Goal: Task Accomplishment & Management: Manage account settings

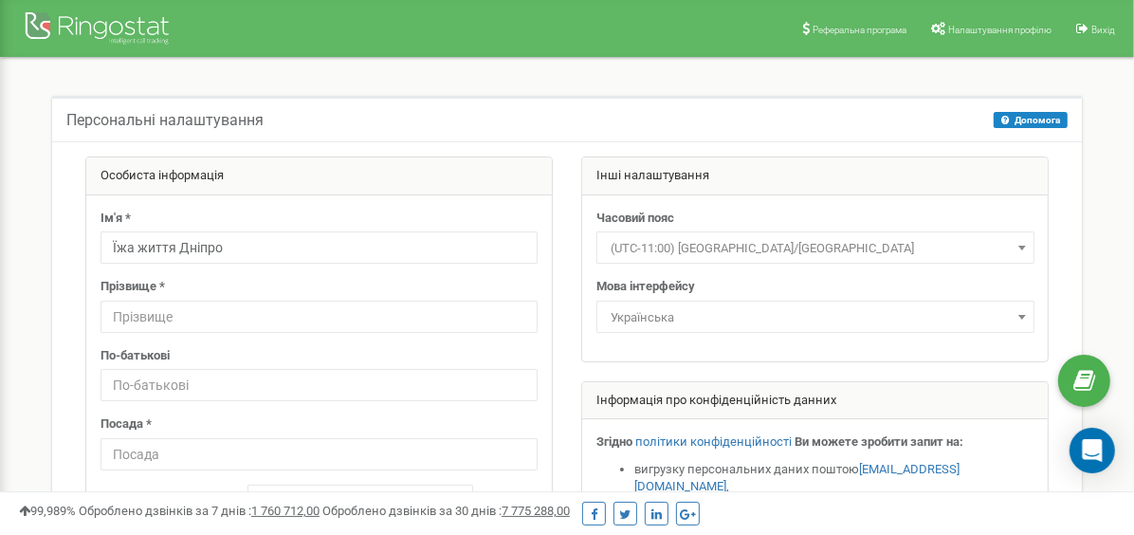
drag, startPoint x: 173, startPoint y: 247, endPoint x: 140, endPoint y: 254, distance: 33.1
click at [140, 254] on input "Їжа життя Дніпро" at bounding box center [318, 247] width 437 height 32
type input "Їжа Дніпро"
click at [132, 309] on input "text" at bounding box center [318, 317] width 437 height 32
paste input "життя"
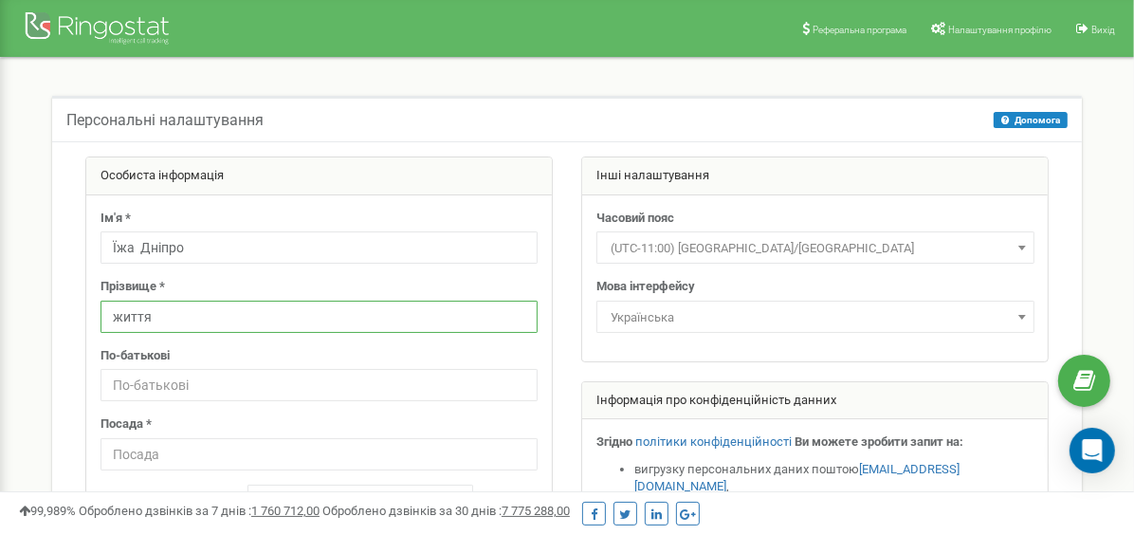
click at [118, 322] on input "життя" at bounding box center [318, 317] width 437 height 32
type input "Життя"
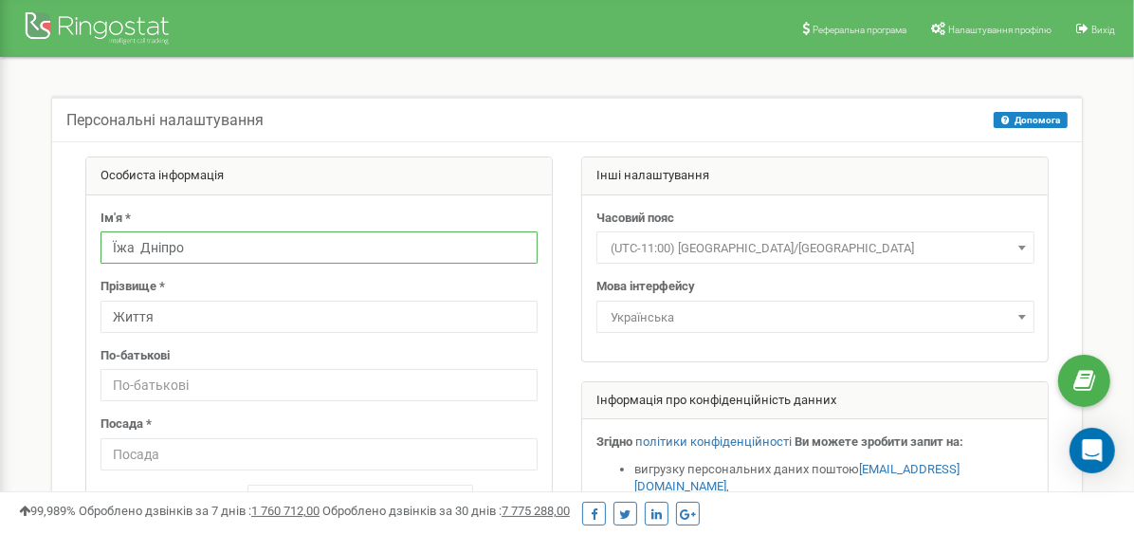
drag, startPoint x: 215, startPoint y: 248, endPoint x: 139, endPoint y: 246, distance: 75.9
click at [139, 246] on input "Їжа Дніпро" at bounding box center [318, 247] width 437 height 32
type input "Їжа"
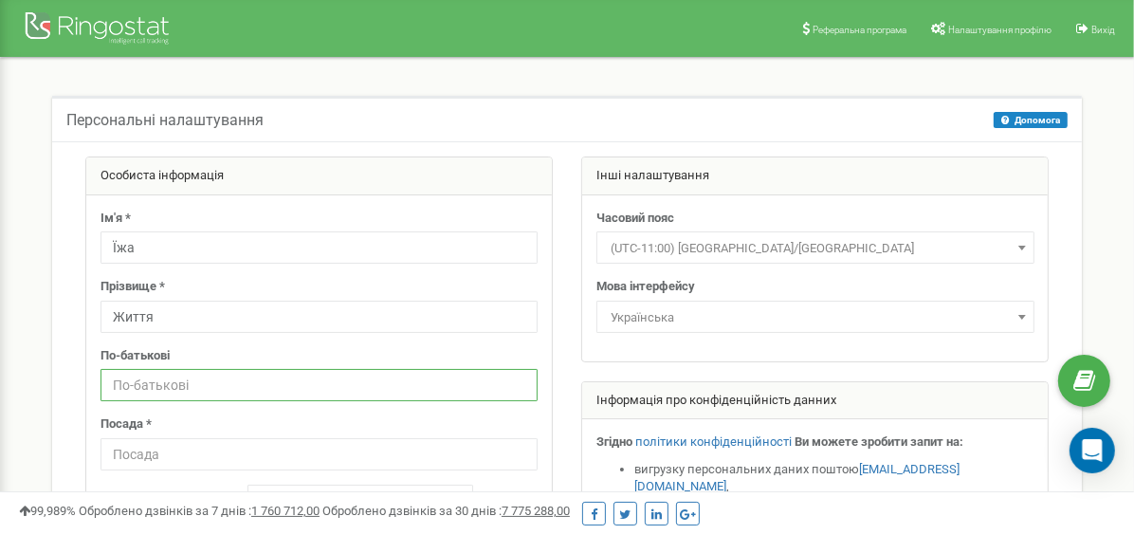
click at [129, 385] on input "text" at bounding box center [318, 385] width 437 height 32
paste input "Дніпро"
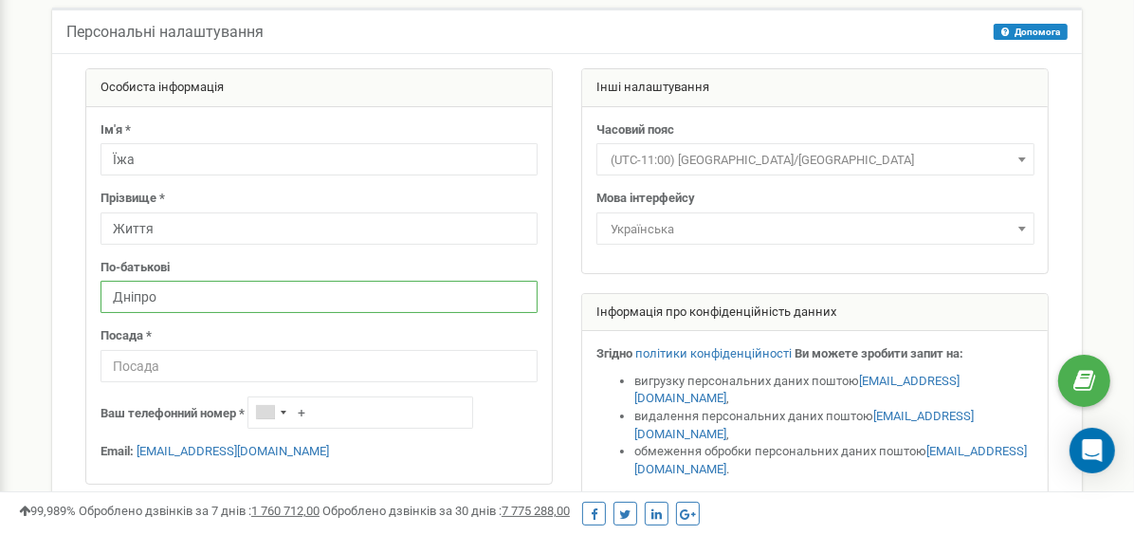
scroll to position [190, 0]
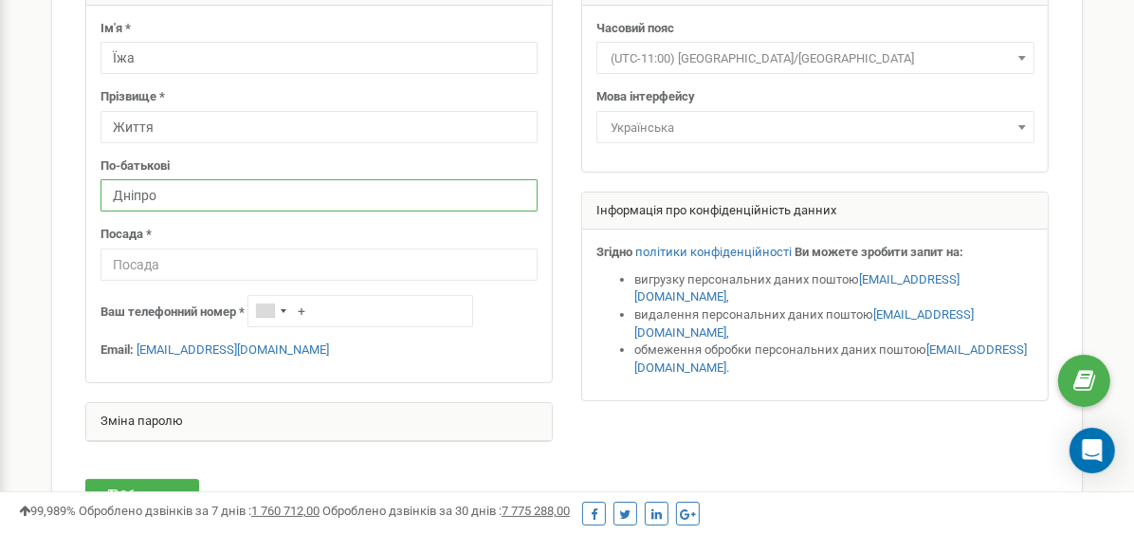
type input "Дніпро"
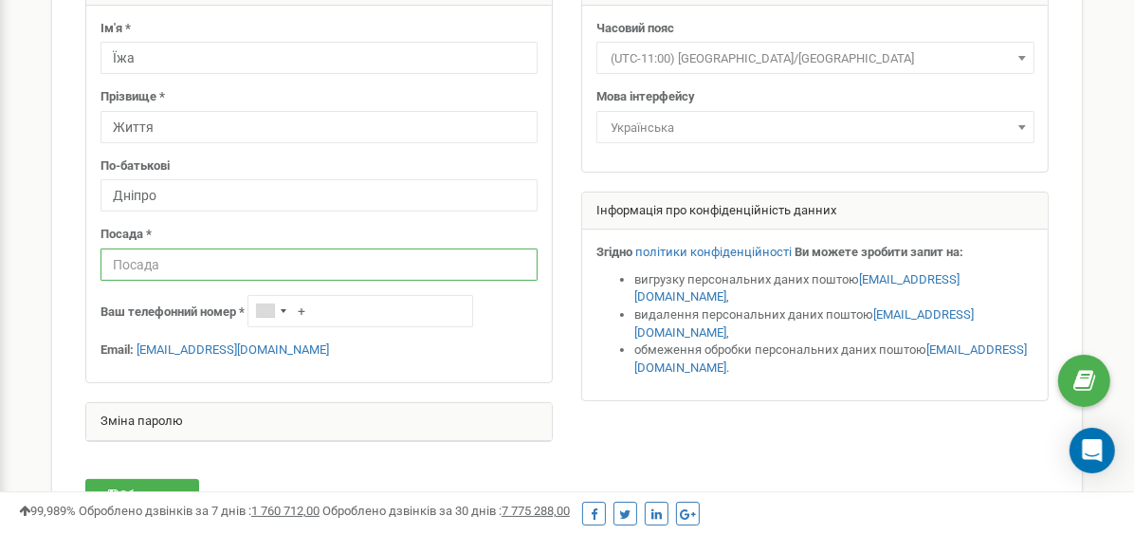
click at [251, 263] on input "text" at bounding box center [318, 264] width 437 height 32
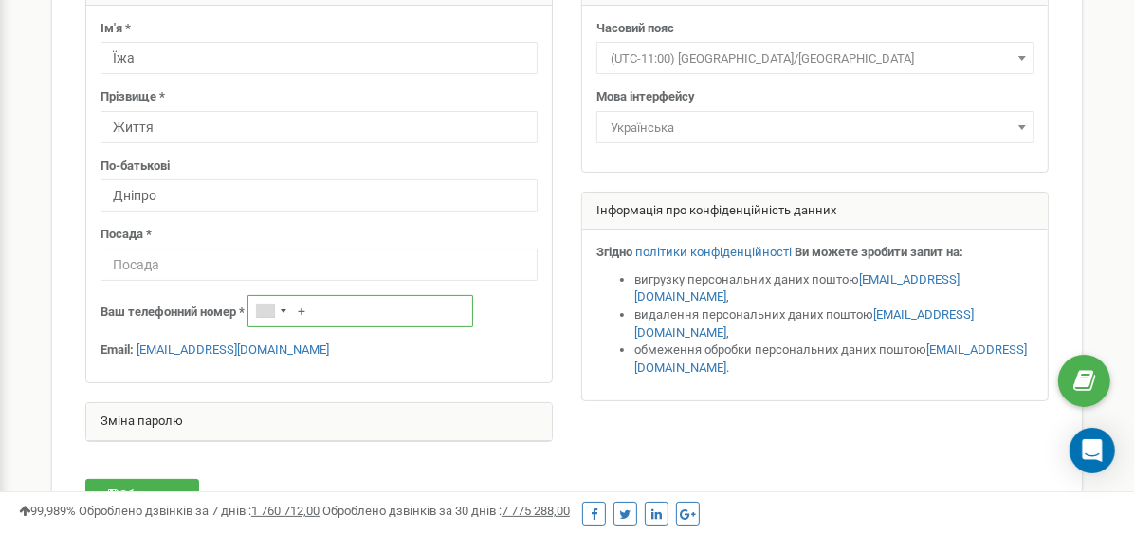
click at [326, 309] on input "+" at bounding box center [360, 311] width 226 height 32
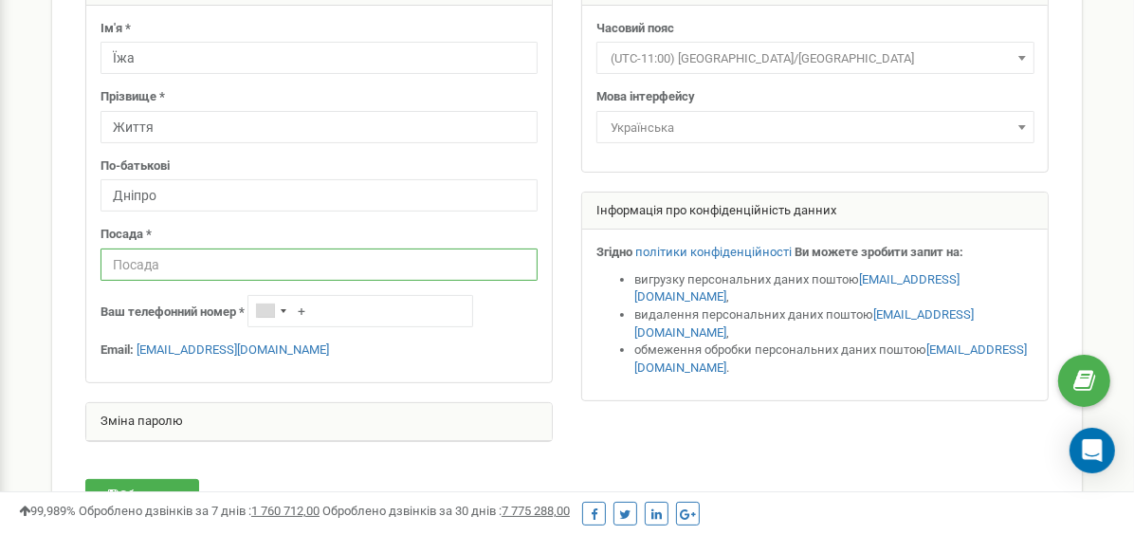
click at [148, 269] on input "text" at bounding box center [318, 264] width 437 height 32
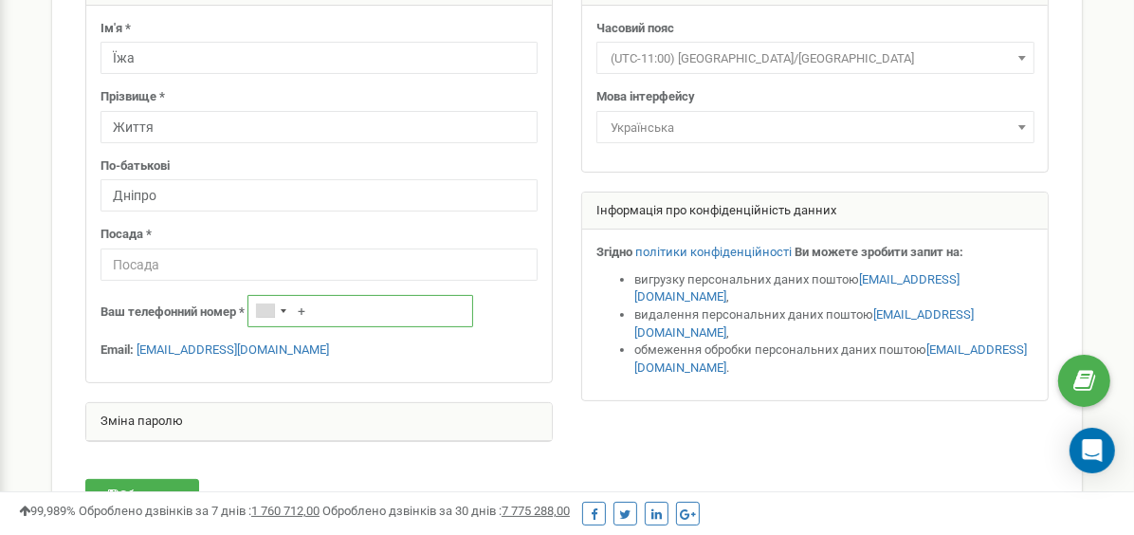
click at [341, 313] on input "+" at bounding box center [360, 311] width 226 height 32
paste input "380503735081"
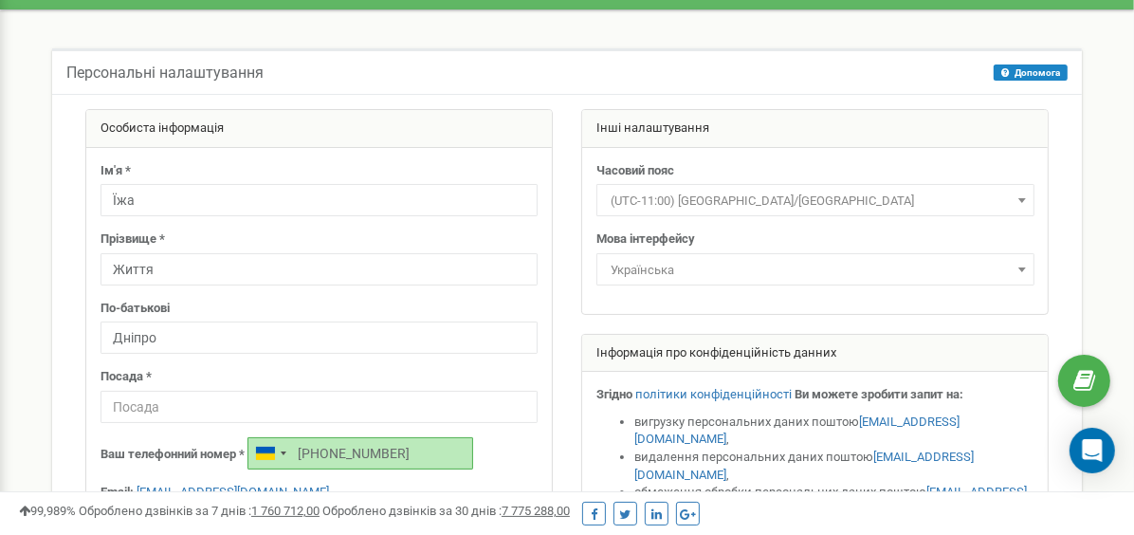
scroll to position [0, 0]
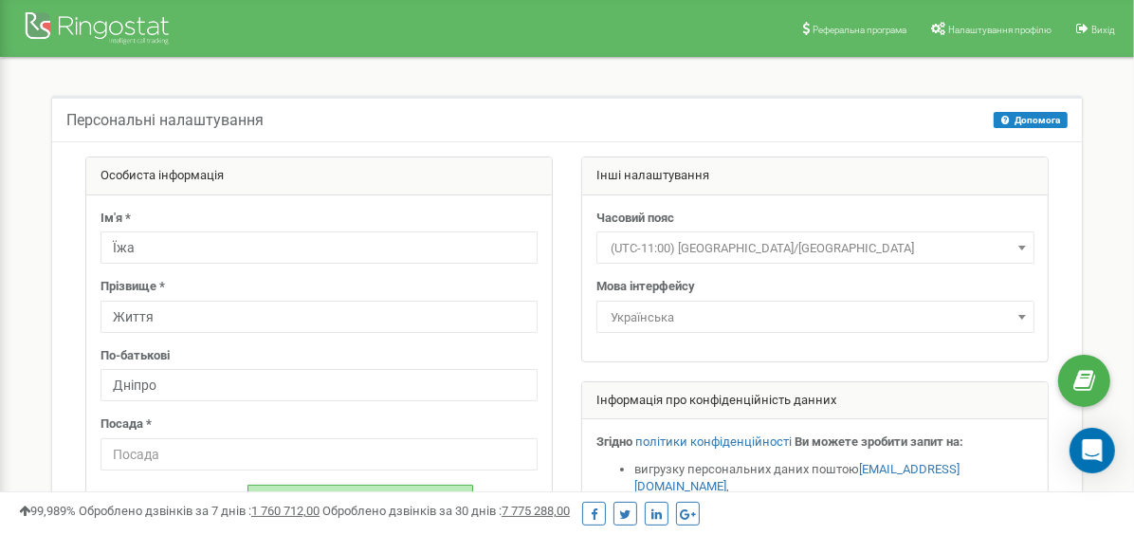
type input "+380503735081"
click at [848, 245] on span "(UTC-11:00) Pacific/Midway" at bounding box center [815, 248] width 425 height 27
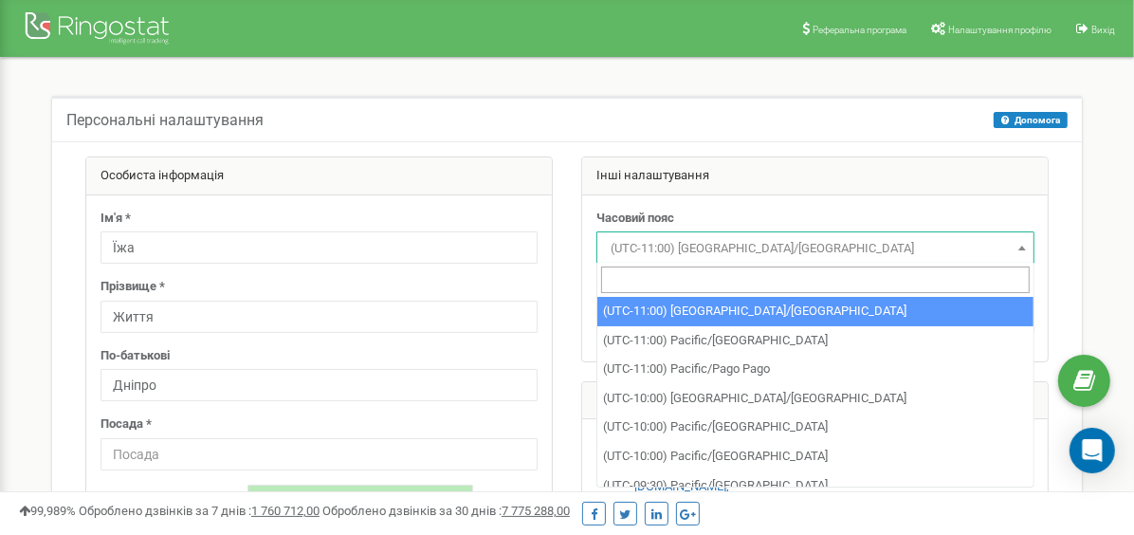
click at [849, 244] on span "(UTC-11:00) Pacific/Midway" at bounding box center [815, 248] width 425 height 27
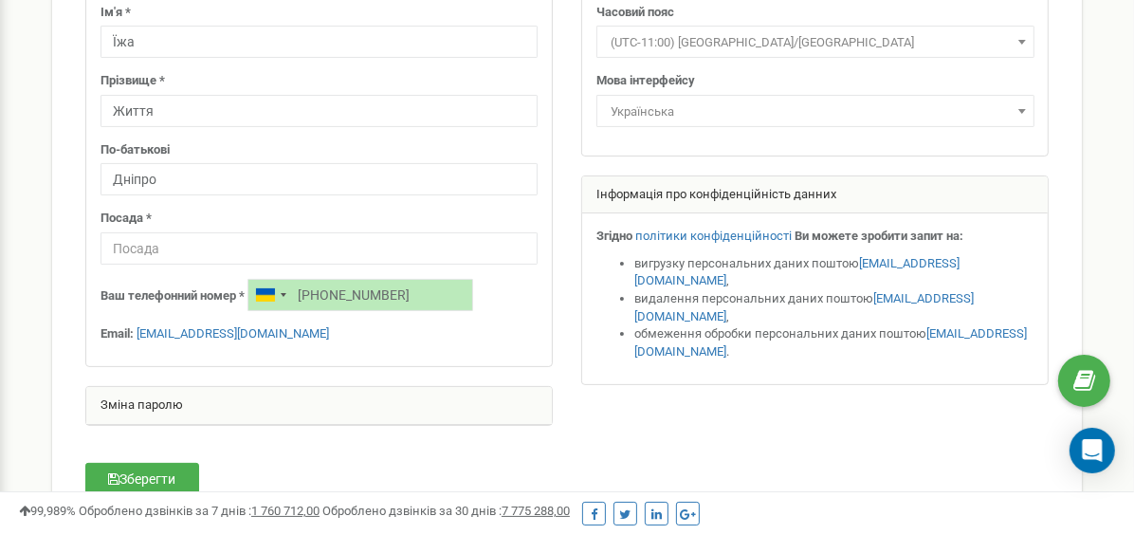
scroll to position [379, 0]
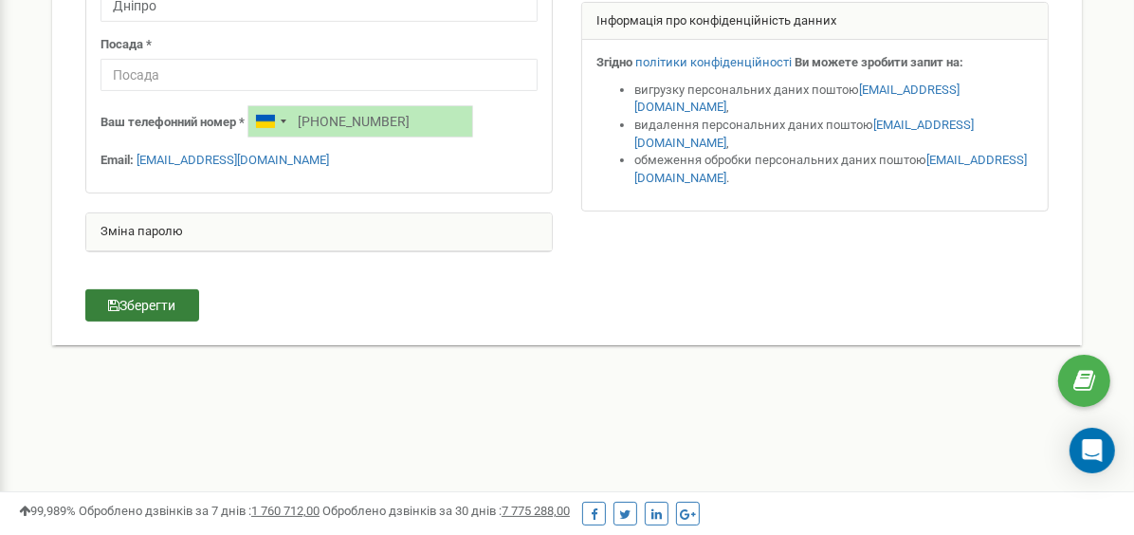
click at [152, 293] on button "Зберегти" at bounding box center [142, 305] width 114 height 32
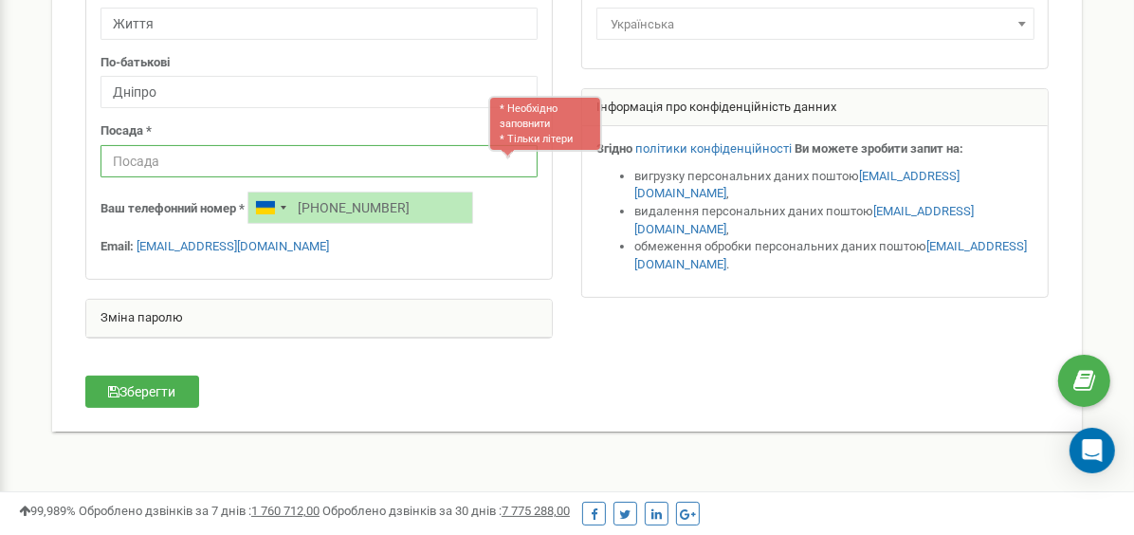
scroll to position [198, 0]
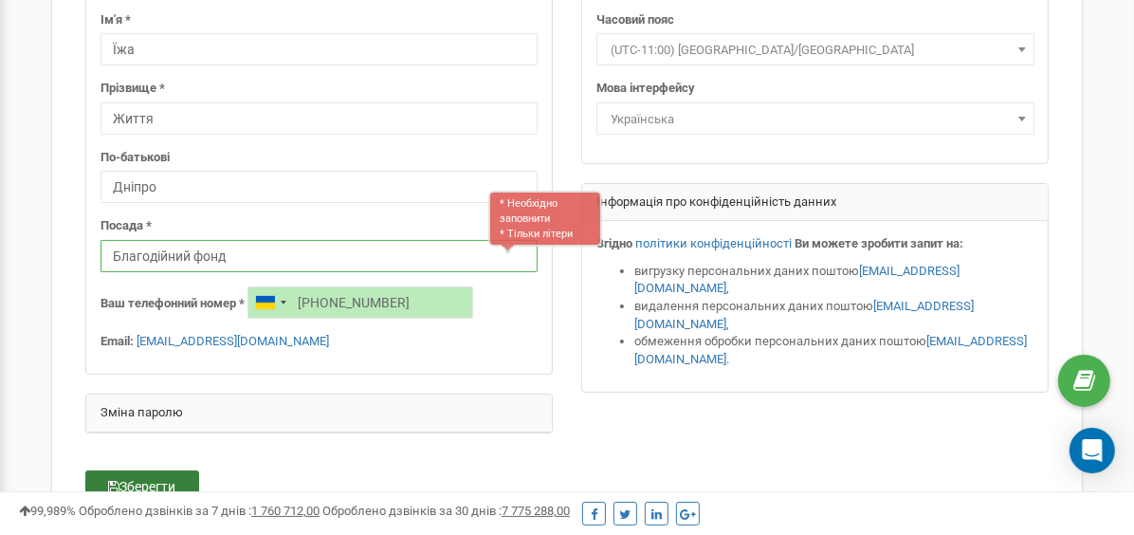
type input "Благодійний фонд"
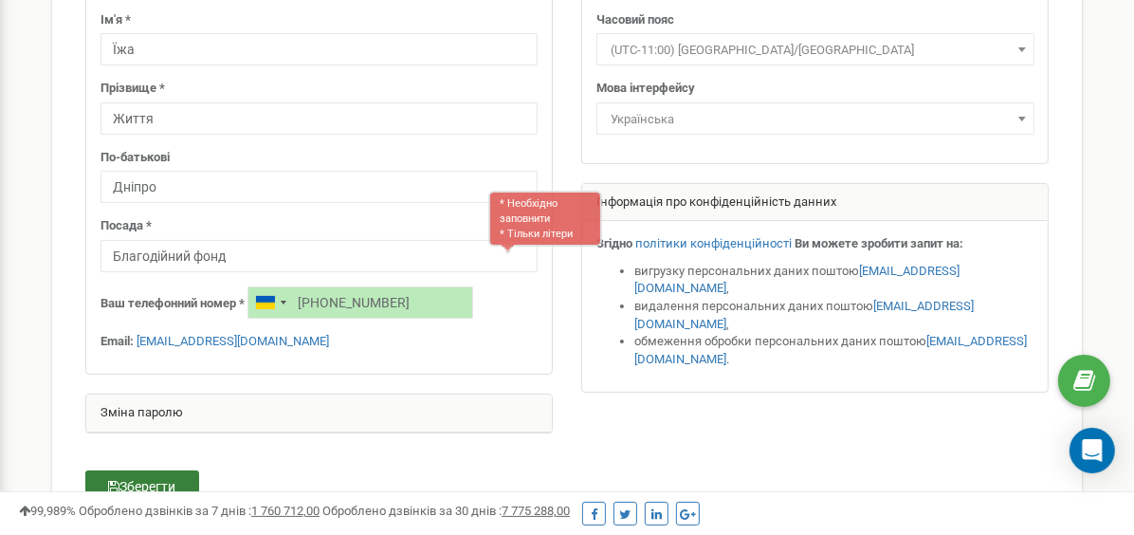
click at [133, 477] on button "Зберегти" at bounding box center [142, 486] width 114 height 32
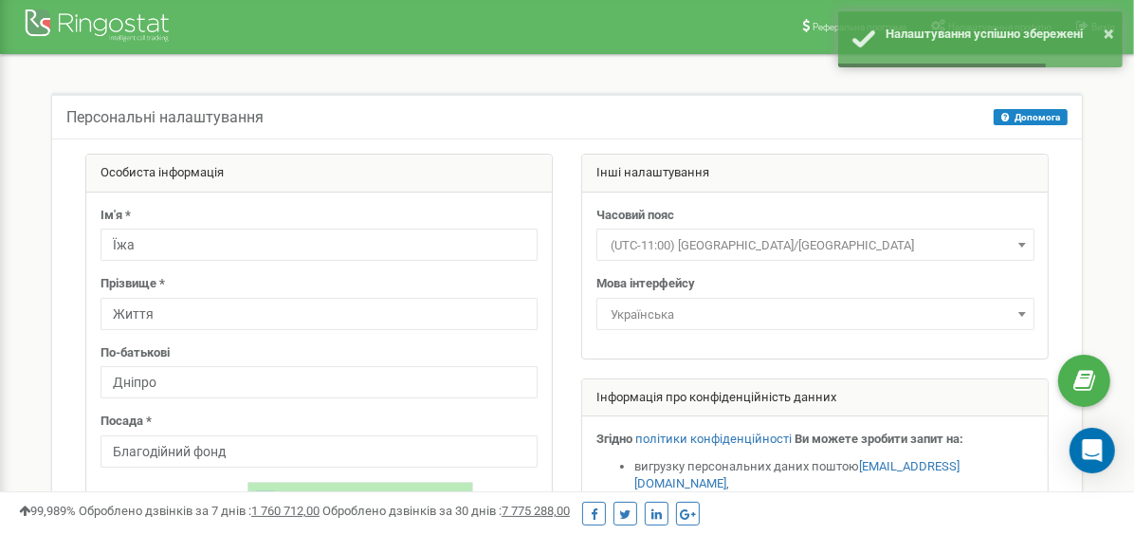
scroll to position [0, 0]
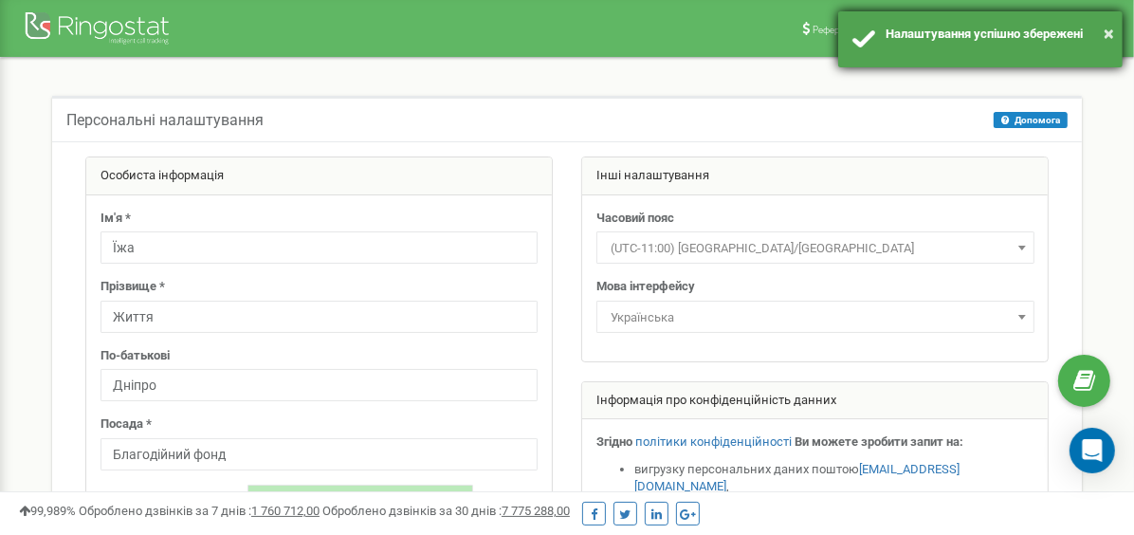
click at [865, 37] on div "× Налаштування успішно збережені" at bounding box center [980, 39] width 284 height 56
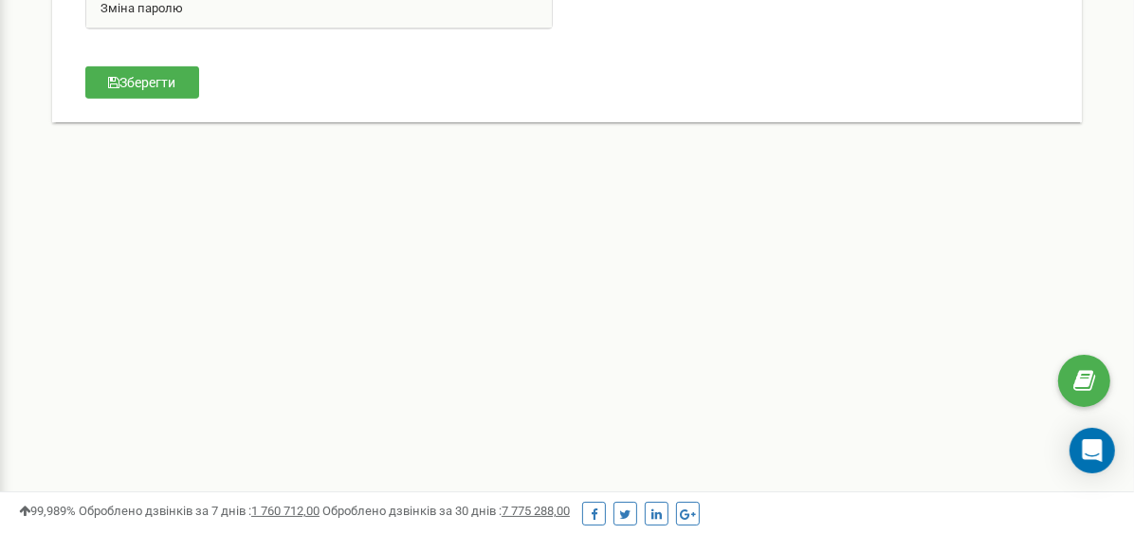
scroll to position [33, 0]
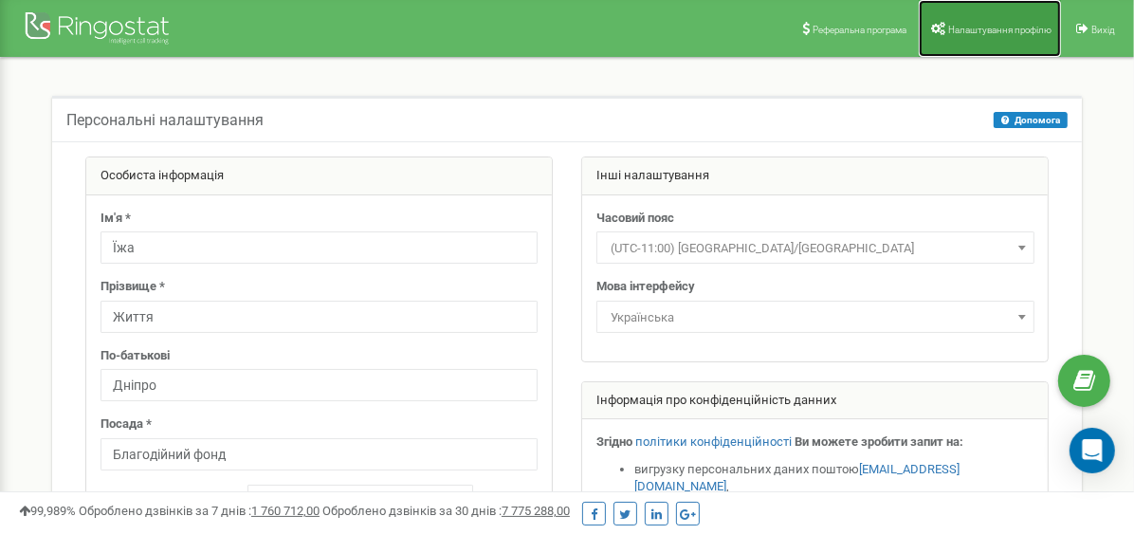
click at [975, 34] on span "Налаштування профілю" at bounding box center [999, 30] width 103 height 10
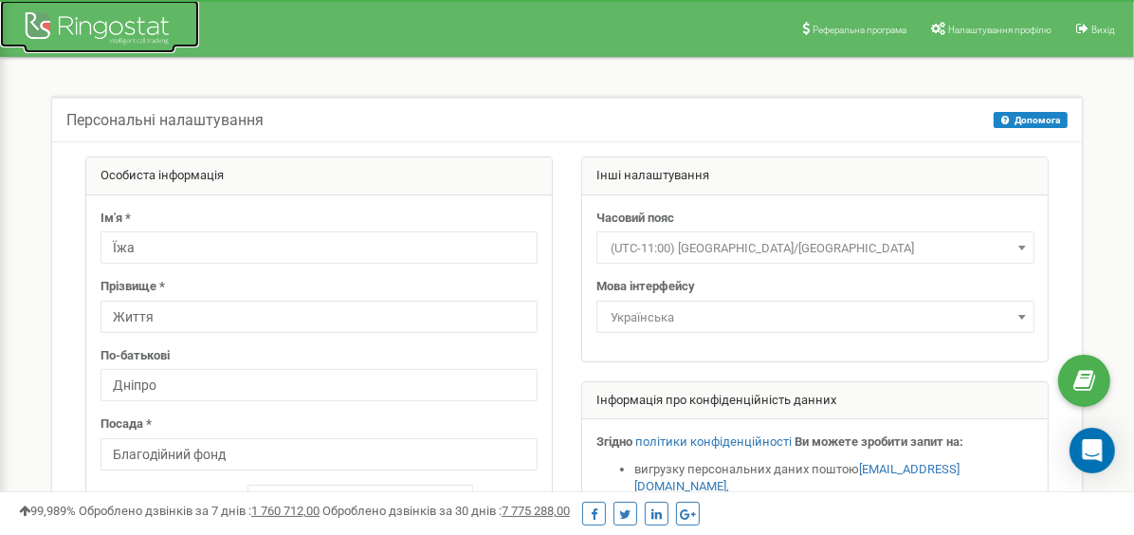
click at [141, 31] on div at bounding box center [100, 31] width 152 height 46
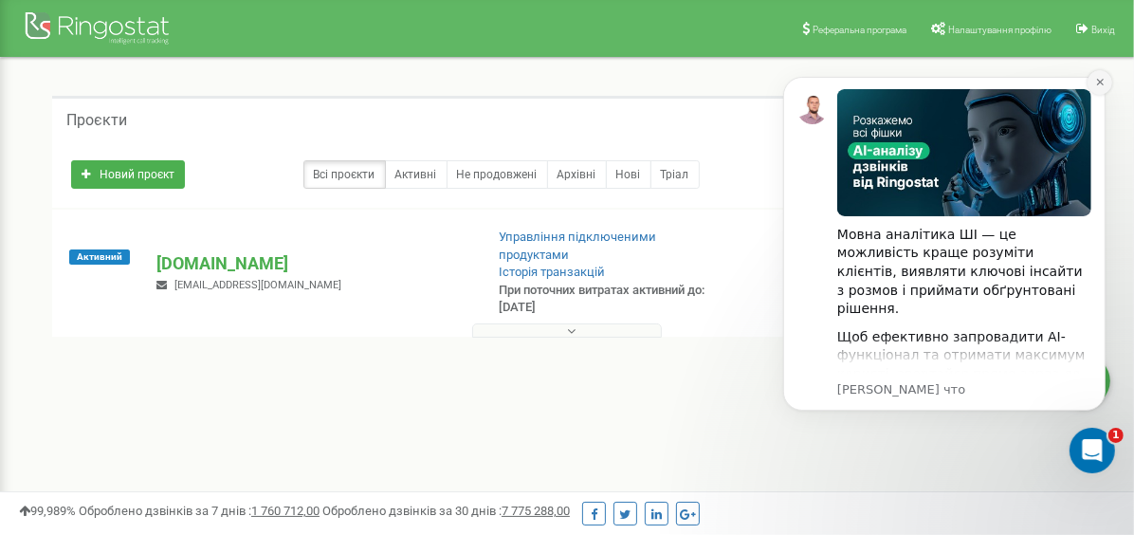
click at [1101, 80] on icon "Dismiss notification" at bounding box center [1098, 81] width 7 height 7
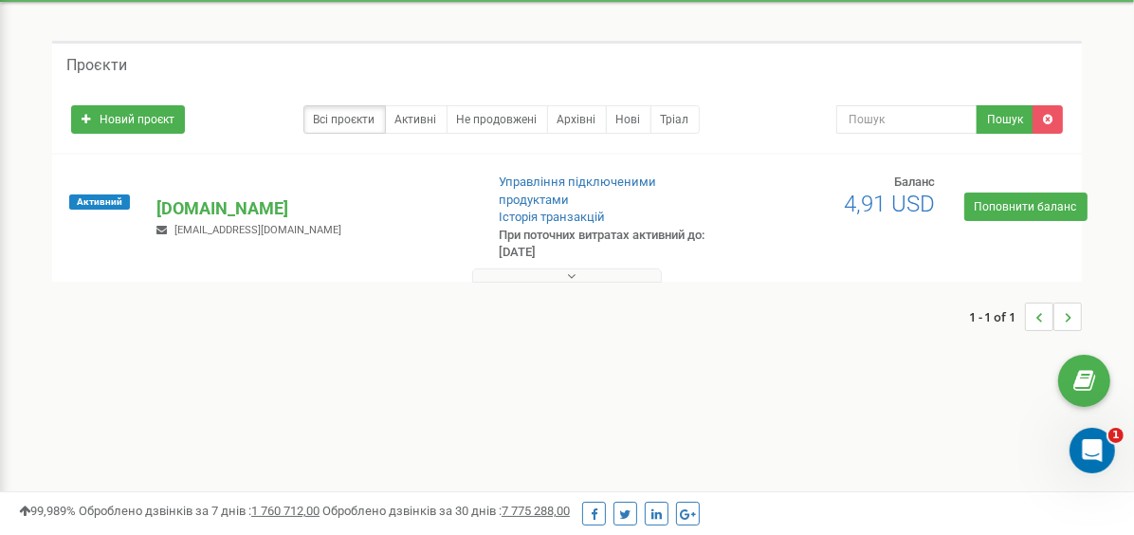
scroll to position [95, 0]
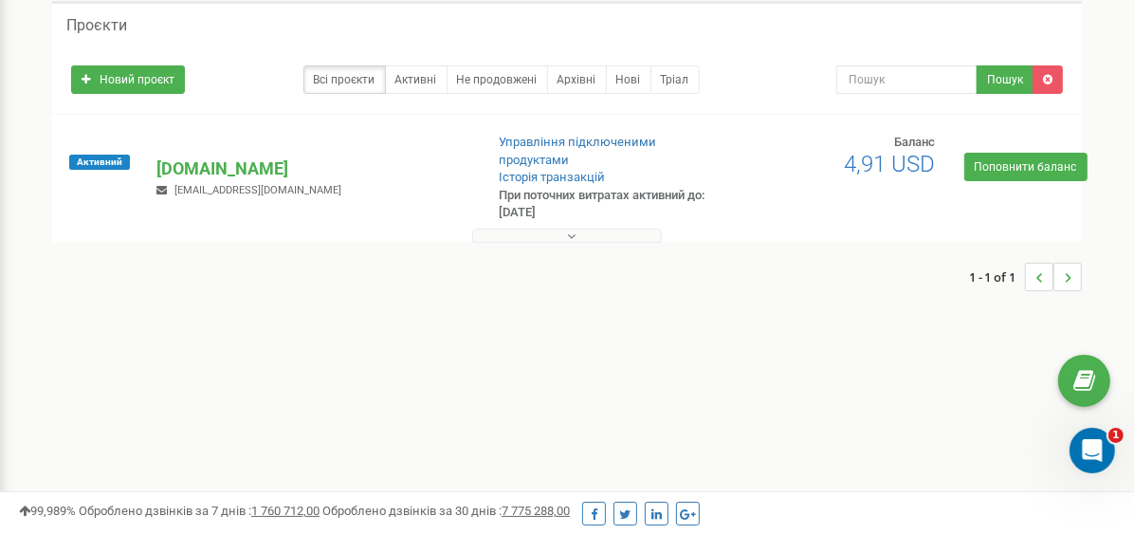
click at [568, 229] on icon at bounding box center [571, 235] width 9 height 13
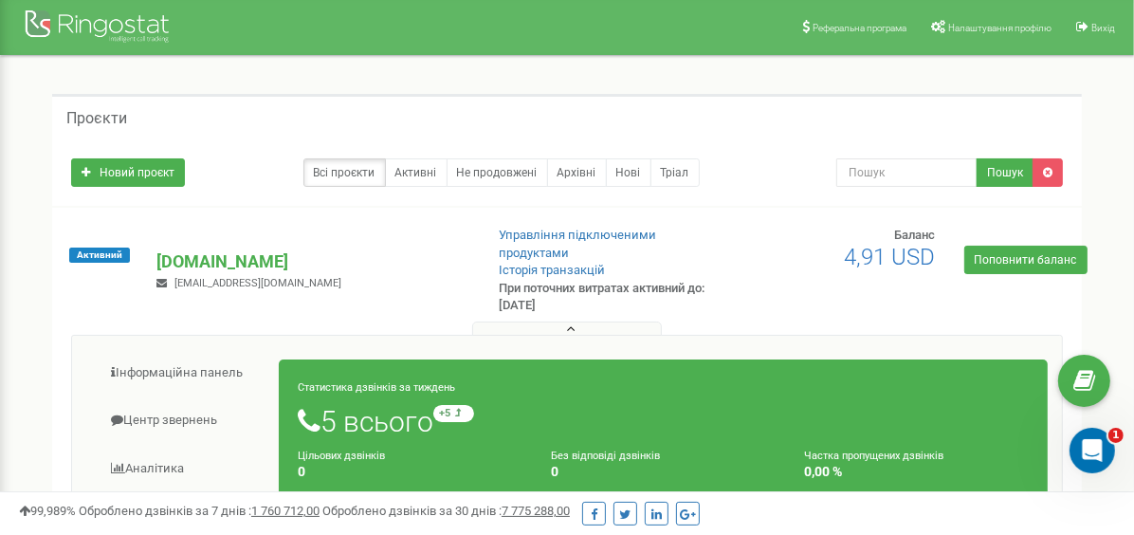
scroll to position [0, 0]
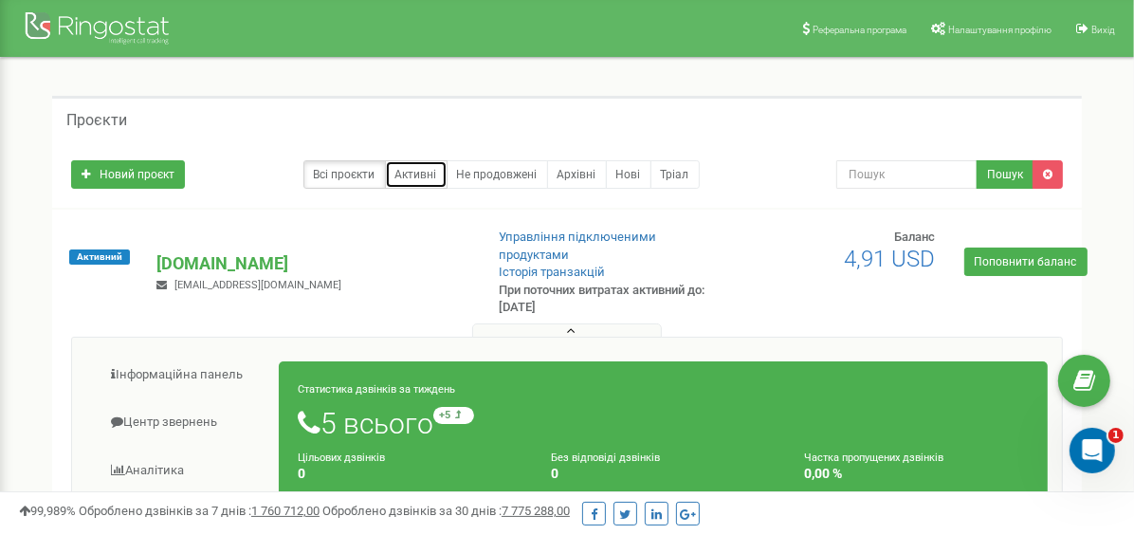
click at [412, 171] on link "Активні" at bounding box center [416, 174] width 63 height 28
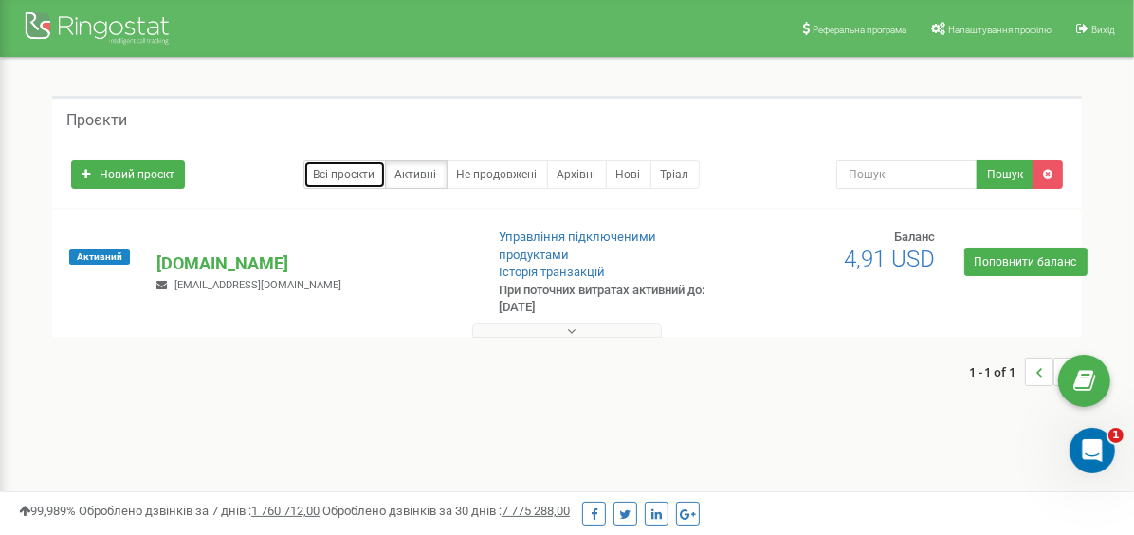
click at [355, 169] on link "Всі проєкти" at bounding box center [344, 174] width 82 height 28
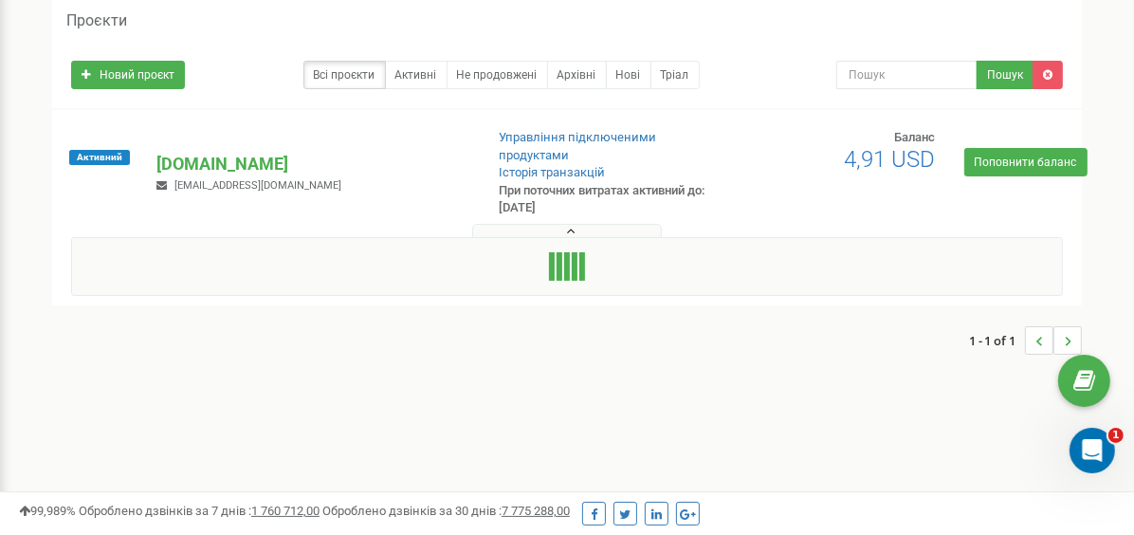
scroll to position [95, 0]
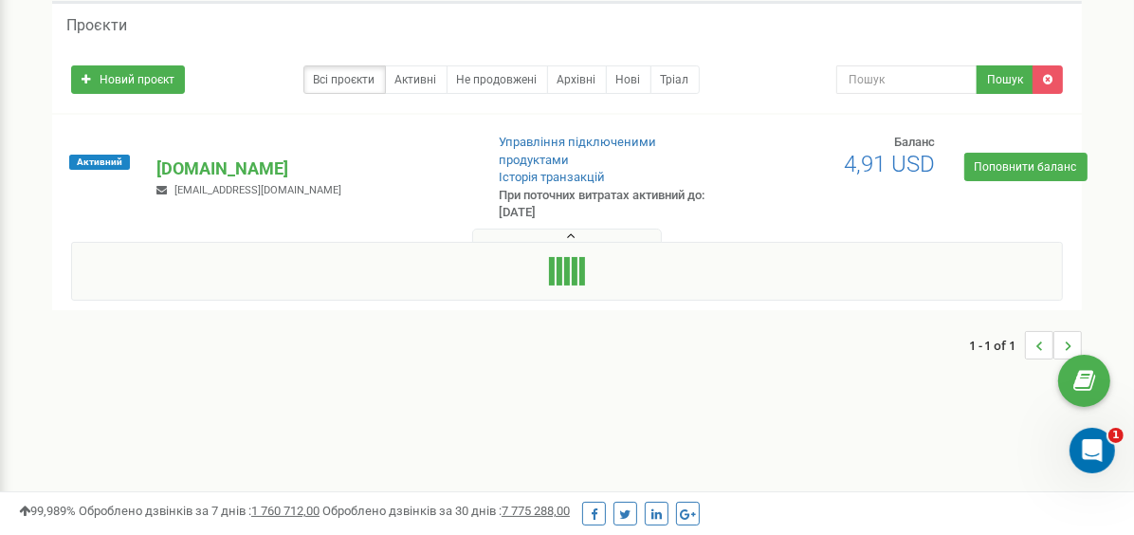
click at [552, 222] on div at bounding box center [567, 231] width 1020 height 19
click at [558, 228] on button at bounding box center [567, 235] width 190 height 14
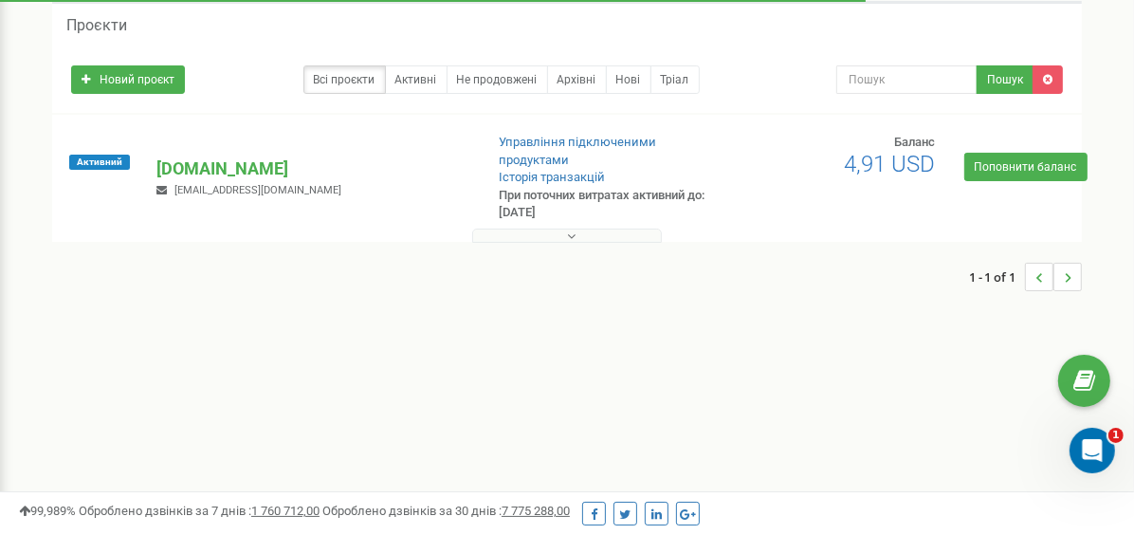
click at [582, 228] on button at bounding box center [567, 235] width 190 height 14
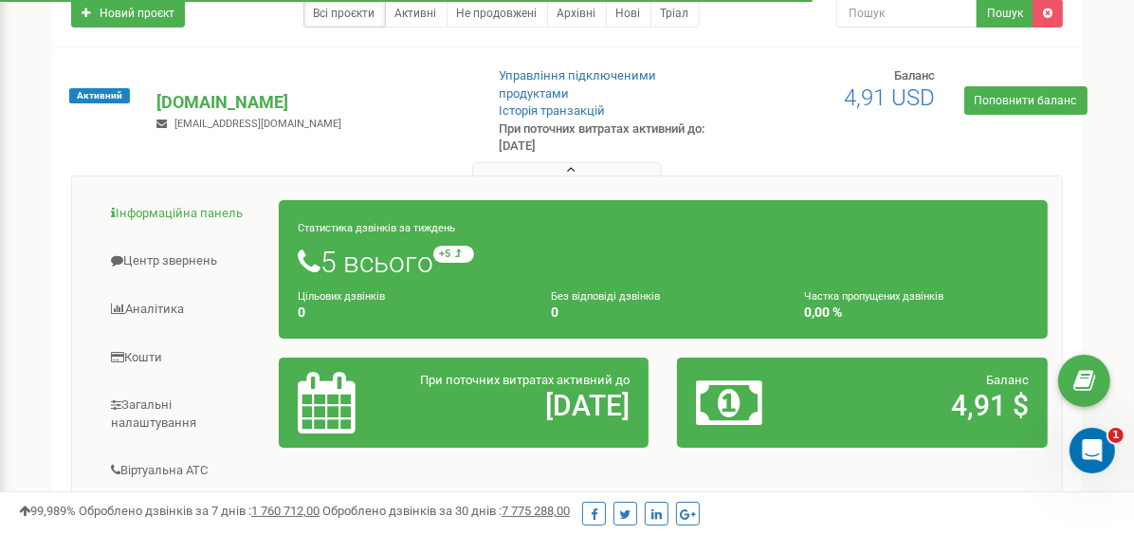
scroll to position [190, 0]
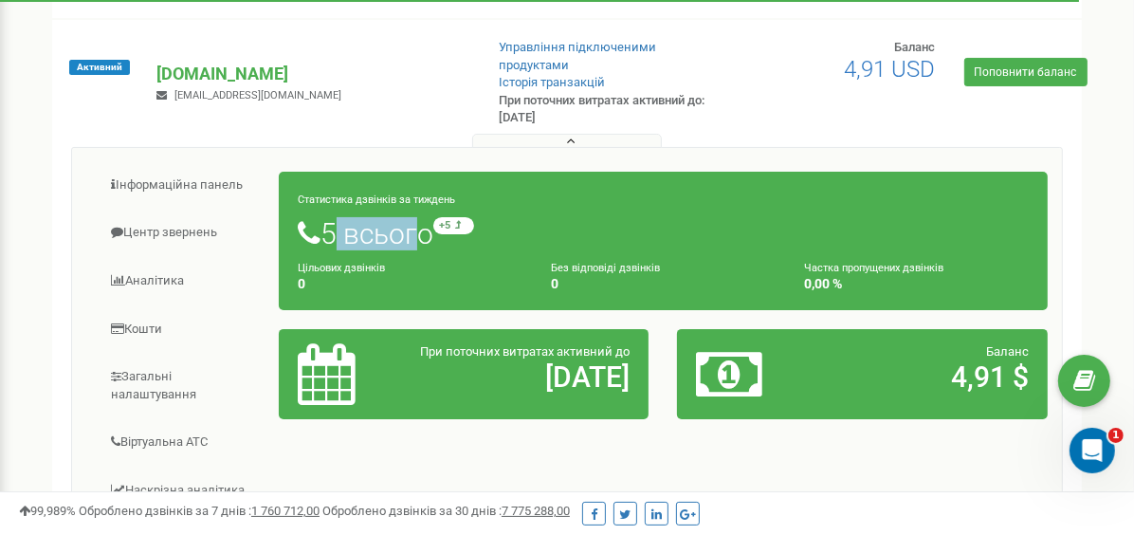
drag, startPoint x: 327, startPoint y: 215, endPoint x: 411, endPoint y: 219, distance: 84.5
click at [411, 219] on h1 "5 всього +5 відносно минулого тижня" at bounding box center [663, 233] width 731 height 32
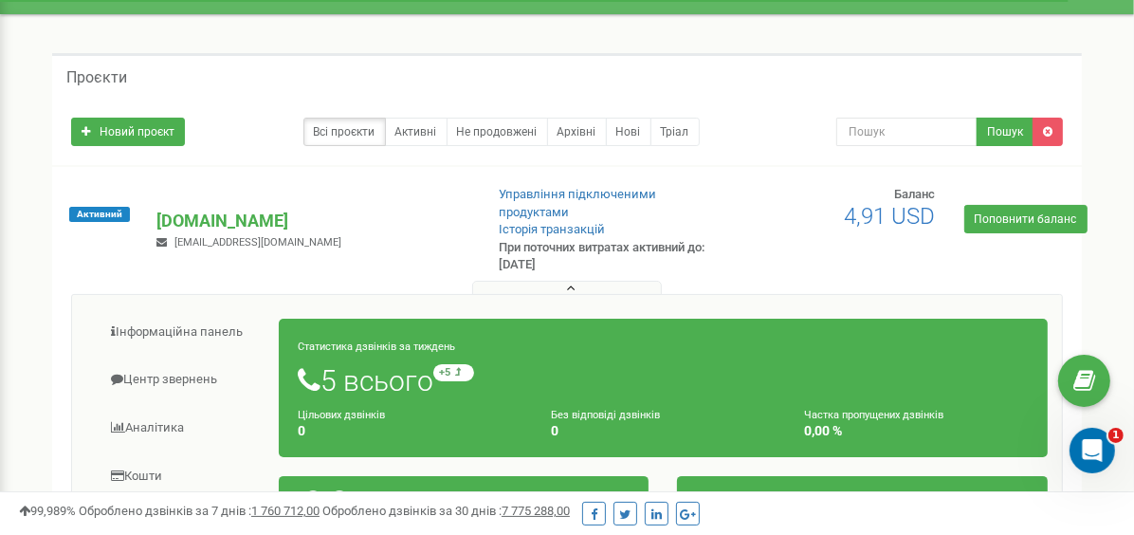
scroll to position [0, 0]
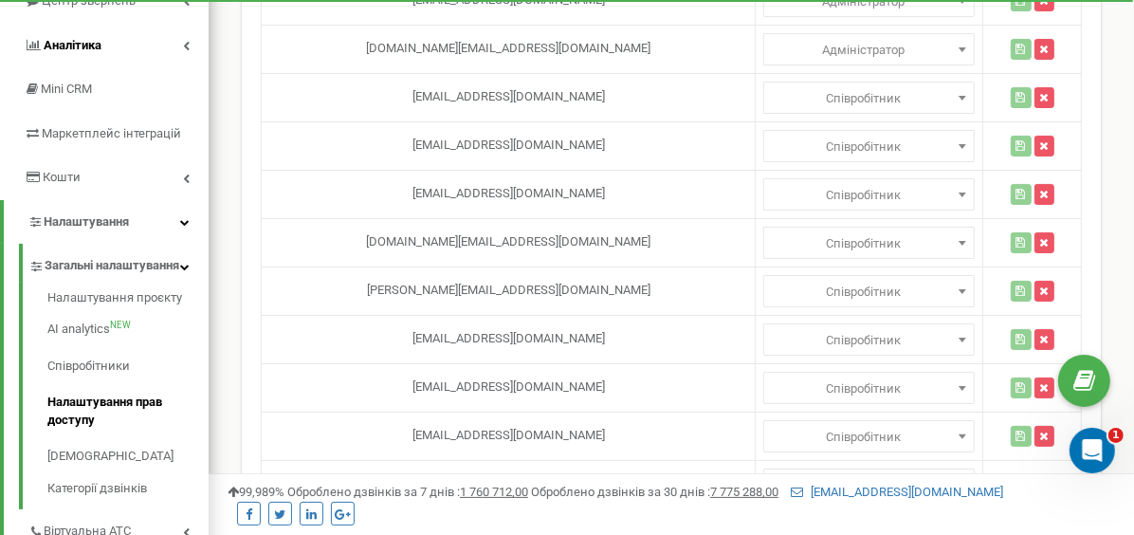
scroll to position [379, 0]
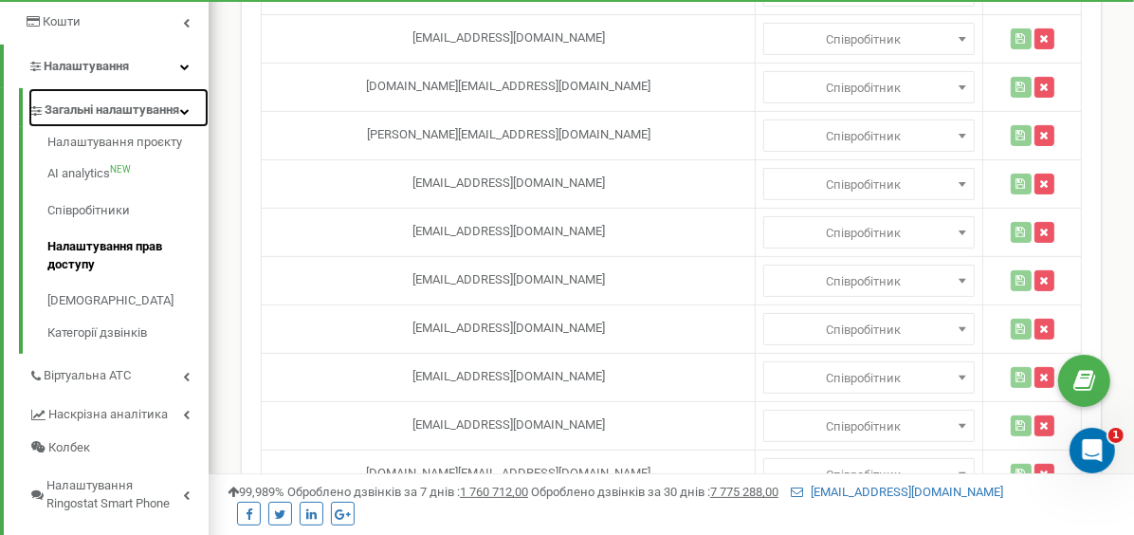
click at [93, 119] on span "Загальні налаштування" at bounding box center [112, 110] width 135 height 18
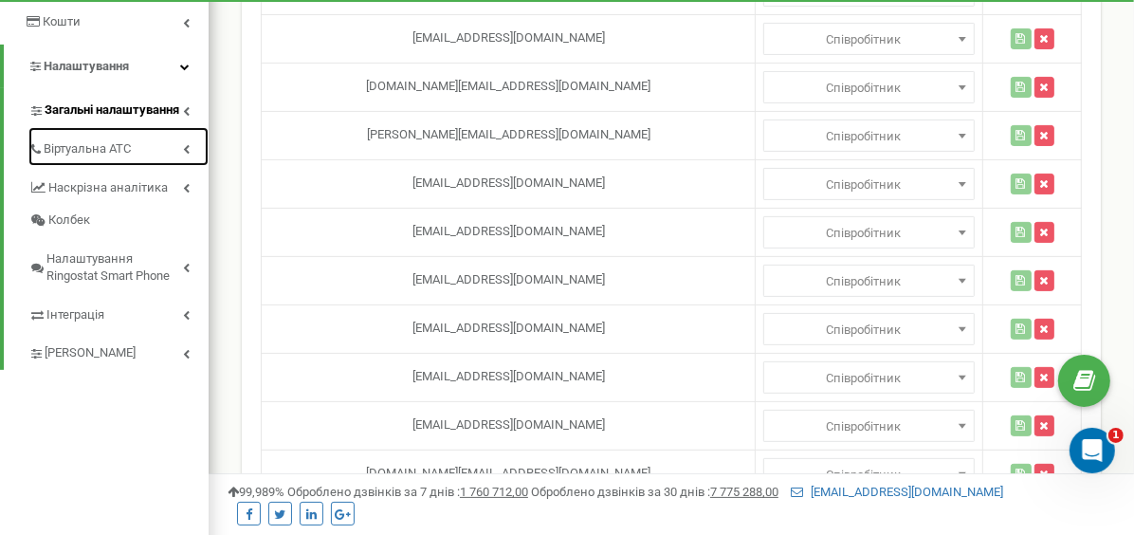
click at [93, 128] on link "Віртуальна АТС" at bounding box center [118, 146] width 180 height 39
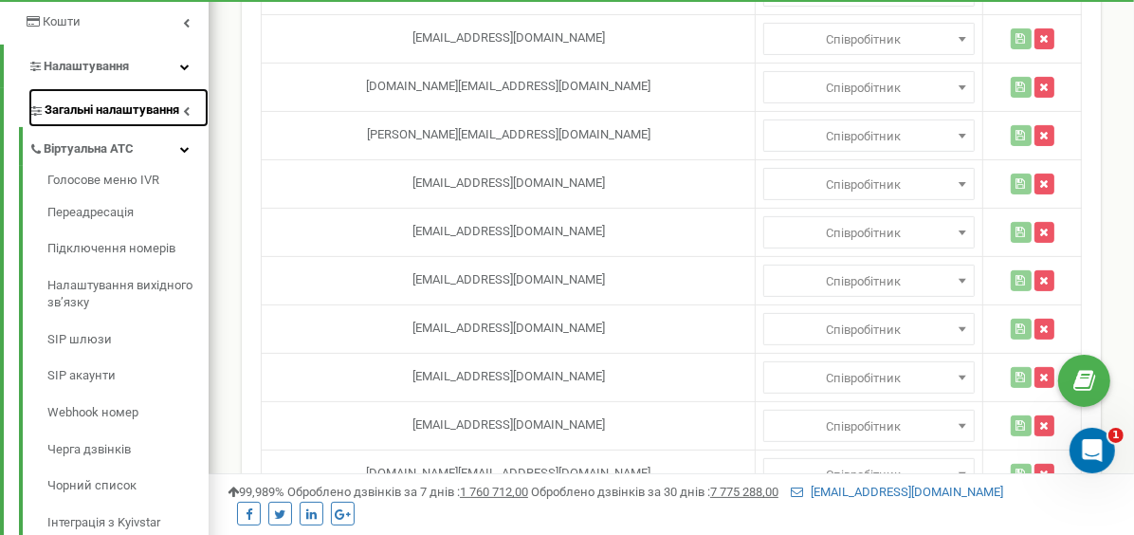
click at [108, 112] on span "Загальні налаштування" at bounding box center [112, 110] width 135 height 18
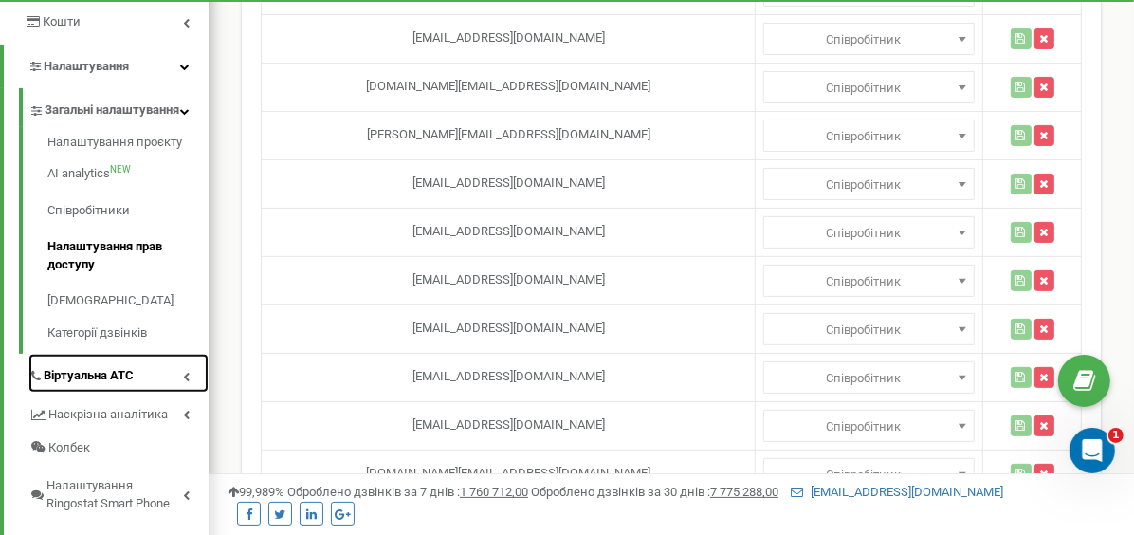
click at [153, 392] on link "Віртуальна АТС" at bounding box center [118, 373] width 180 height 39
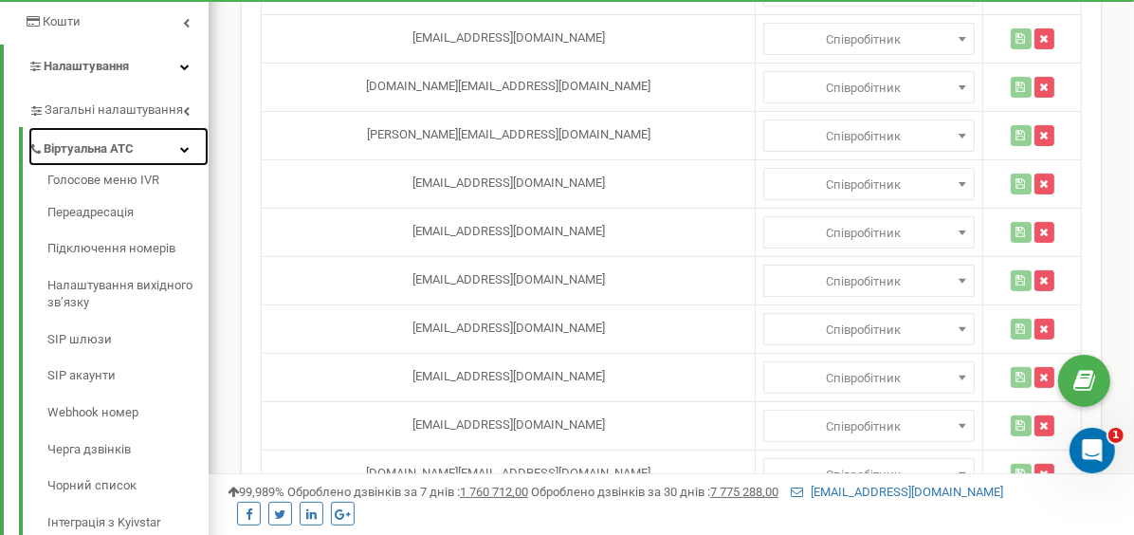
click at [117, 146] on span "Віртуальна АТС" at bounding box center [89, 149] width 90 height 18
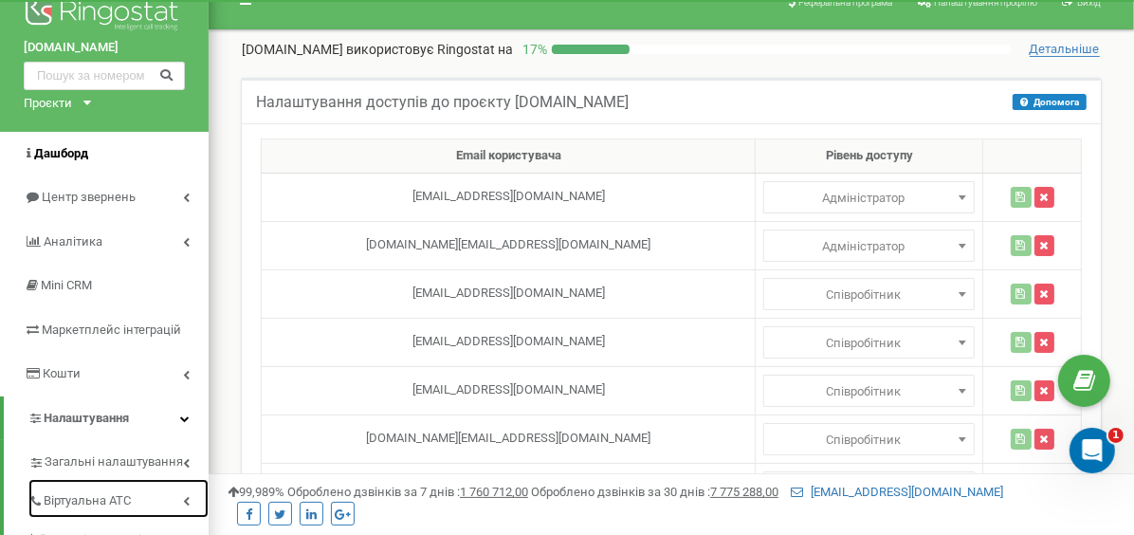
scroll to position [0, 0]
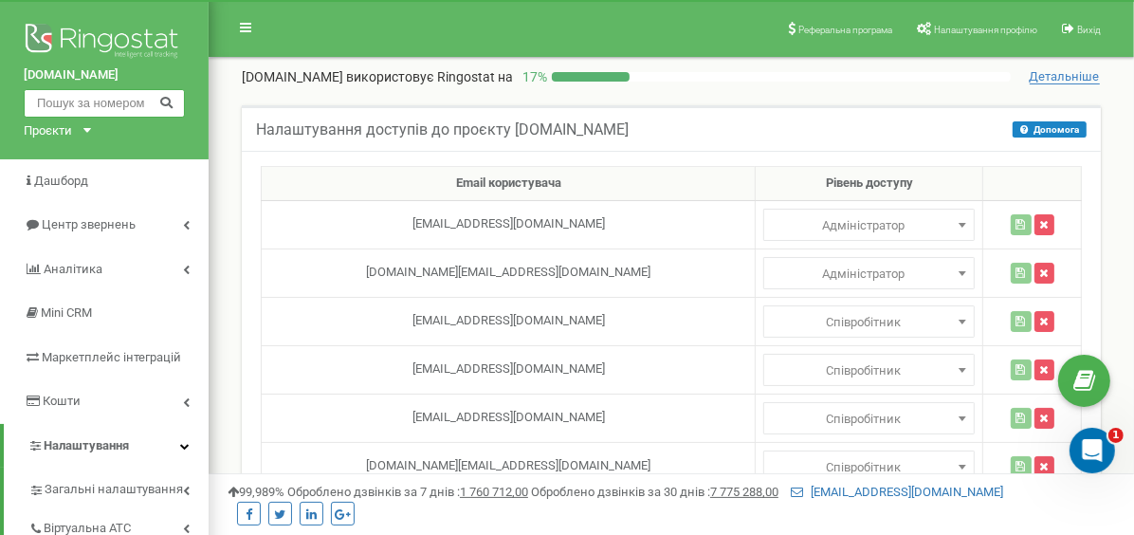
click at [85, 99] on input "text" at bounding box center [104, 103] width 161 height 28
click at [417, 316] on td "golovatyuck@gmail.com" at bounding box center [509, 321] width 494 height 48
click at [240, 18] on link at bounding box center [246, 27] width 36 height 28
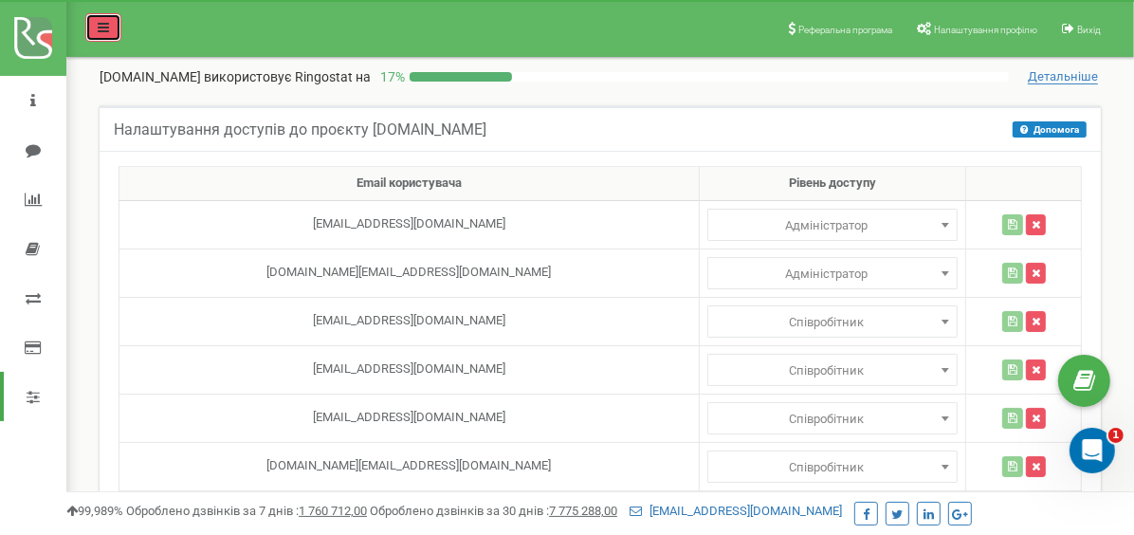
click at [97, 38] on link at bounding box center [103, 27] width 36 height 28
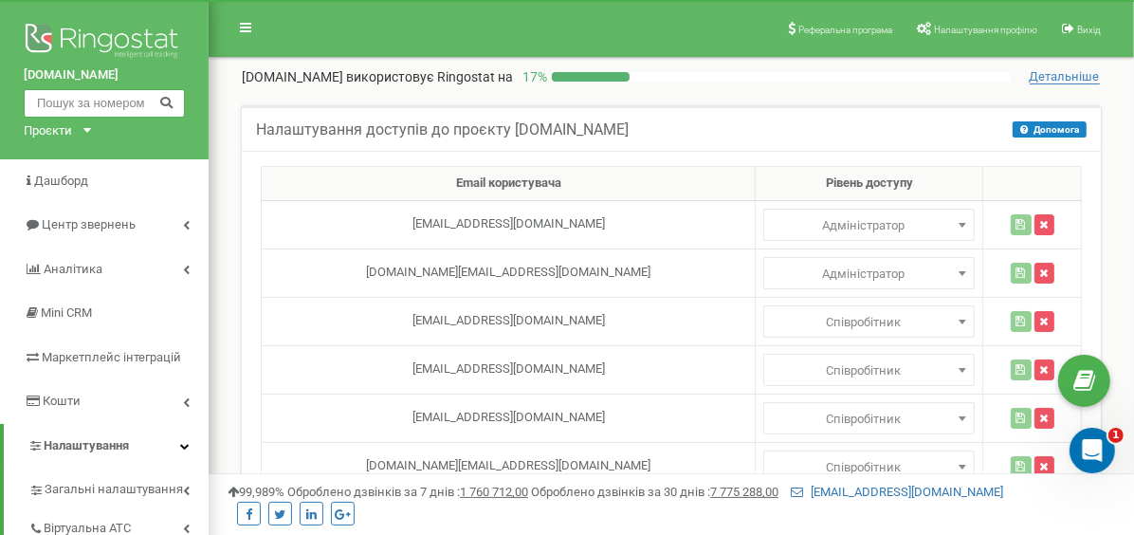
click at [45, 101] on input "text" at bounding box center [104, 103] width 161 height 28
click at [54, 127] on div "Проєкти" at bounding box center [48, 131] width 48 height 18
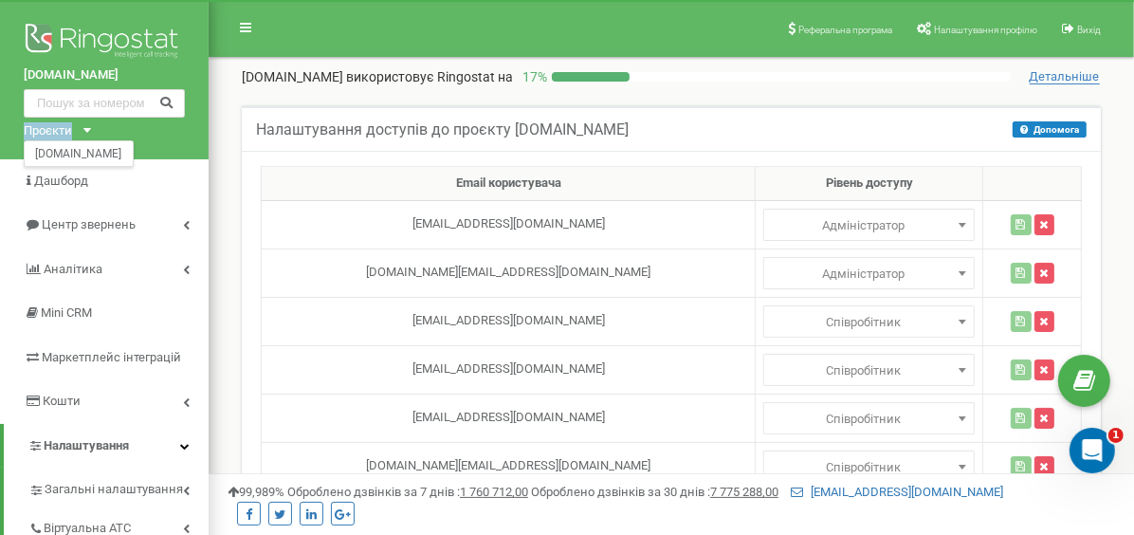
click at [54, 127] on div "Проєкти" at bounding box center [48, 131] width 48 height 18
click at [272, 19] on nav "Реферальна програма Налаштування профілю Вихід" at bounding box center [671, 28] width 925 height 57
click at [249, 22] on icon at bounding box center [245, 27] width 11 height 13
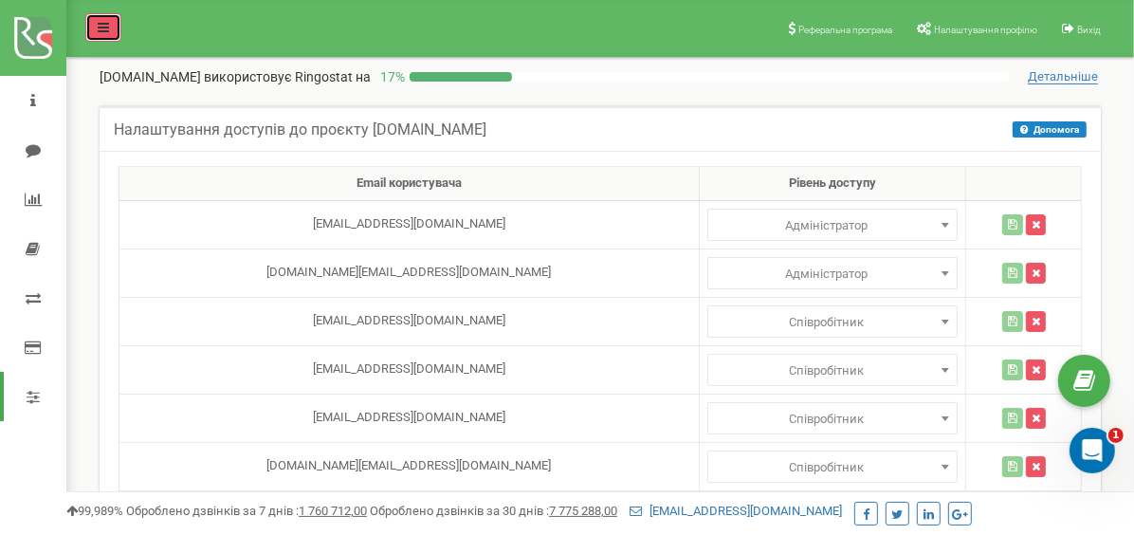
click at [111, 34] on link at bounding box center [103, 27] width 36 height 28
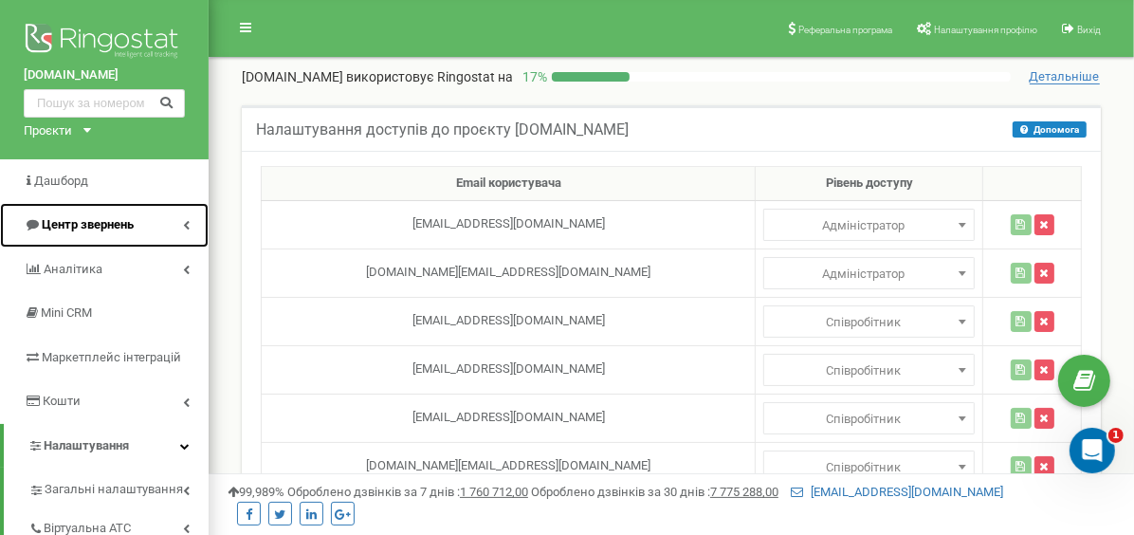
click at [161, 228] on link "Центр звернень" at bounding box center [104, 225] width 209 height 45
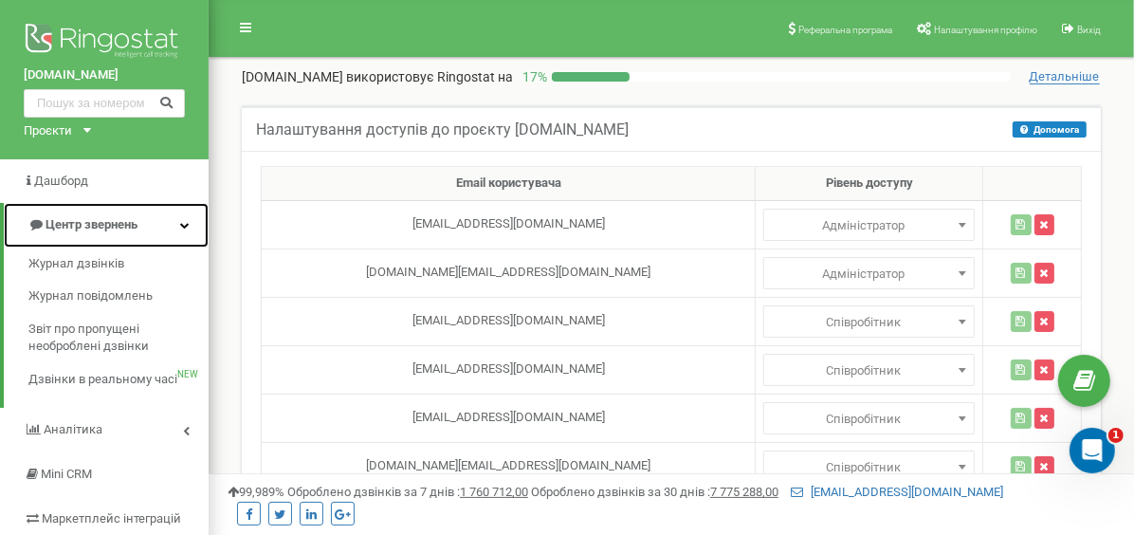
click at [101, 222] on span "Центр звернень" at bounding box center [92, 224] width 92 height 14
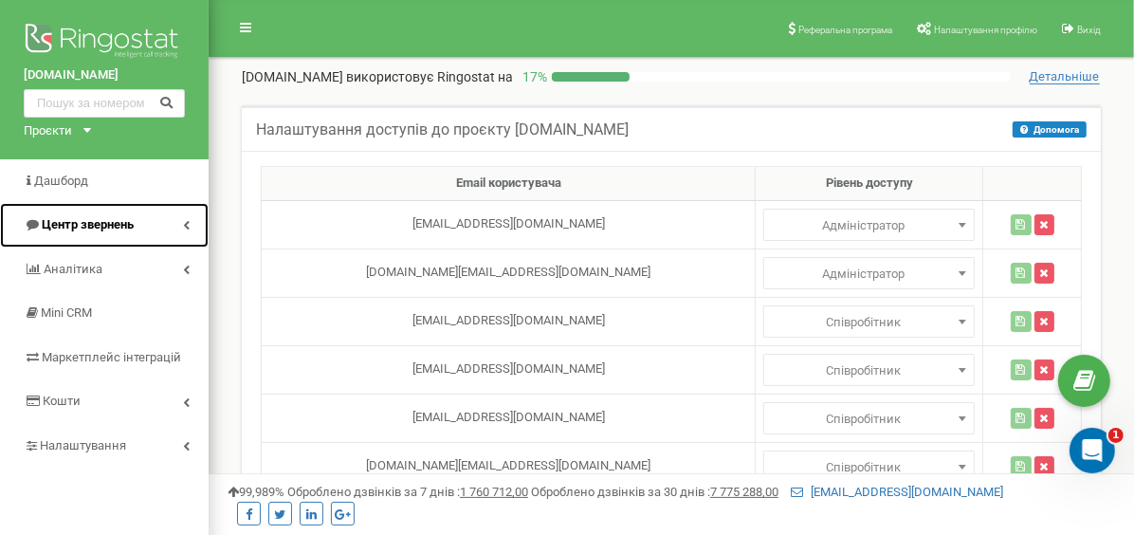
click at [101, 222] on span "Центр звернень" at bounding box center [88, 224] width 92 height 14
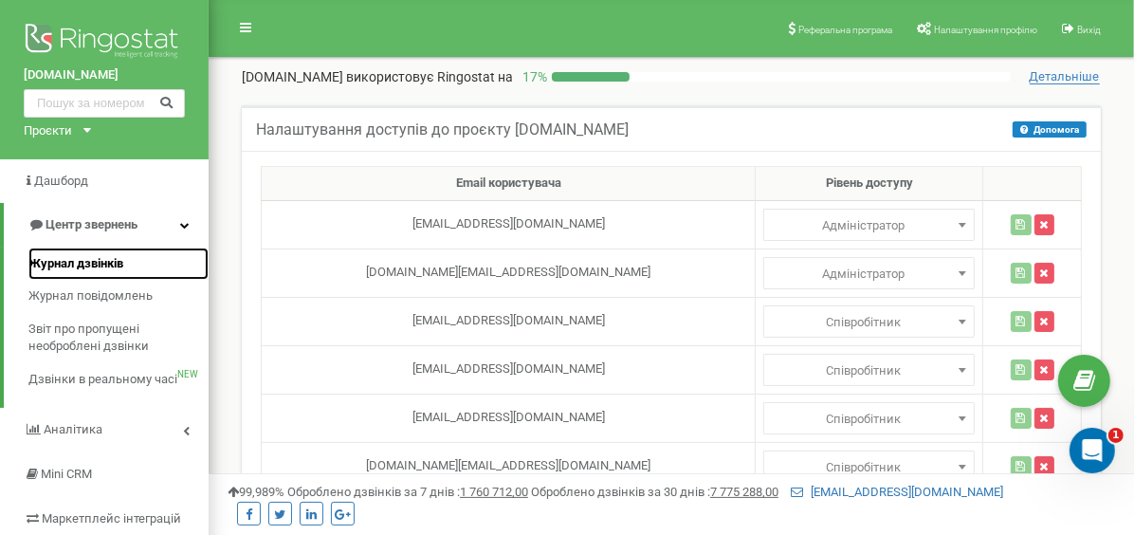
click at [94, 259] on span "Журнал дзвінків" at bounding box center [75, 264] width 95 height 18
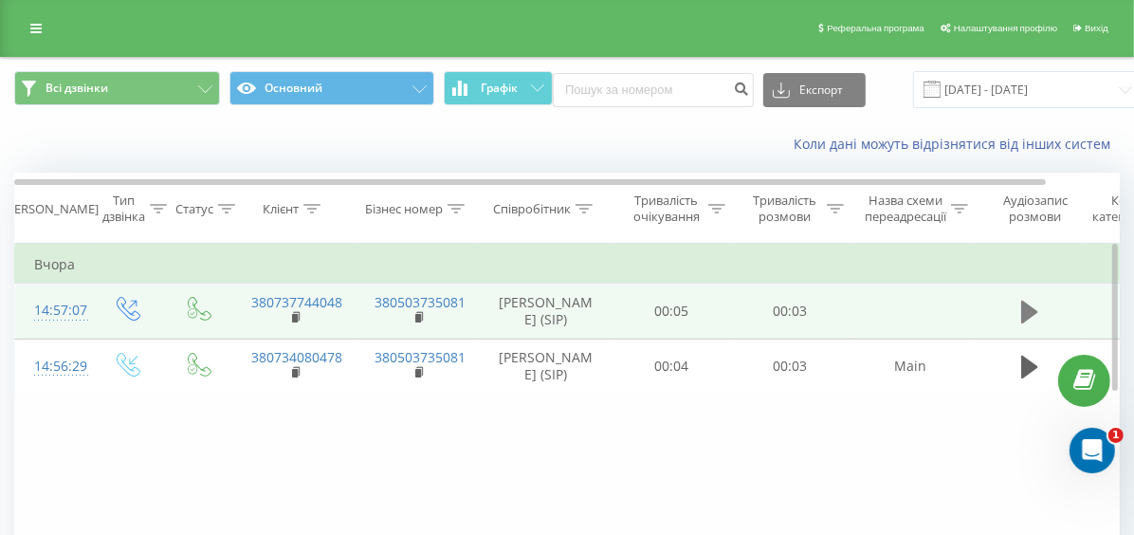
click at [1023, 304] on icon at bounding box center [1029, 312] width 17 height 23
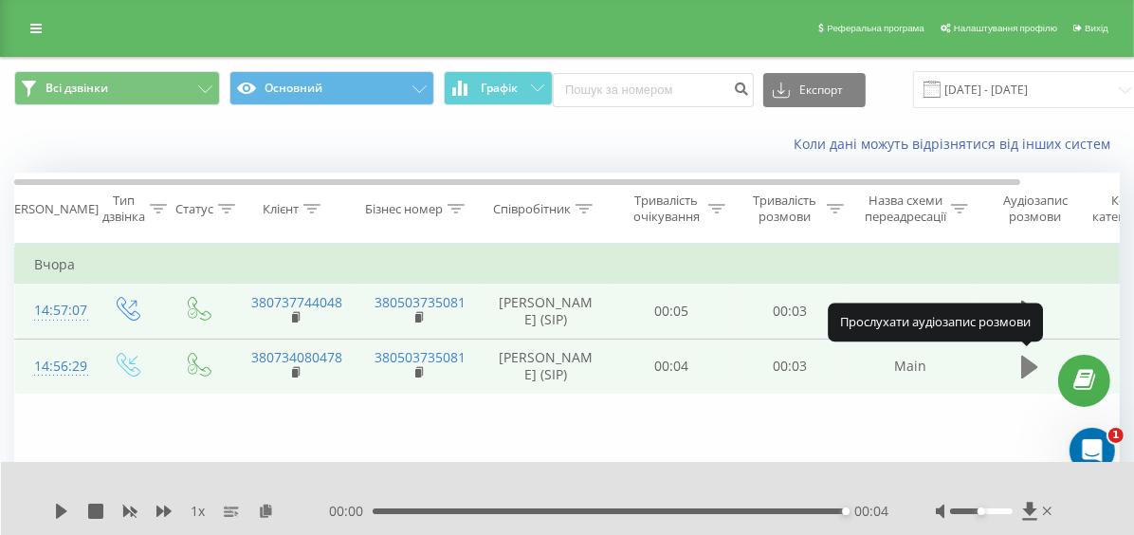
click at [1031, 367] on icon at bounding box center [1029, 367] width 17 height 23
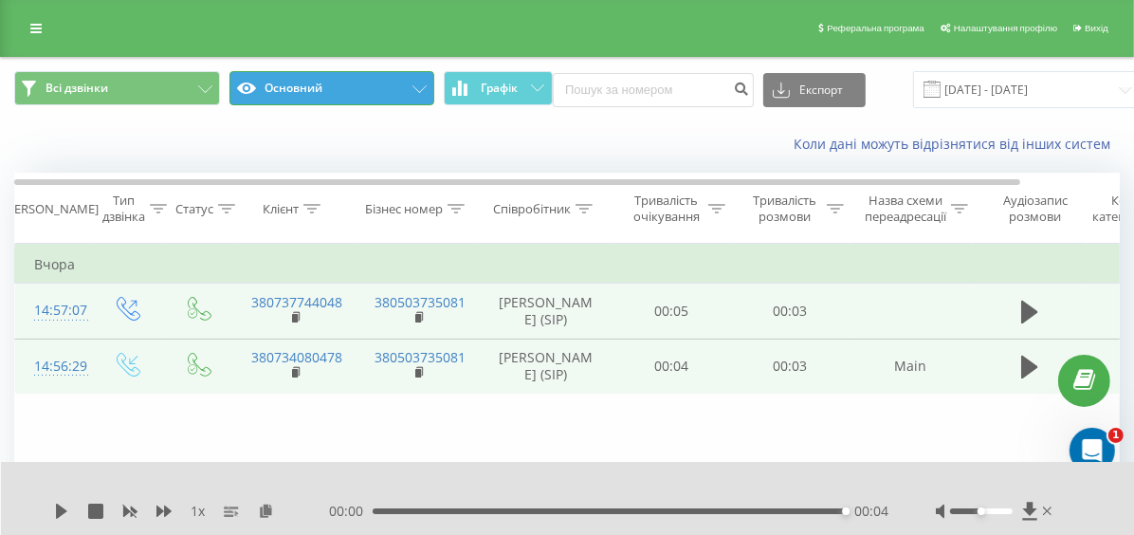
click at [357, 80] on button "Основний" at bounding box center [332, 88] width 206 height 34
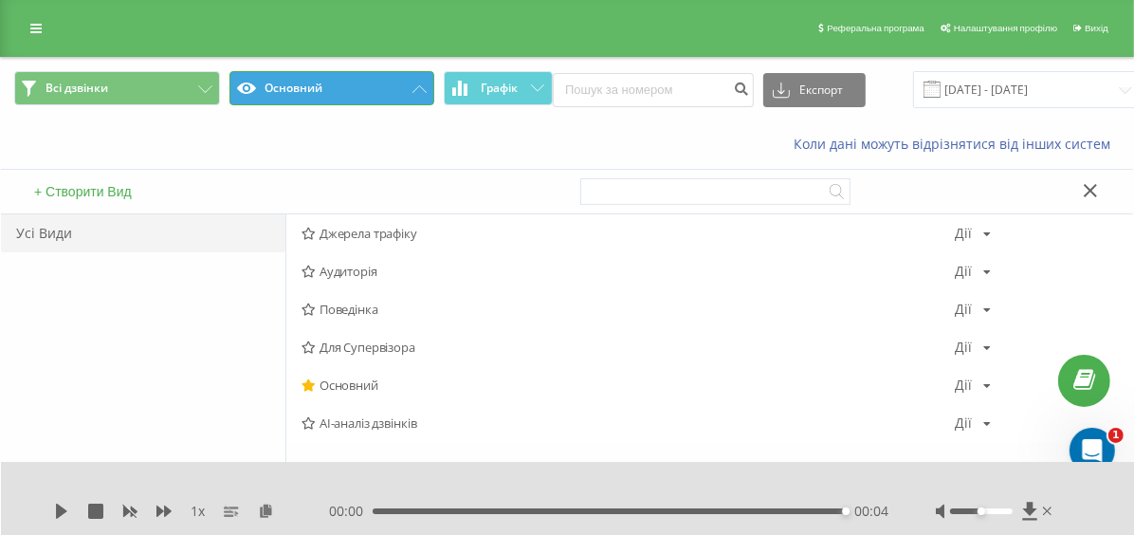
click at [357, 80] on button "Основний" at bounding box center [332, 88] width 206 height 34
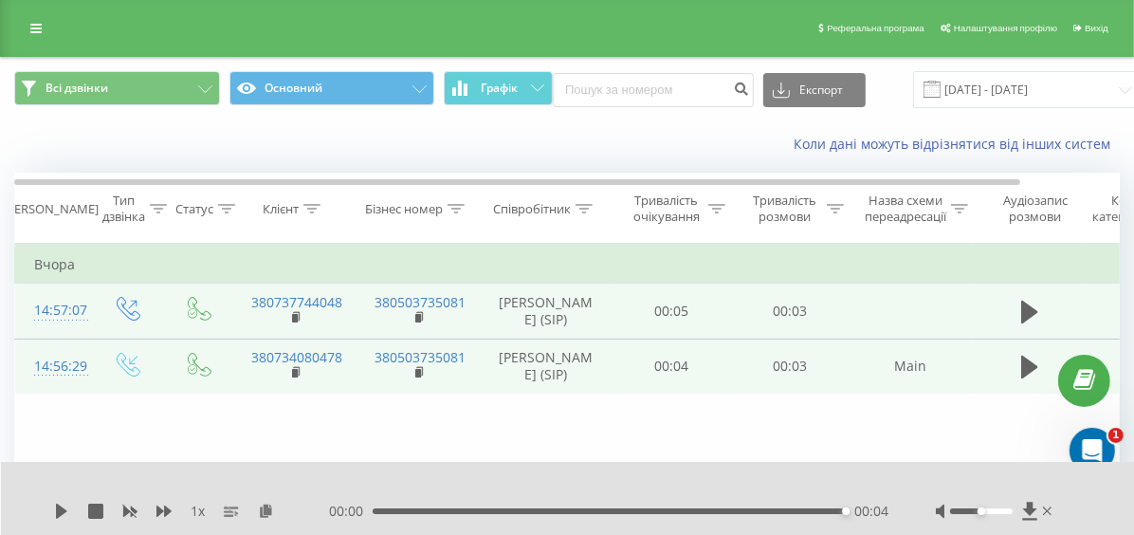
click at [79, 63] on div "Всі дзвінки Основний Графік Експорт .csv .xls .xlsx [DATE] - [DATE]" at bounding box center [567, 90] width 1132 height 64
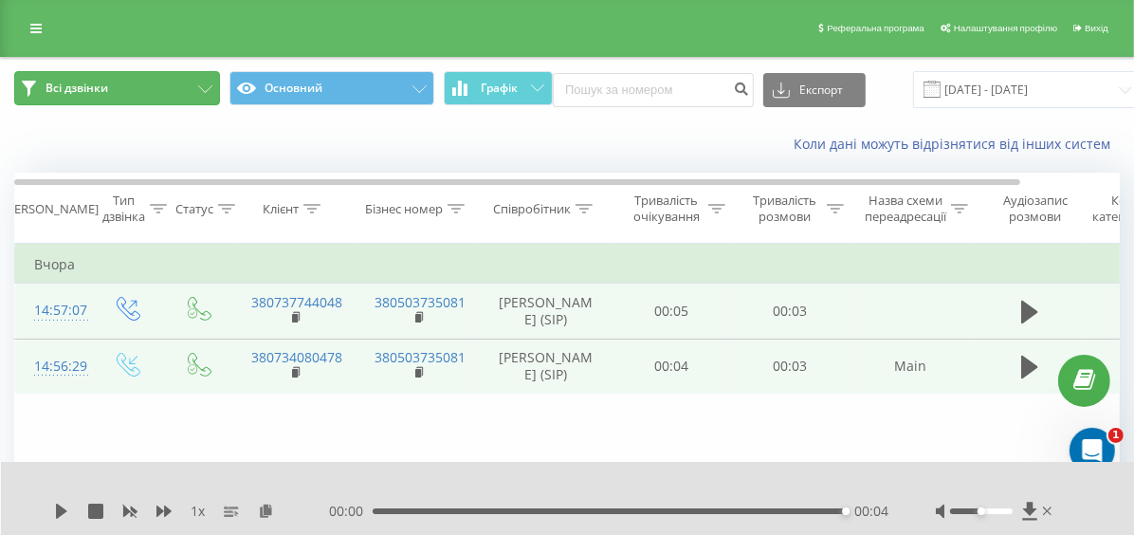
click at [76, 96] on button "Всі дзвінки" at bounding box center [117, 88] width 206 height 34
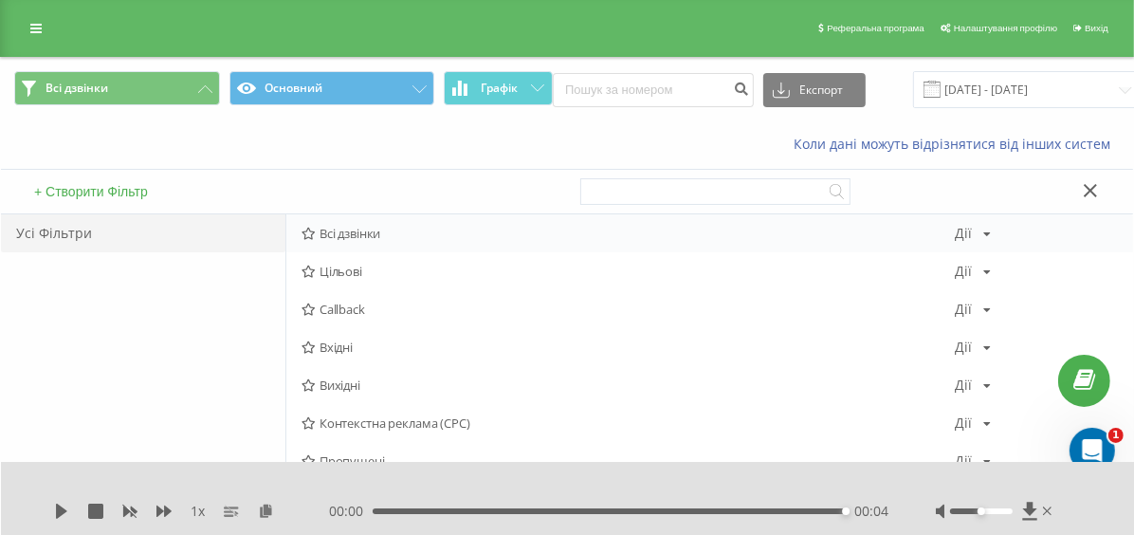
click at [341, 240] on div "Всі дзвінки [PERSON_NAME] Копіювати Видалити За замовчуванням Поділитися" at bounding box center [709, 233] width 847 height 38
click at [977, 240] on div "Всі дзвінки Дії Редагувати Копіювати Видалити За замовчуванням Поділитися" at bounding box center [709, 233] width 847 height 38
click at [983, 237] on icon at bounding box center [987, 233] width 8 height 11
click at [1, 300] on div "Усі Фільтри" at bounding box center [143, 437] width 284 height 447
click at [2, 298] on div "Усі Фільтри" at bounding box center [143, 437] width 284 height 447
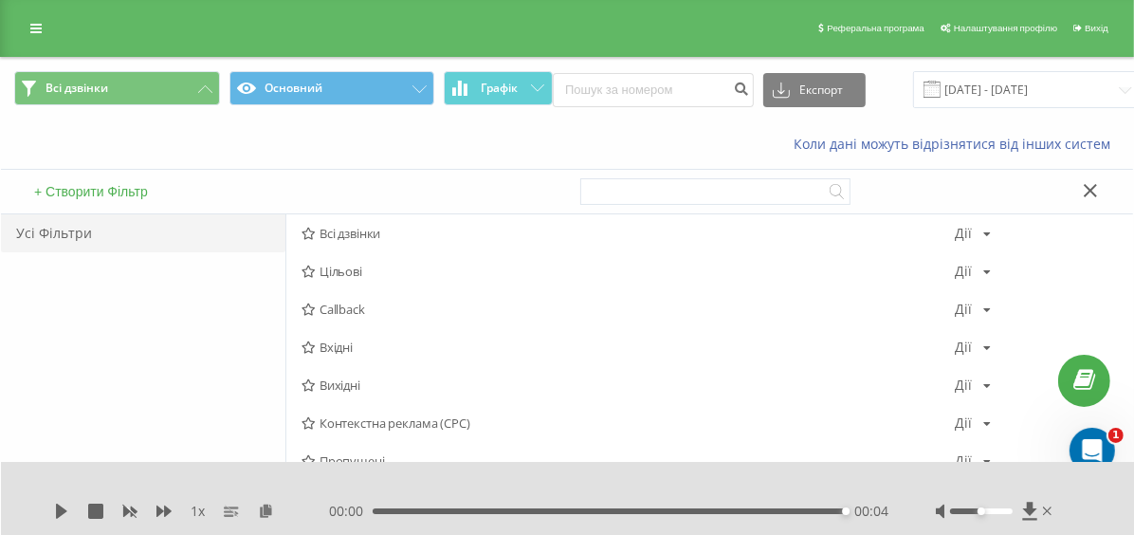
click at [1100, 192] on button at bounding box center [1090, 192] width 27 height 20
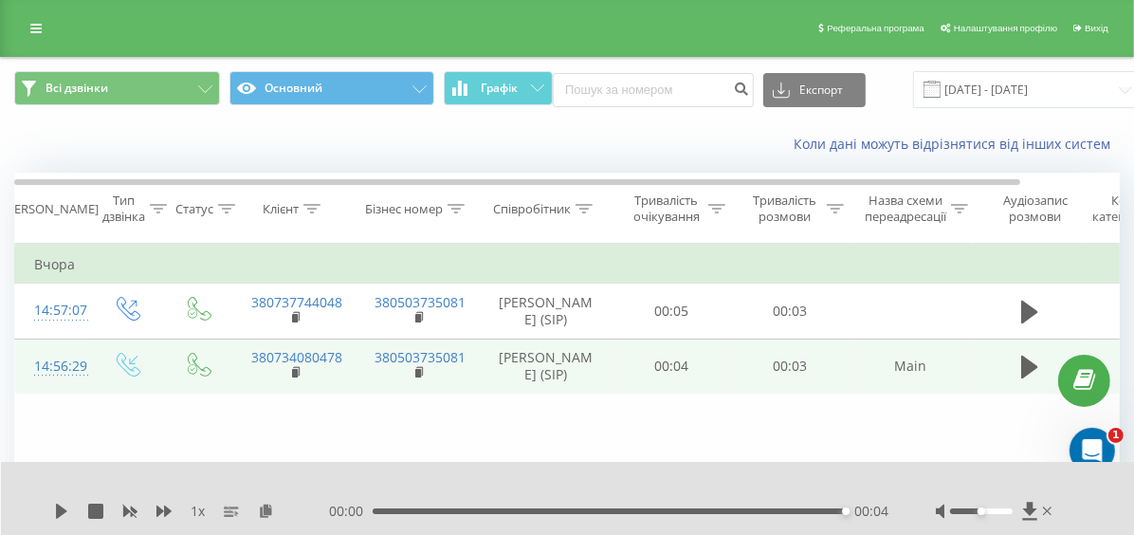
click at [141, 70] on div "Всі дзвінки Основний Графік Експорт .csv .xls .xlsx 22.07.2025 - 22.08.2025" at bounding box center [567, 90] width 1132 height 64
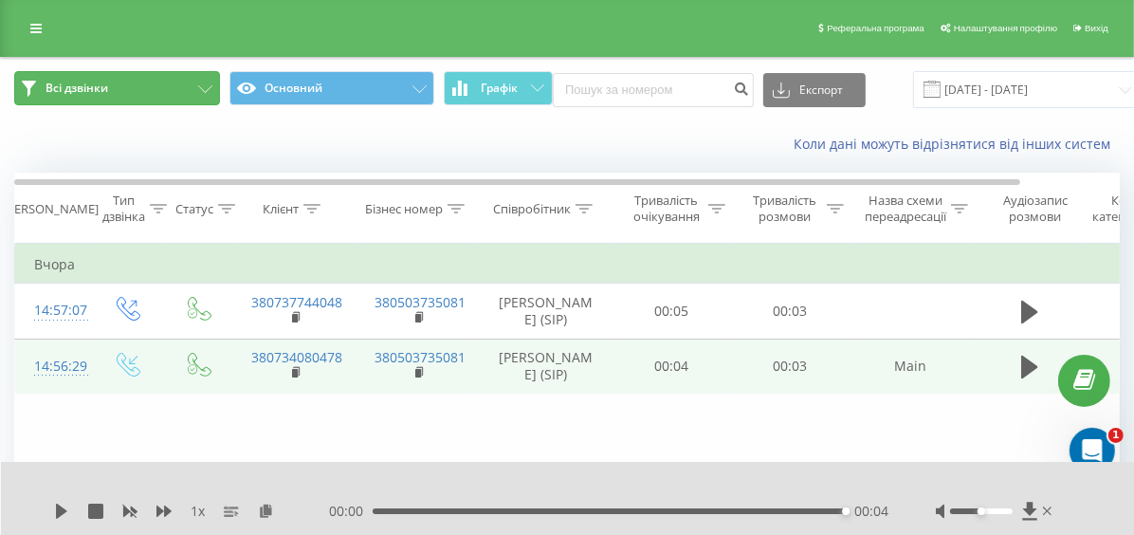
click at [140, 81] on button "Всі дзвінки" at bounding box center [117, 88] width 206 height 34
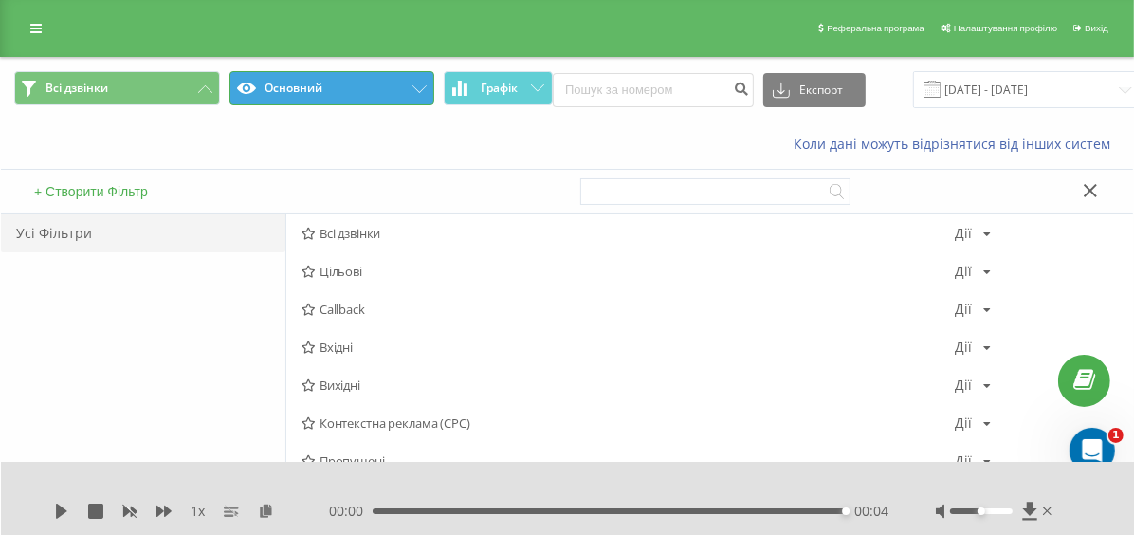
click at [322, 91] on button "Основний" at bounding box center [332, 88] width 206 height 34
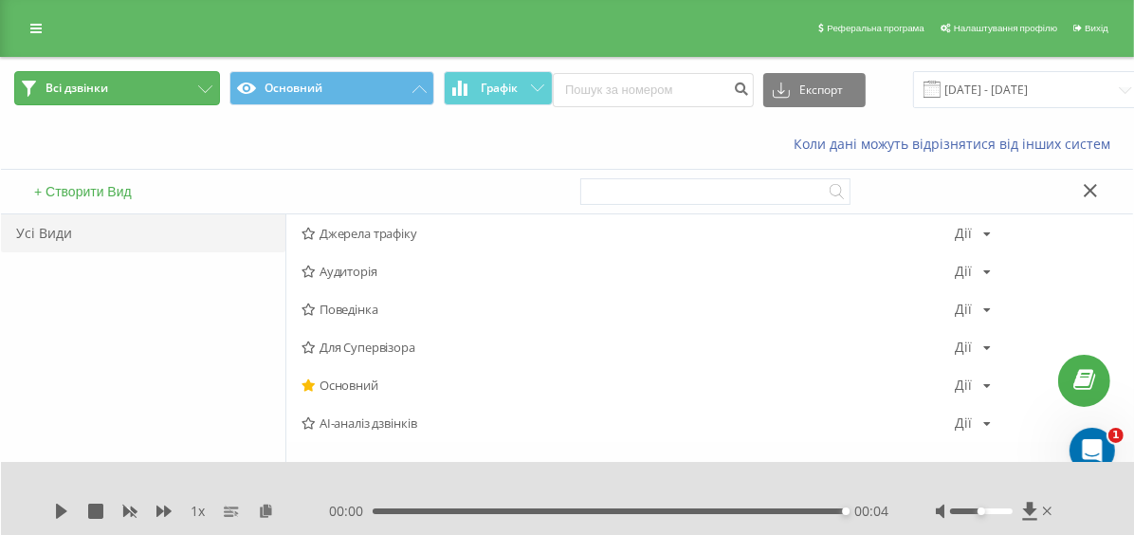
click at [205, 85] on icon at bounding box center [205, 89] width 14 height 8
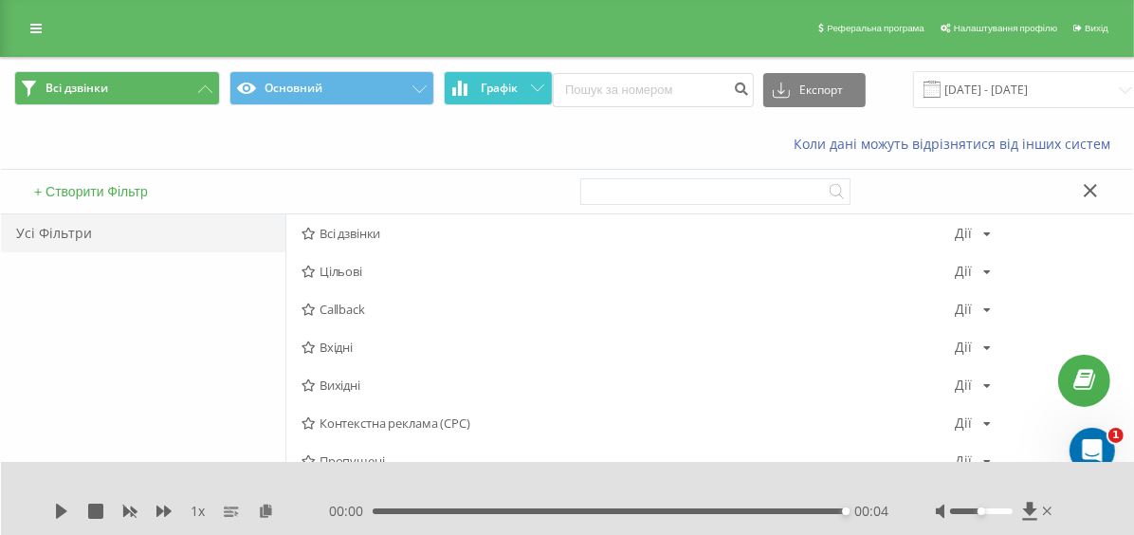
click at [539, 82] on button "Графік" at bounding box center [498, 88] width 109 height 34
click at [493, 83] on span "Графік" at bounding box center [499, 88] width 37 height 13
click at [625, 78] on input at bounding box center [653, 90] width 201 height 34
click at [1, 304] on div "Усі Фільтри" at bounding box center [143, 437] width 284 height 447
click at [1105, 192] on div at bounding box center [849, 192] width 539 height 44
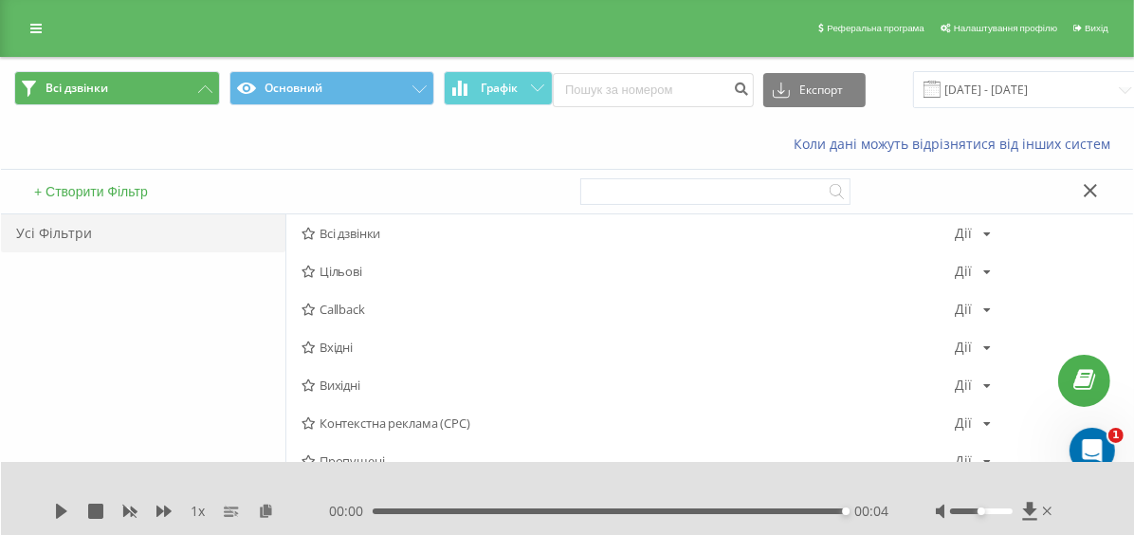
click at [1091, 190] on icon at bounding box center [1090, 190] width 13 height 13
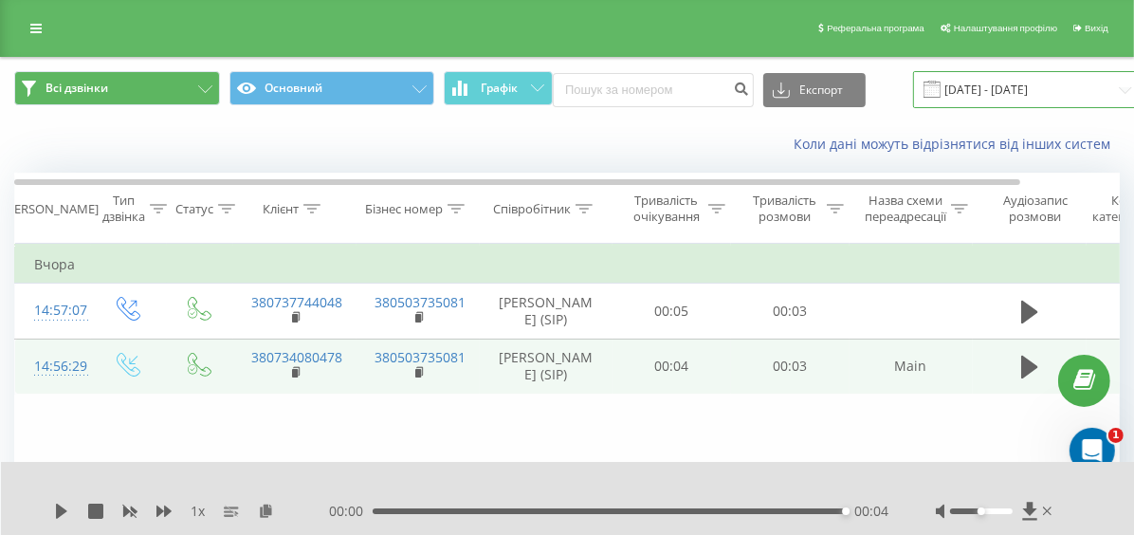
click at [963, 91] on input "[DATE] - [DATE]" at bounding box center [1027, 89] width 229 height 37
click at [161, 417] on div "Фільтрувати за умовою Дорівнює Введіть значення Скасувати OK Фільтрувати за умо…" at bounding box center [566, 457] width 1105 height 427
click at [2, 28] on div "Реферальна програма Налаштування профілю Вихід" at bounding box center [567, 28] width 1134 height 57
click at [38, 31] on icon at bounding box center [35, 28] width 11 height 13
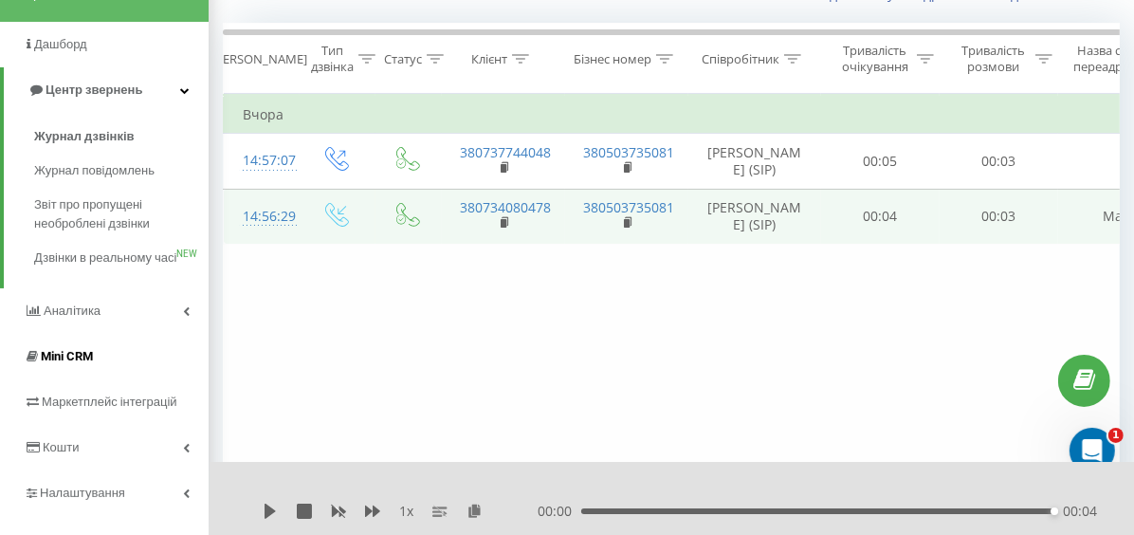
scroll to position [190, 0]
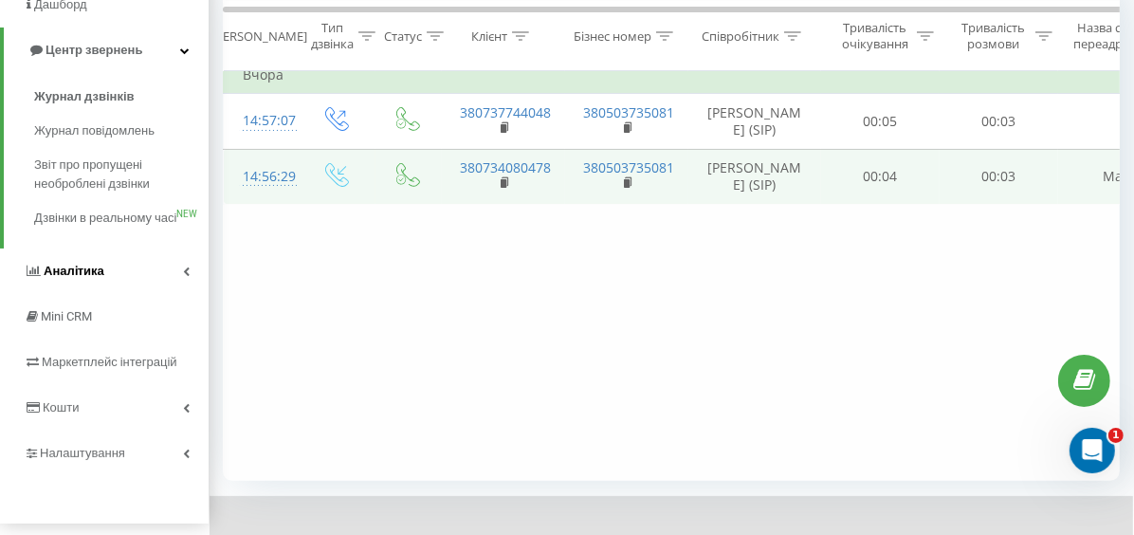
click at [125, 294] on link "Аналiтика" at bounding box center [104, 271] width 209 height 46
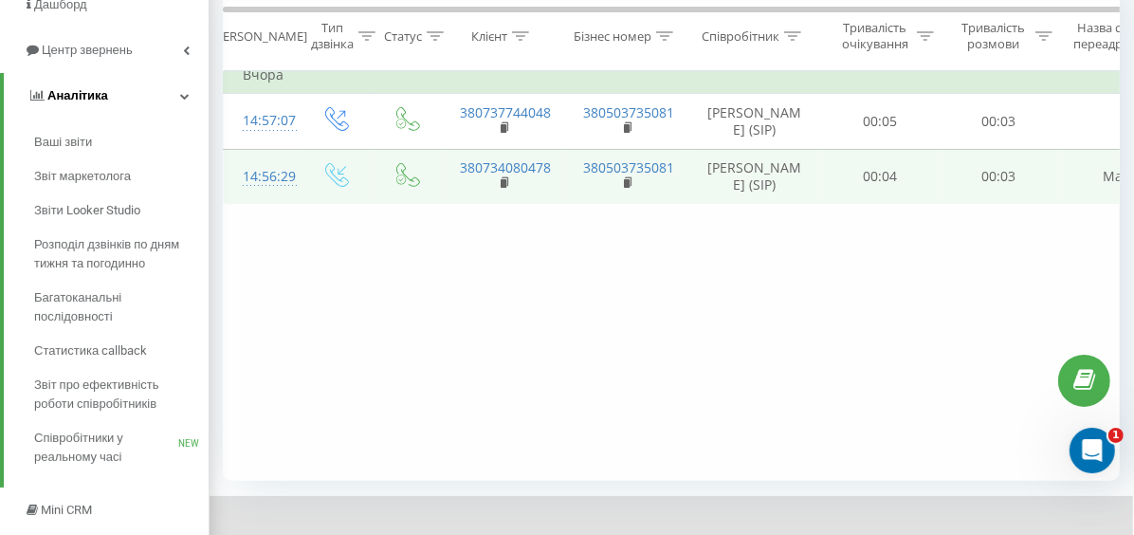
click at [134, 96] on link "Аналiтика" at bounding box center [106, 96] width 205 height 46
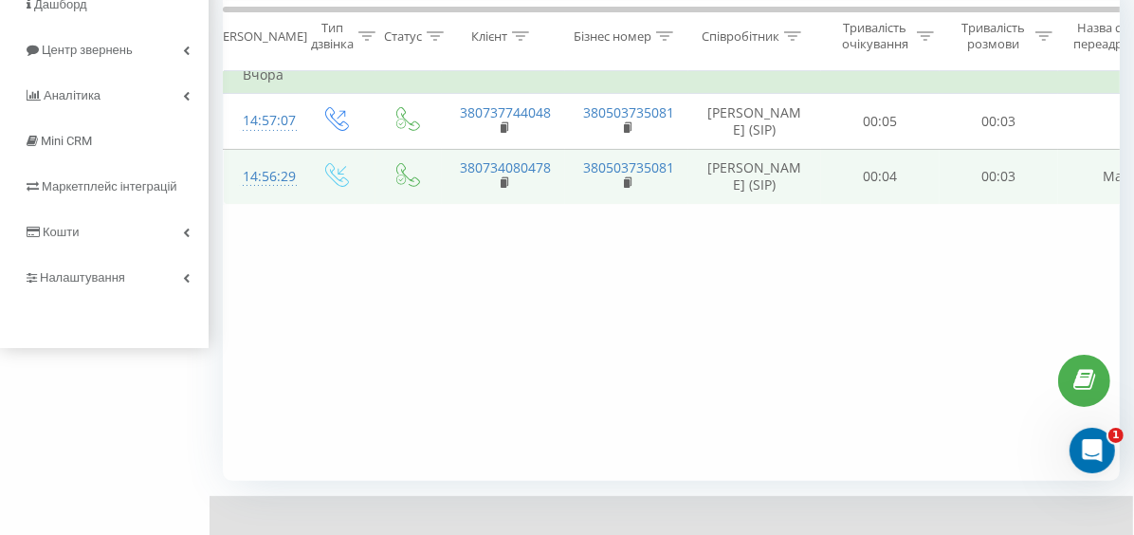
scroll to position [0, 0]
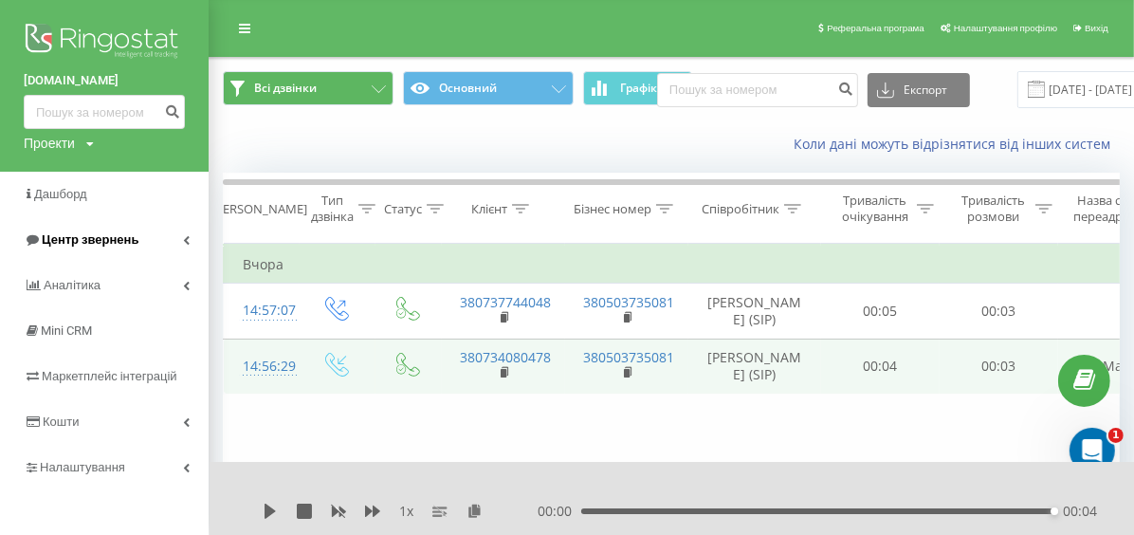
click at [145, 241] on link "Центр звернень" at bounding box center [104, 240] width 209 height 46
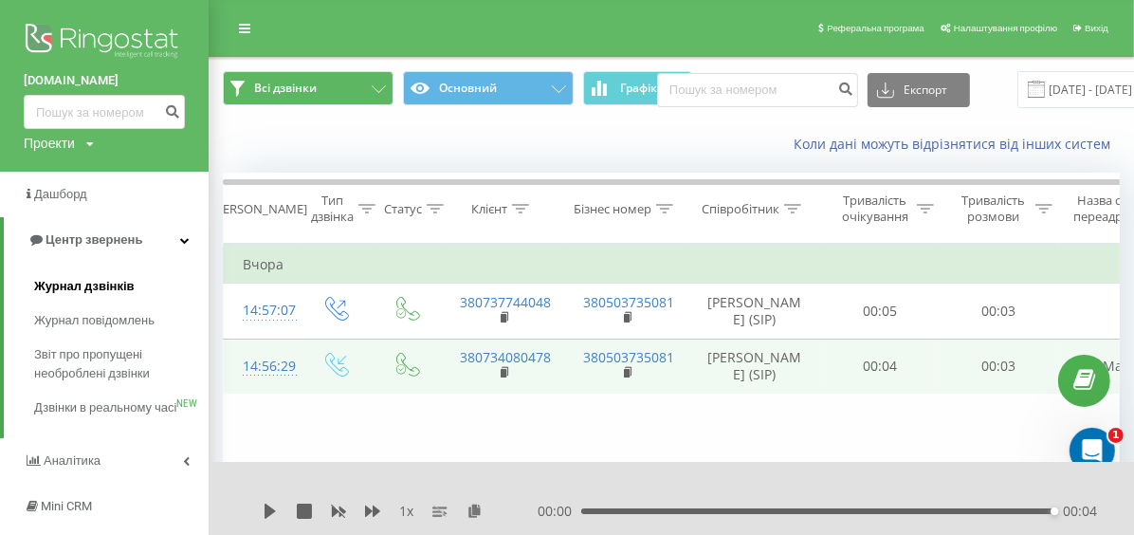
click at [104, 285] on span "Журнал дзвінків" at bounding box center [84, 286] width 100 height 19
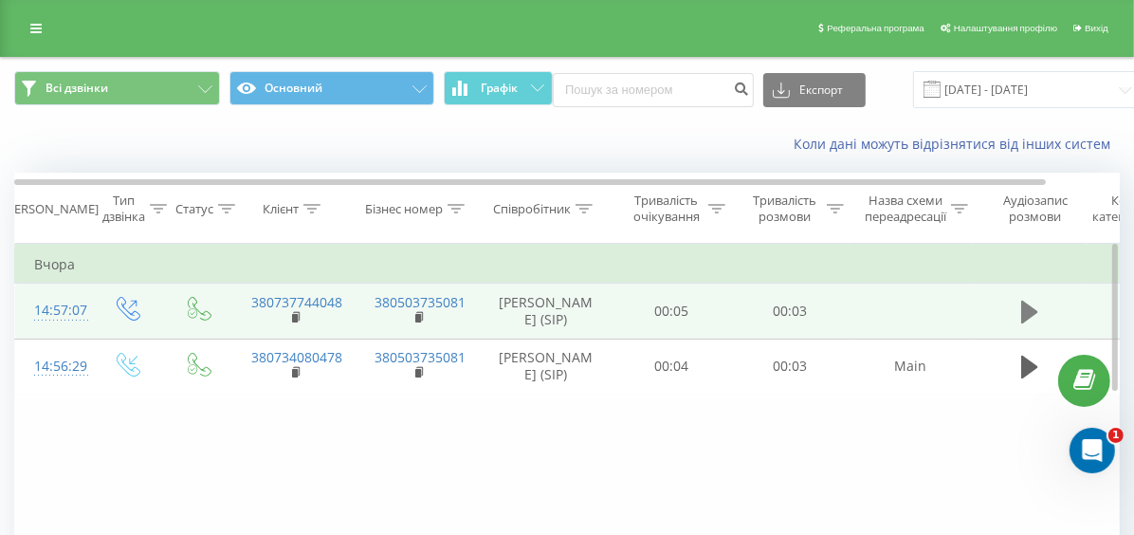
click at [1032, 320] on icon at bounding box center [1029, 312] width 17 height 27
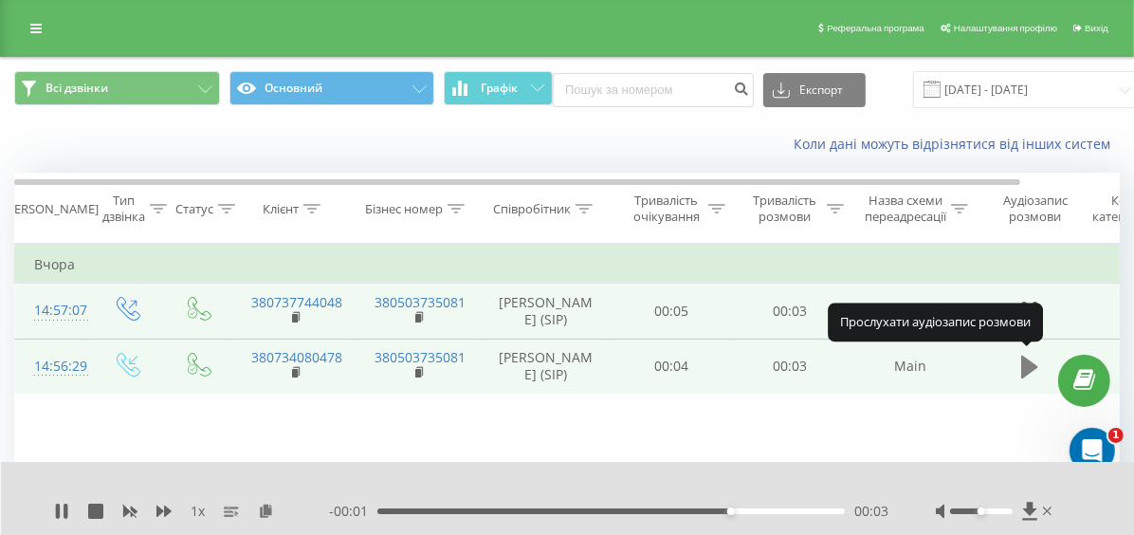
click at [1034, 362] on icon at bounding box center [1029, 367] width 17 height 23
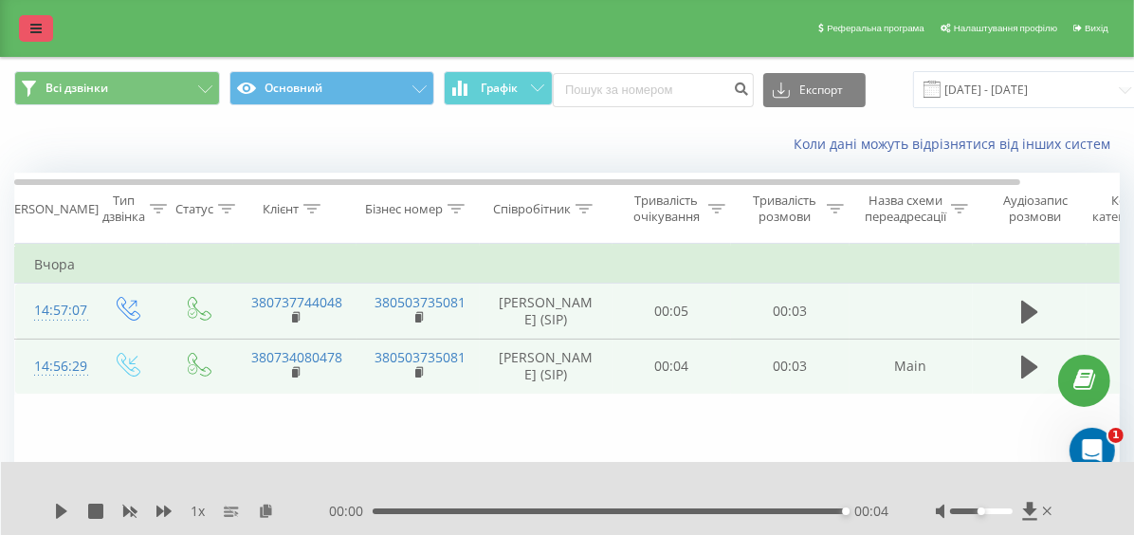
click at [21, 26] on link at bounding box center [36, 28] width 34 height 27
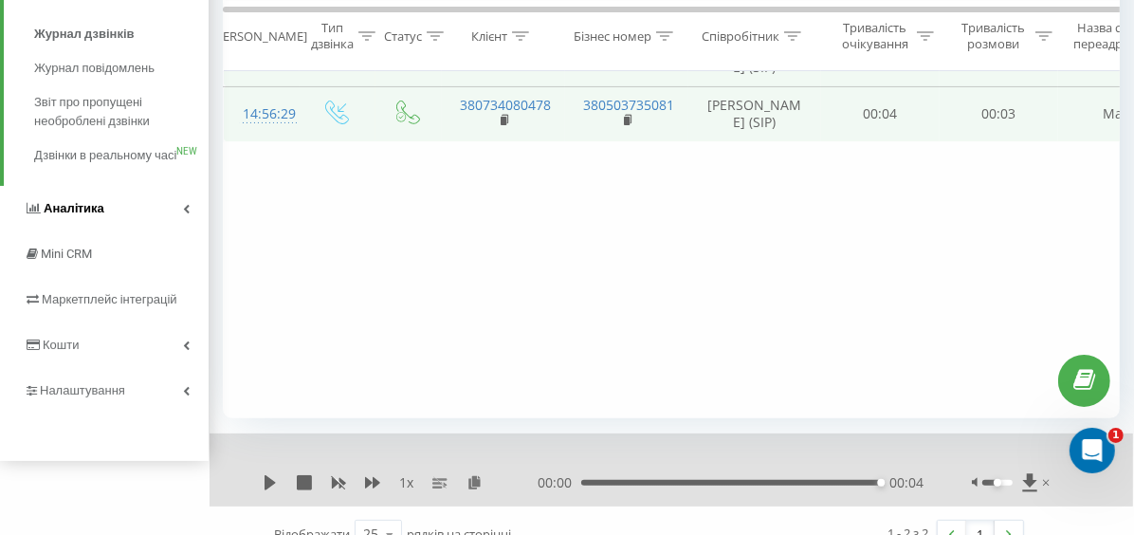
scroll to position [278, 0]
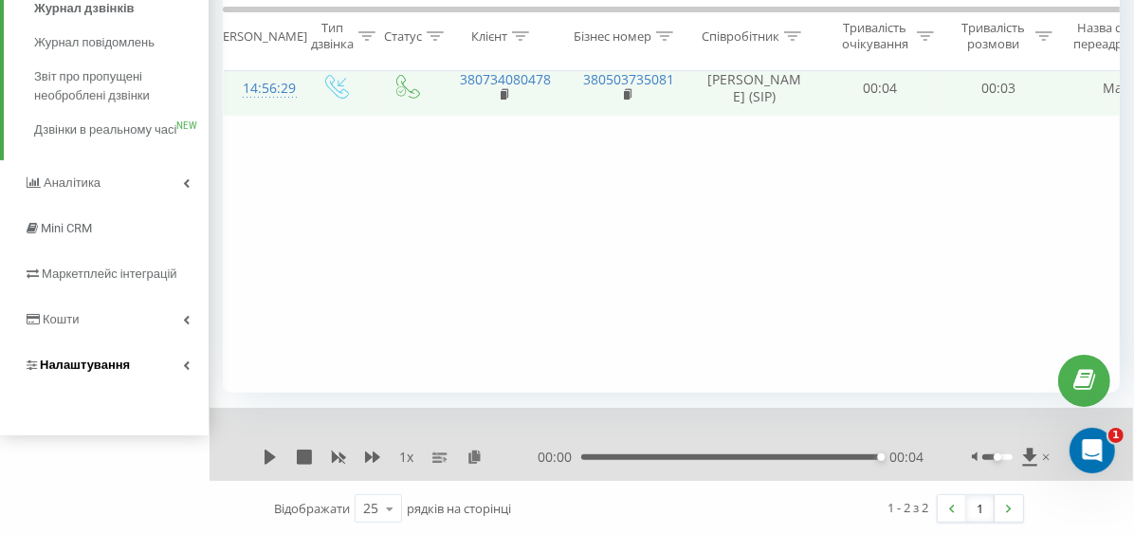
click at [124, 371] on link "Налаштування" at bounding box center [104, 365] width 209 height 46
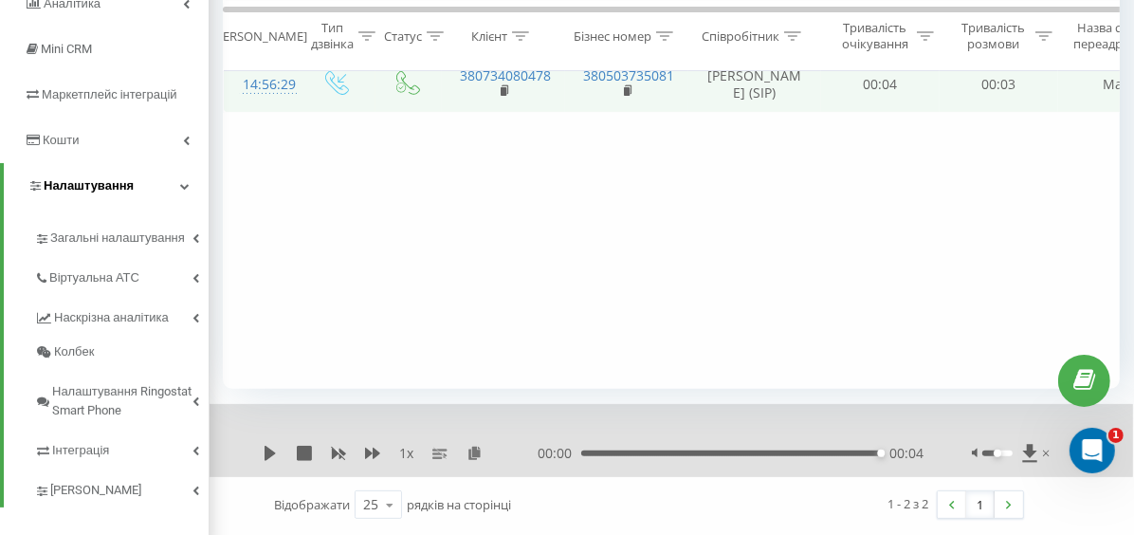
scroll to position [301, 0]
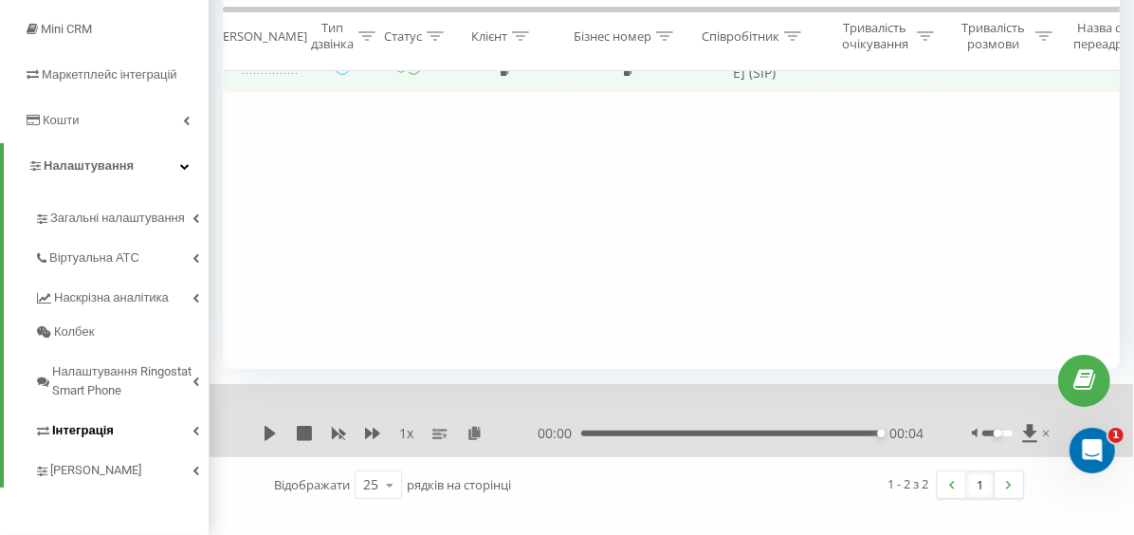
click at [111, 433] on span "Інтеграція" at bounding box center [83, 430] width 62 height 19
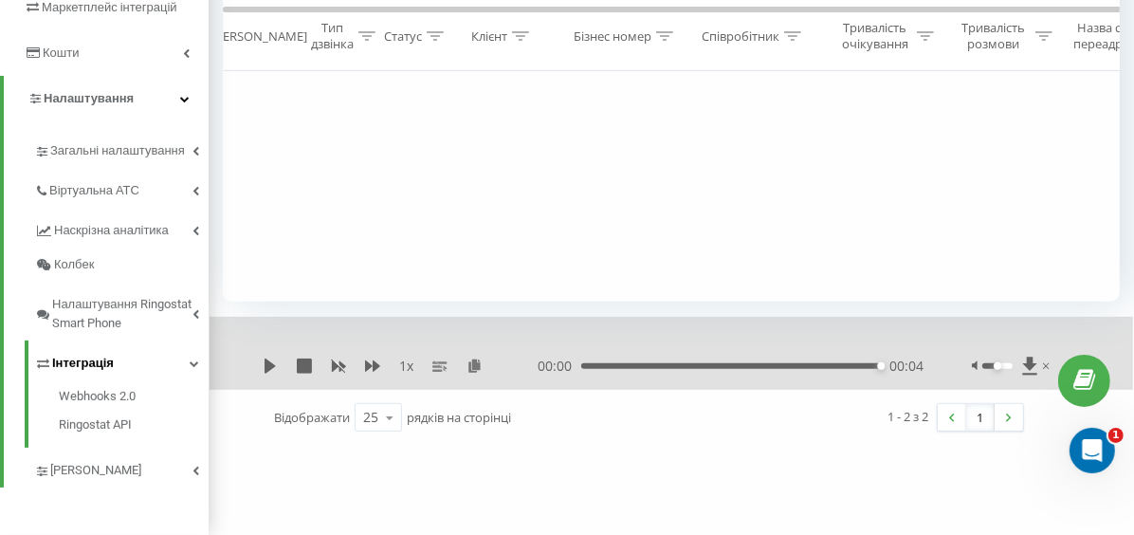
click at [106, 367] on span "Інтеграція" at bounding box center [83, 363] width 62 height 19
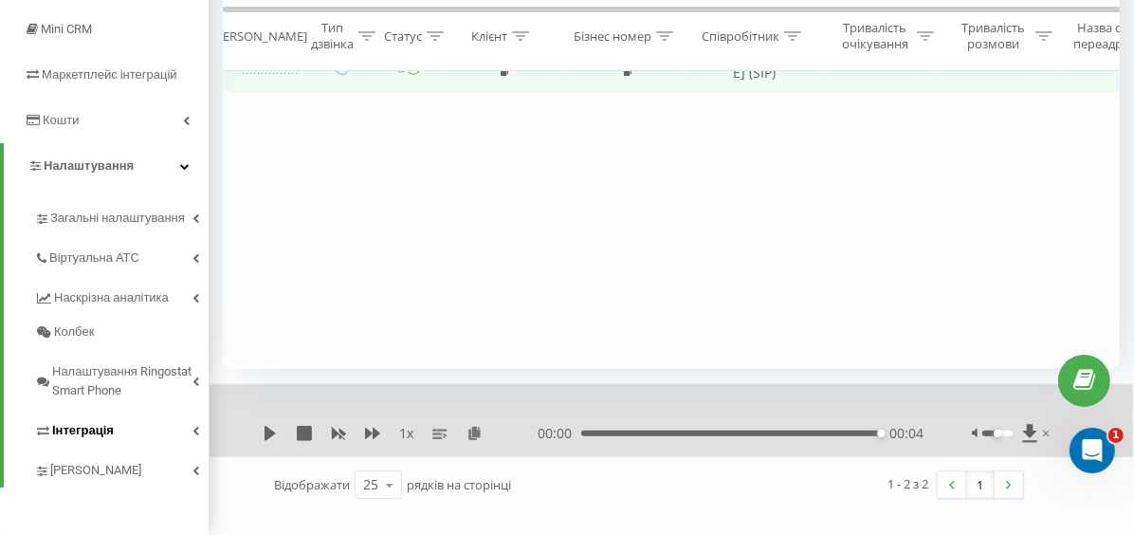
click at [106, 367] on span "Налаштування Ringostat Smart Phone" at bounding box center [122, 381] width 140 height 38
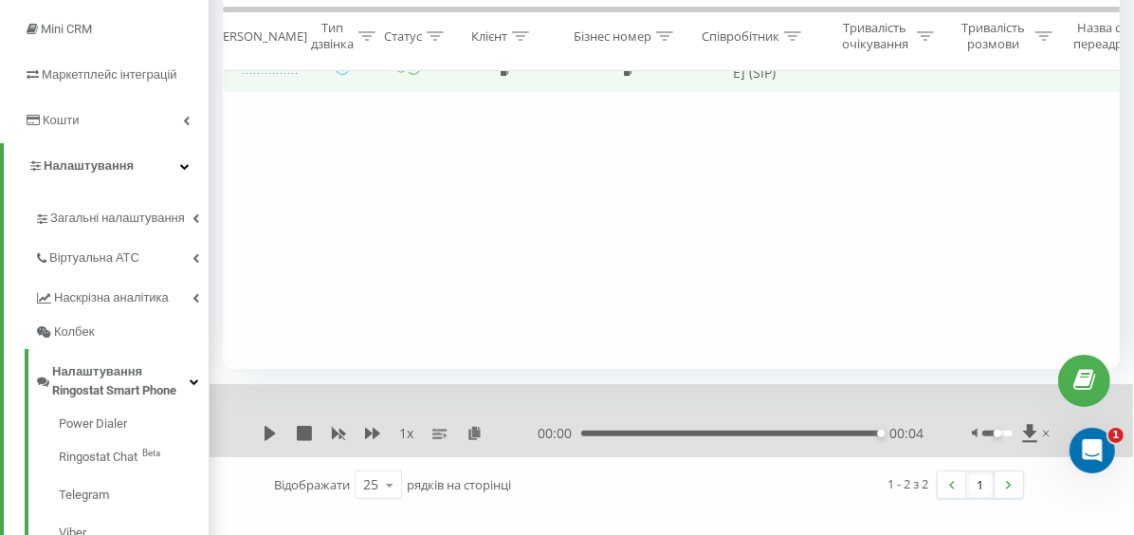
click at [106, 367] on span "Налаштування Ringostat Smart Phone" at bounding box center [120, 381] width 137 height 38
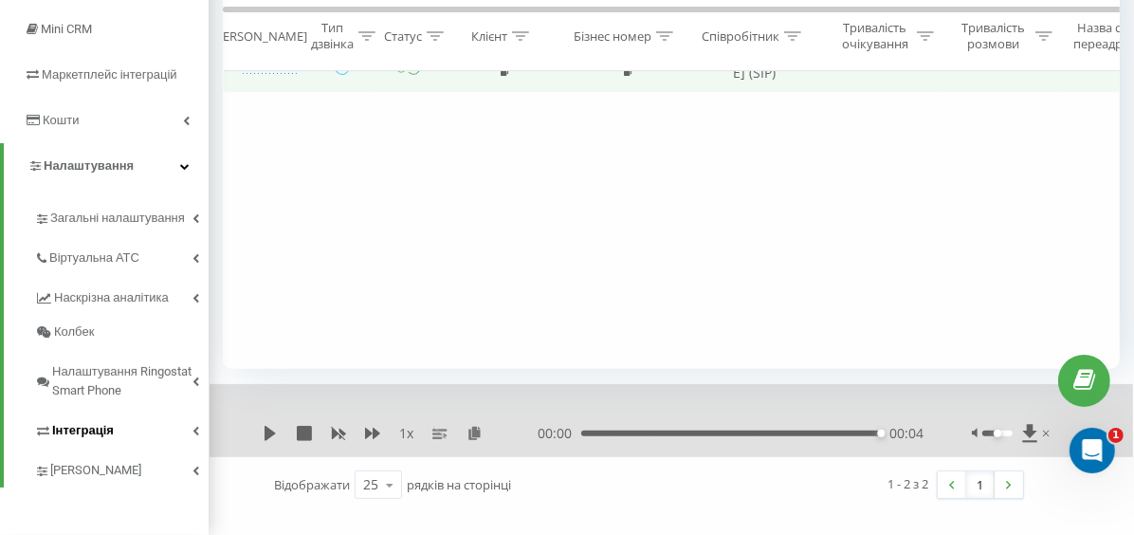
click at [92, 427] on span "Інтеграція" at bounding box center [83, 430] width 62 height 19
click at [91, 390] on span "Налаштування Ringostat Smart Phone" at bounding box center [122, 381] width 140 height 38
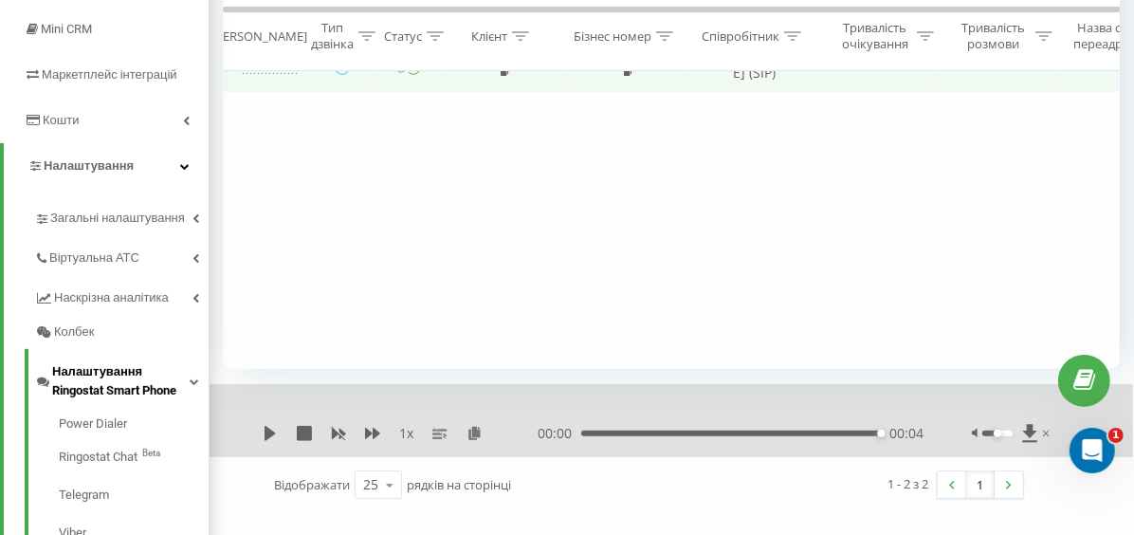
click at [91, 390] on span "Налаштування Ringostat Smart Phone" at bounding box center [120, 381] width 137 height 38
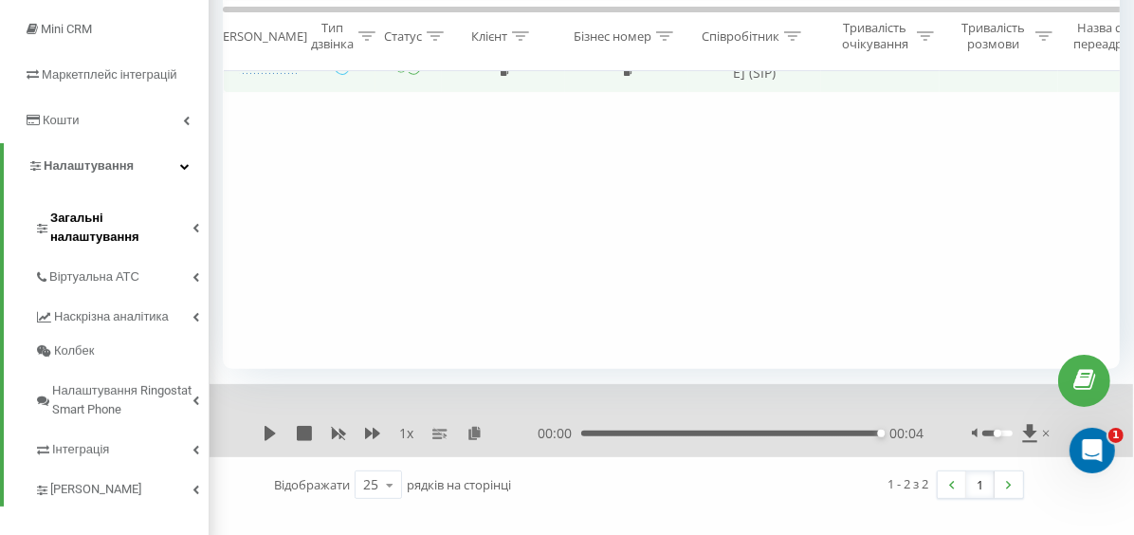
click at [143, 220] on span "Загальні налаштування" at bounding box center [121, 228] width 142 height 38
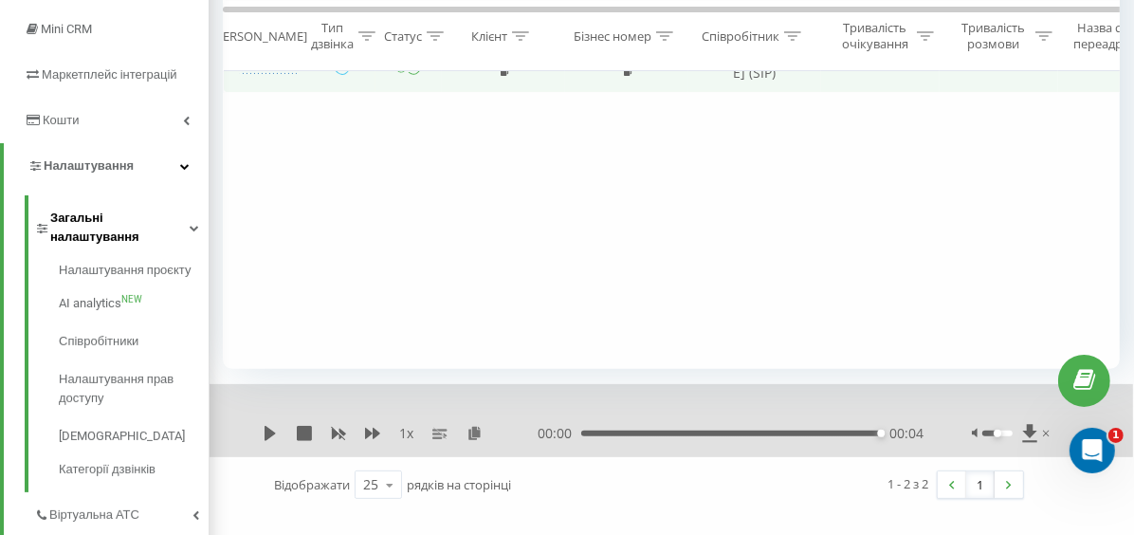
scroll to position [206, 0]
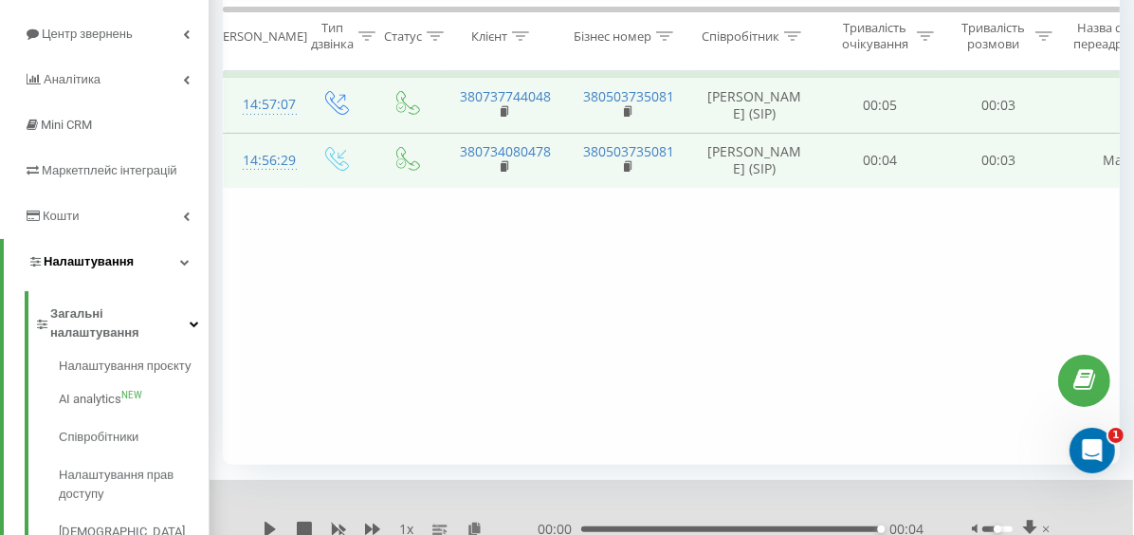
click at [125, 247] on link "Налаштування" at bounding box center [106, 262] width 205 height 46
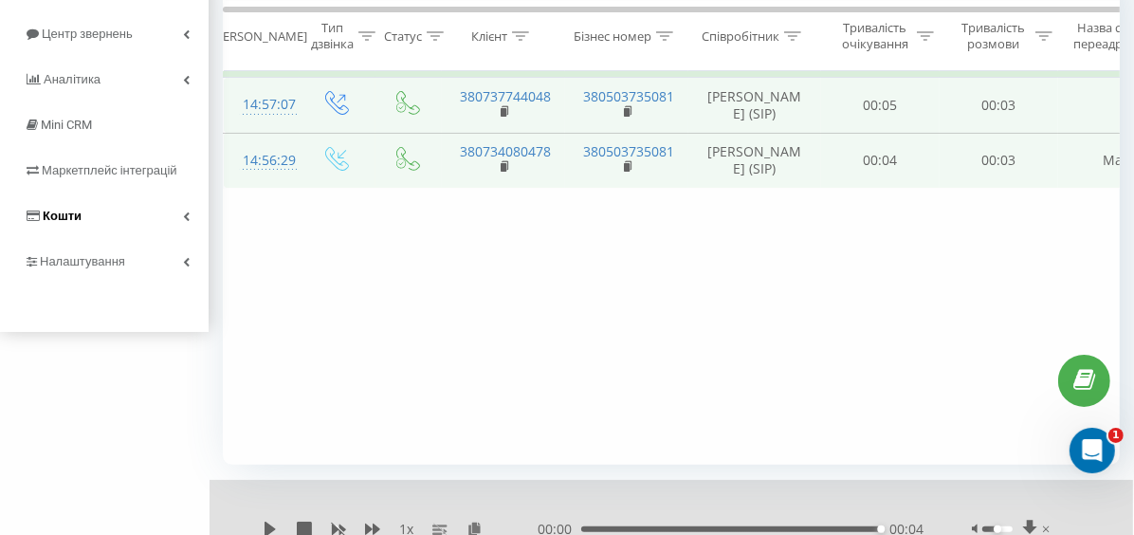
click at [127, 229] on link "Кошти" at bounding box center [104, 216] width 209 height 46
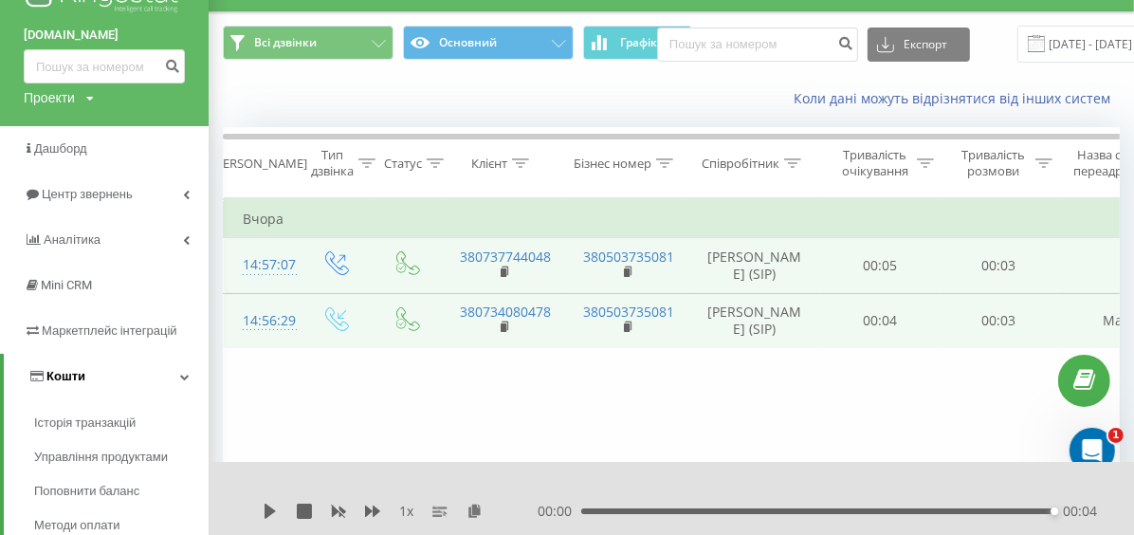
scroll to position [17, 0]
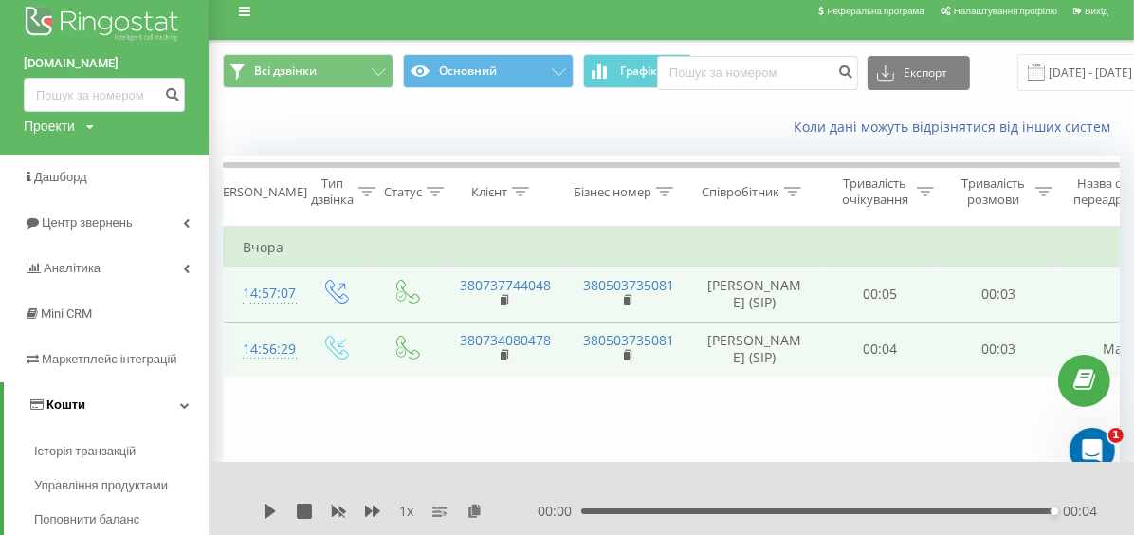
click at [127, 229] on span "Центр звернень" at bounding box center [87, 222] width 91 height 14
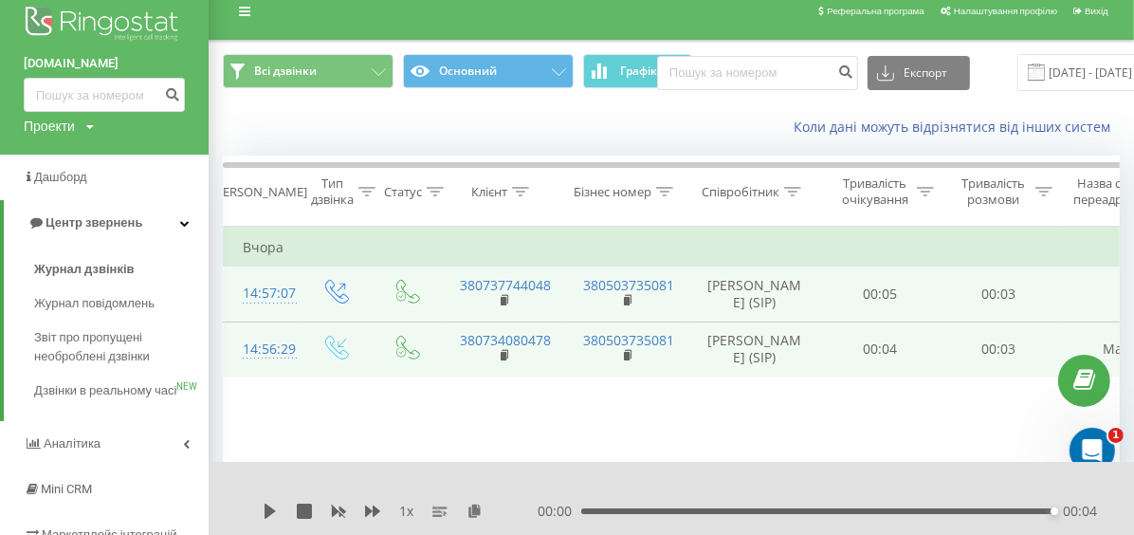
click at [341, 28] on div "Реферальна програма Налаштування профілю Вихід" at bounding box center [567, 11] width 1134 height 57
click at [73, 112] on div "[DOMAIN_NAME] Проекти [DOMAIN_NAME]" at bounding box center [104, 69] width 209 height 172
click at [247, 1] on link at bounding box center [245, 11] width 34 height 27
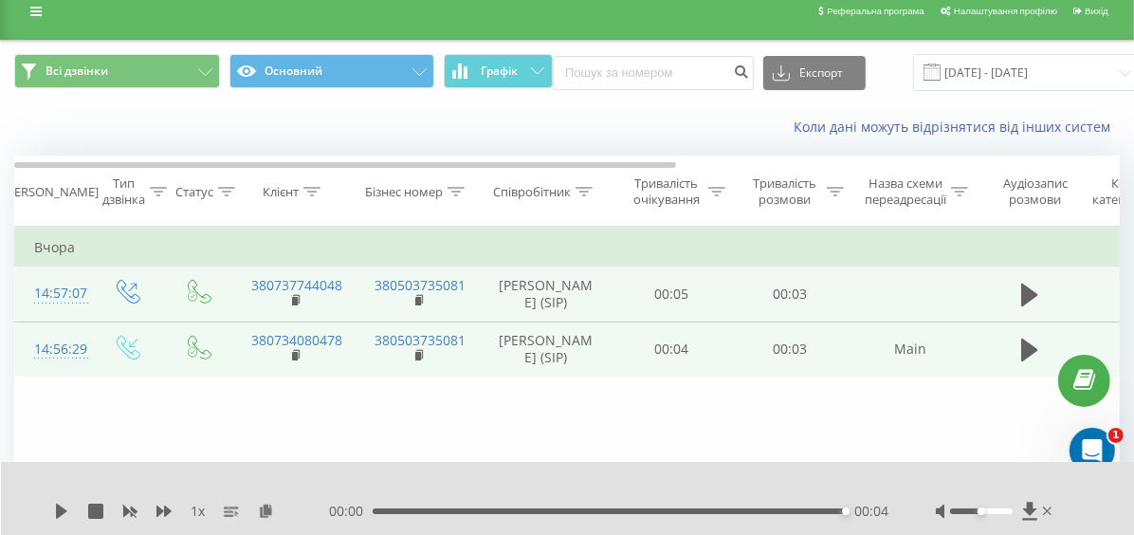
click at [32, 25] on div "Реферальна програма Налаштування профілю Вихід" at bounding box center [567, 11] width 1134 height 57
click at [44, 12] on link at bounding box center [36, 11] width 34 height 27
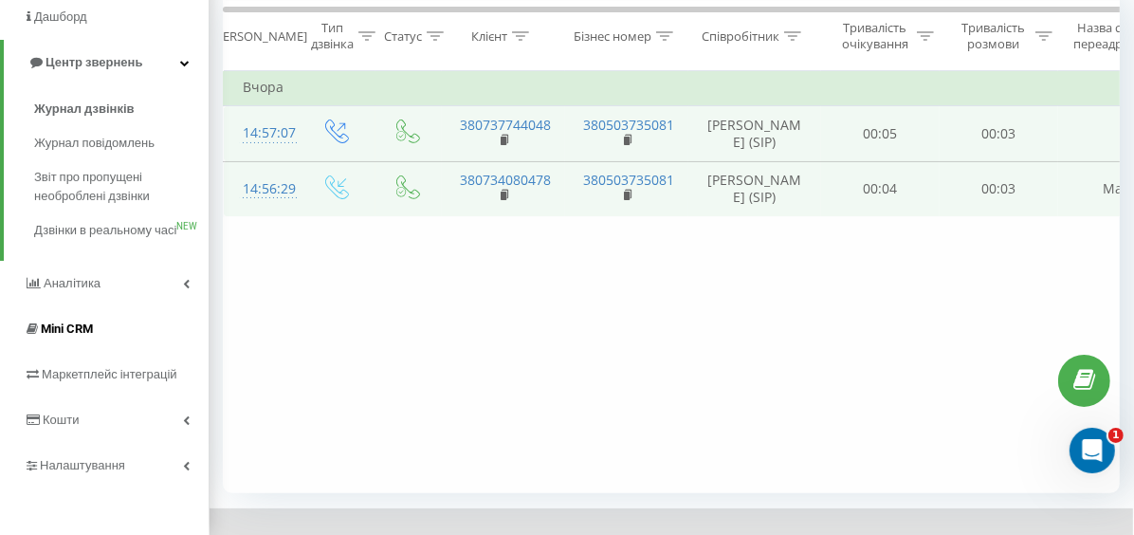
scroll to position [278, 0]
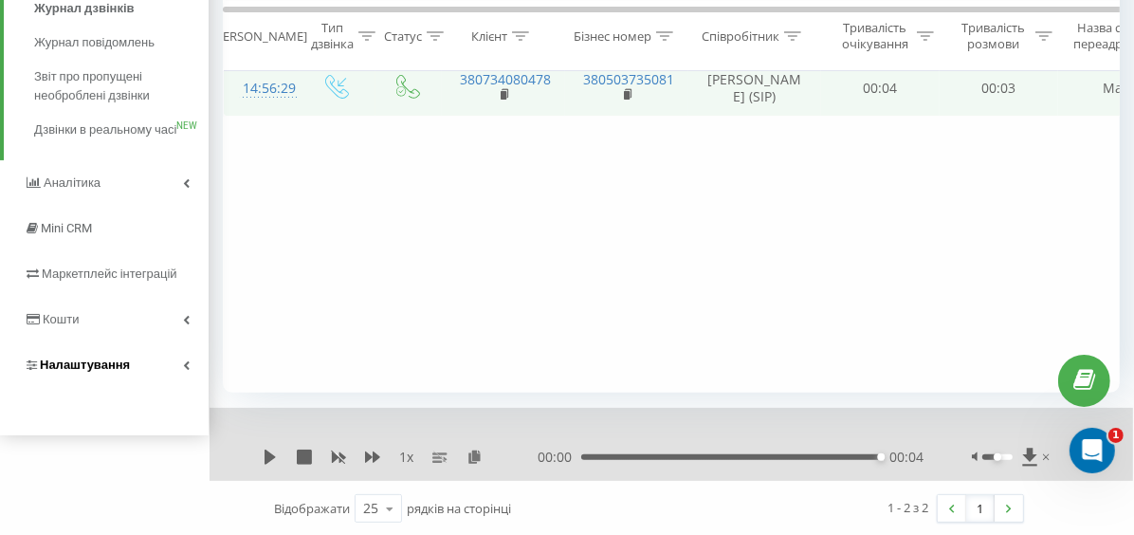
click at [116, 373] on link "Налаштування" at bounding box center [104, 365] width 209 height 46
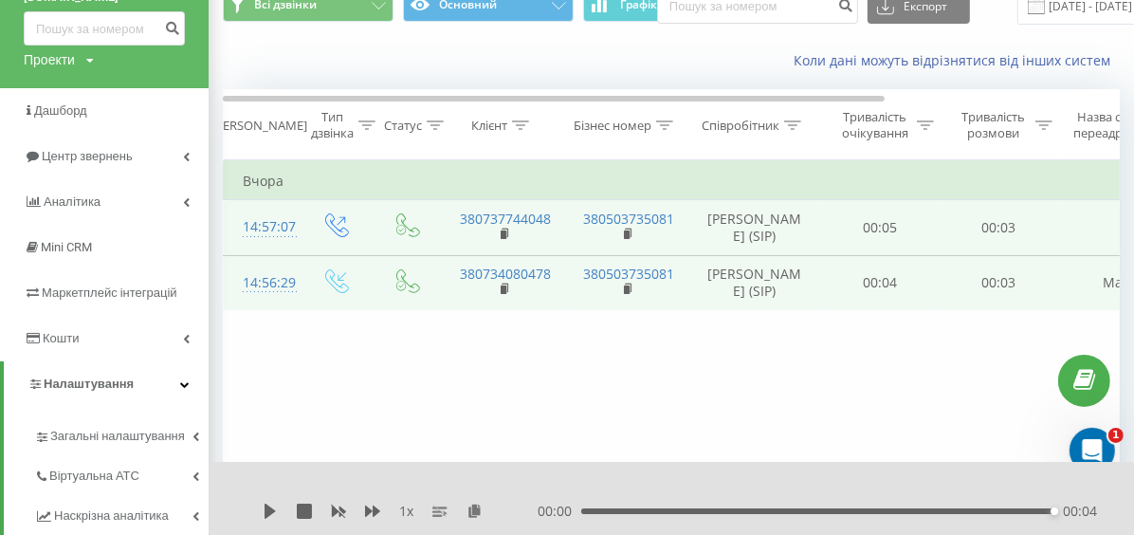
scroll to position [0, 0]
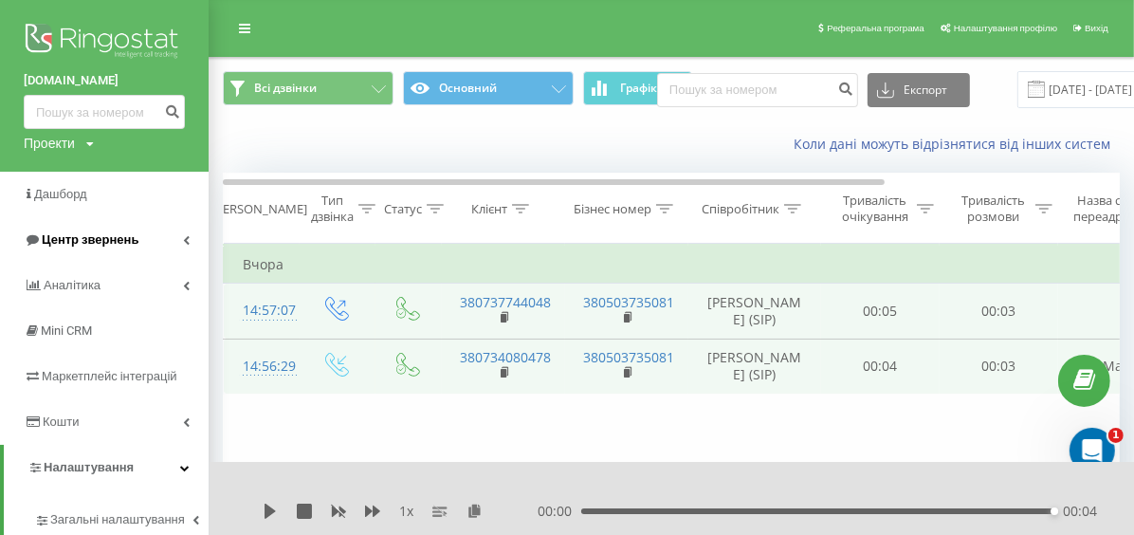
click at [65, 228] on link "Центр звернень" at bounding box center [104, 240] width 209 height 46
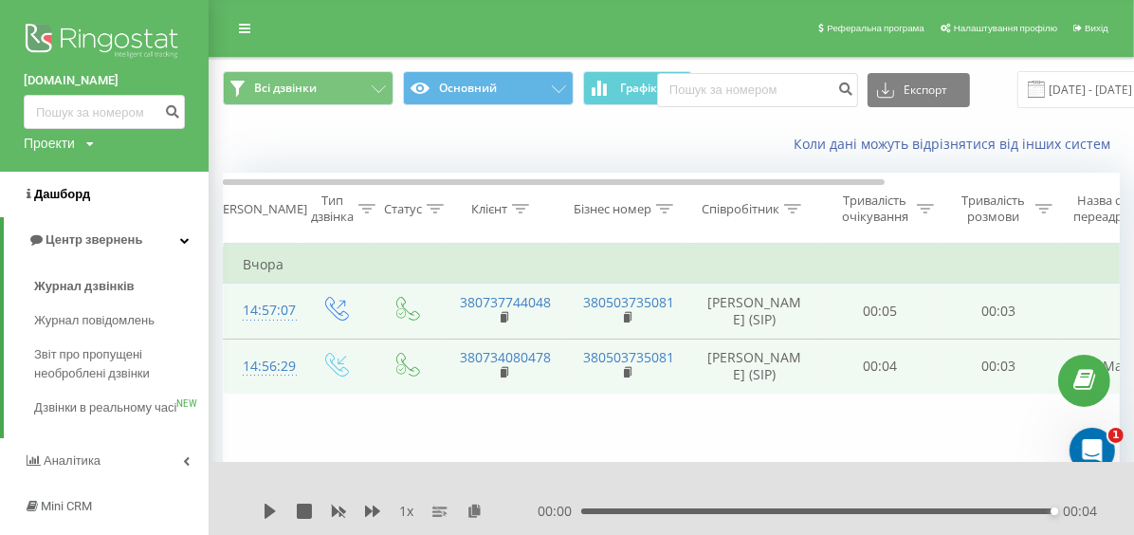
click at [92, 203] on link "Дашборд" at bounding box center [104, 195] width 209 height 46
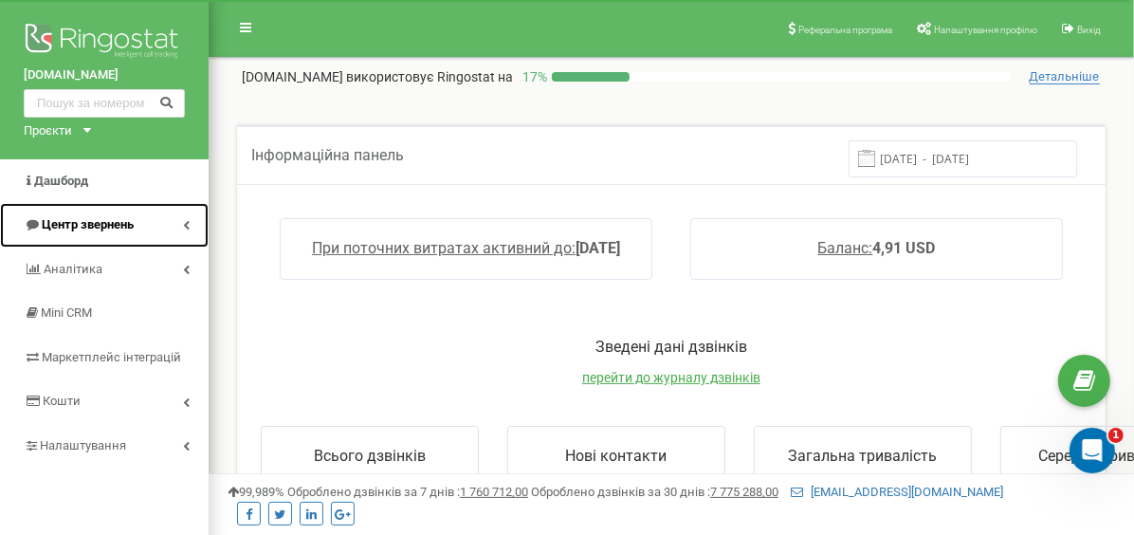
click at [165, 224] on link "Центр звернень" at bounding box center [104, 225] width 209 height 45
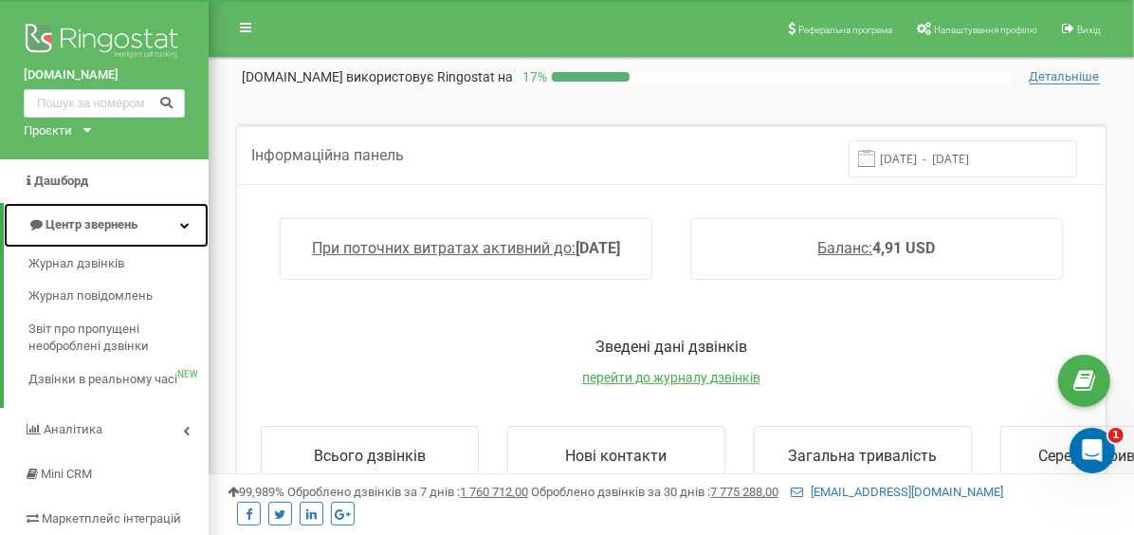
click at [165, 224] on link "Центр звернень" at bounding box center [106, 225] width 205 height 45
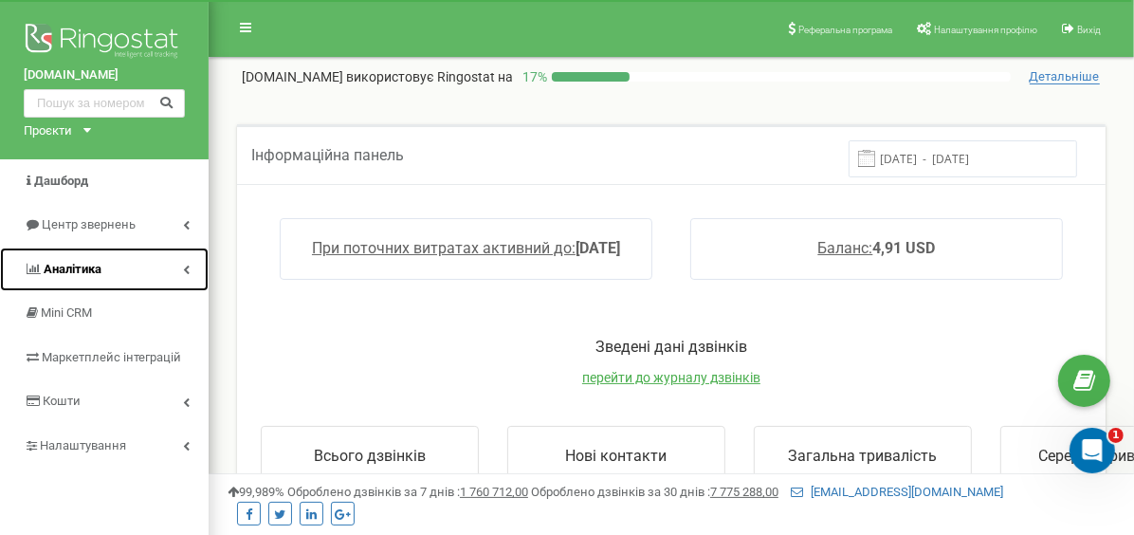
click at [145, 269] on link "Аналiтика" at bounding box center [104, 269] width 209 height 45
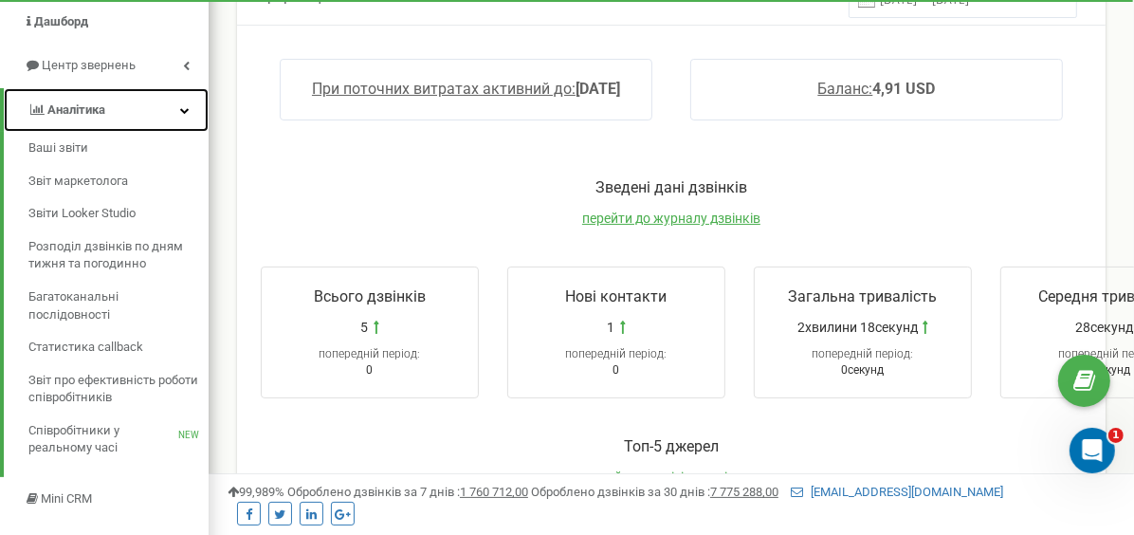
scroll to position [190, 0]
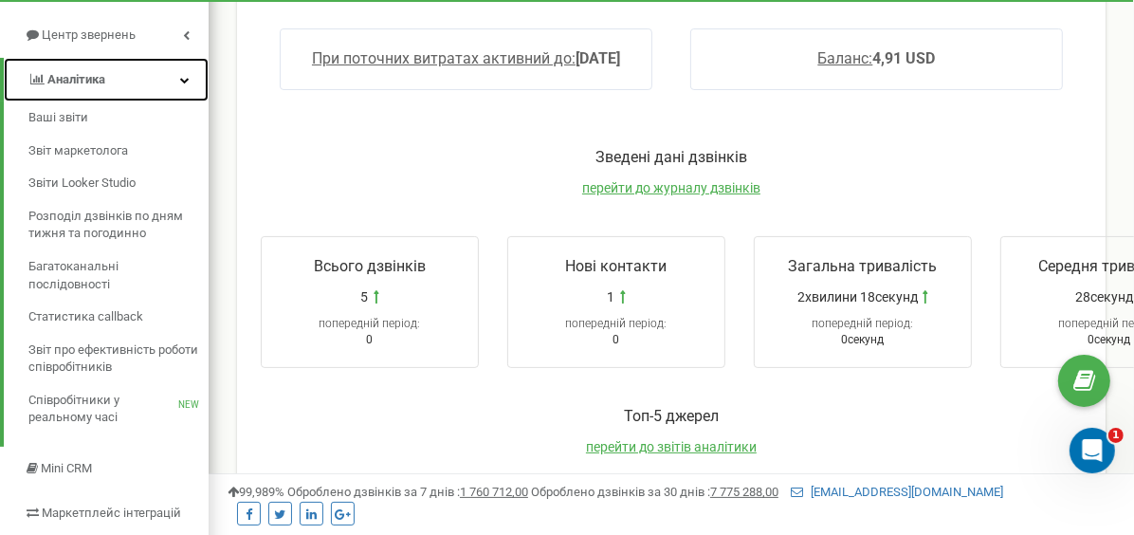
click at [182, 81] on icon at bounding box center [184, 79] width 9 height 9
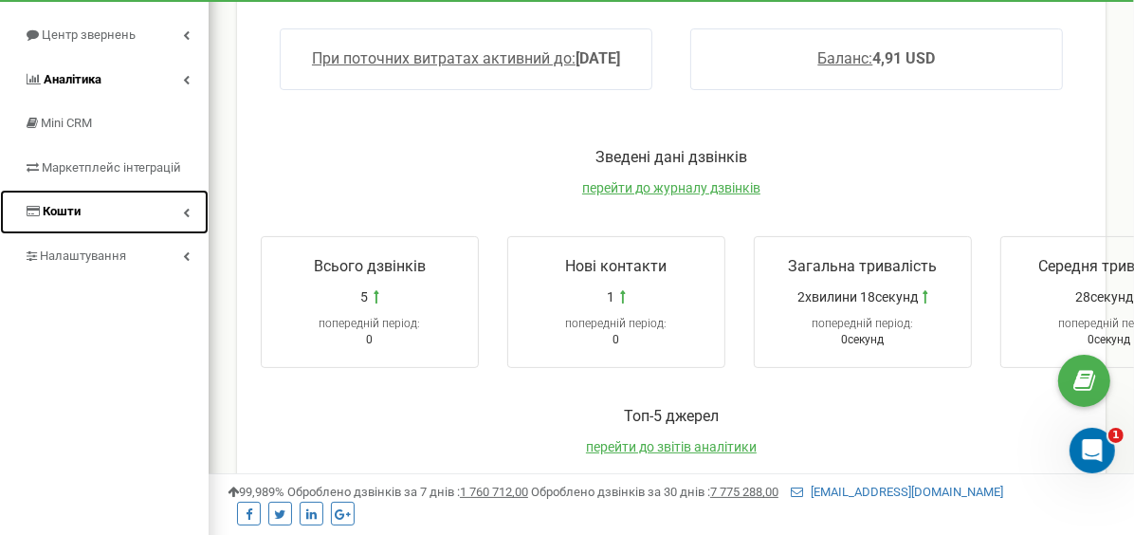
click at [166, 201] on link "Кошти" at bounding box center [104, 212] width 209 height 45
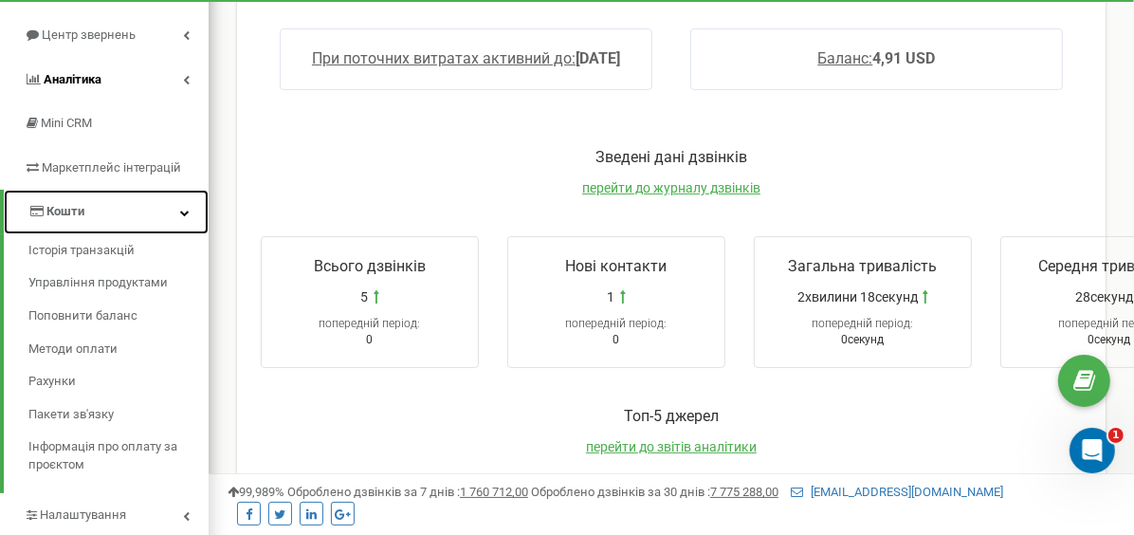
click at [166, 201] on link "Кошти" at bounding box center [106, 212] width 205 height 45
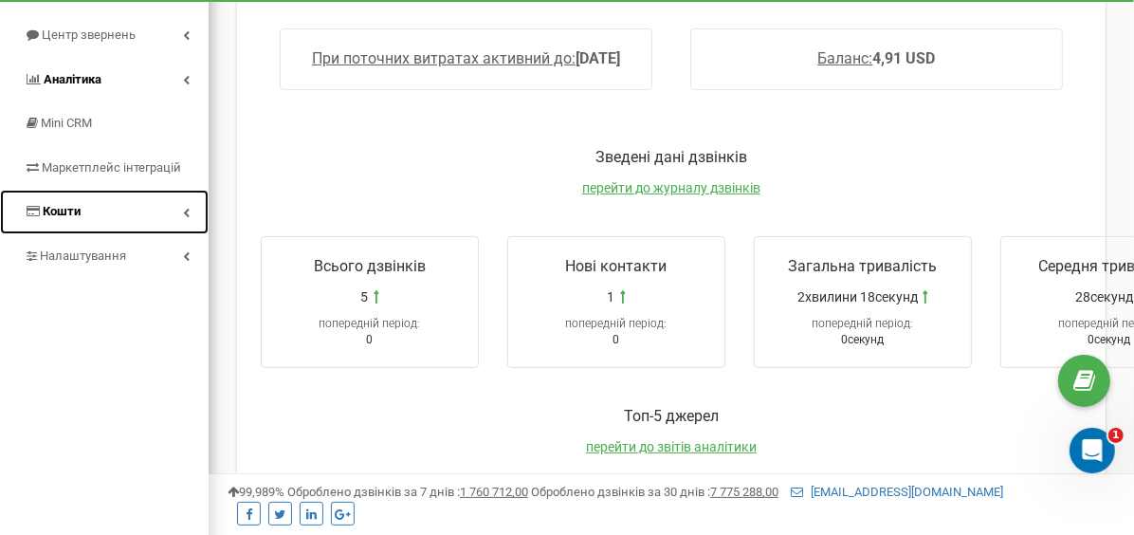
click at [166, 201] on link "Кошти" at bounding box center [104, 212] width 209 height 45
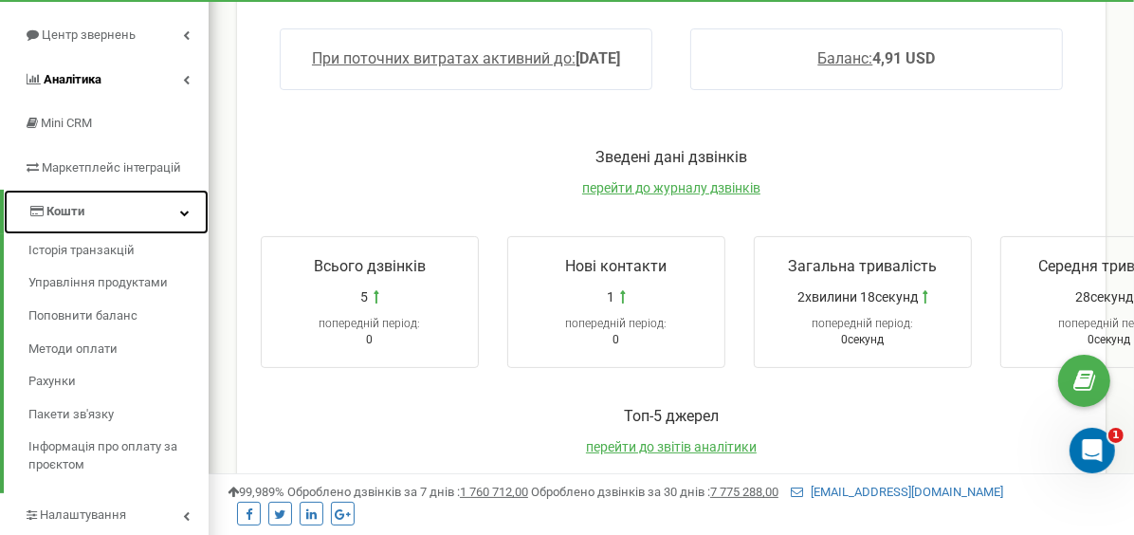
click at [166, 201] on link "Кошти" at bounding box center [106, 212] width 205 height 45
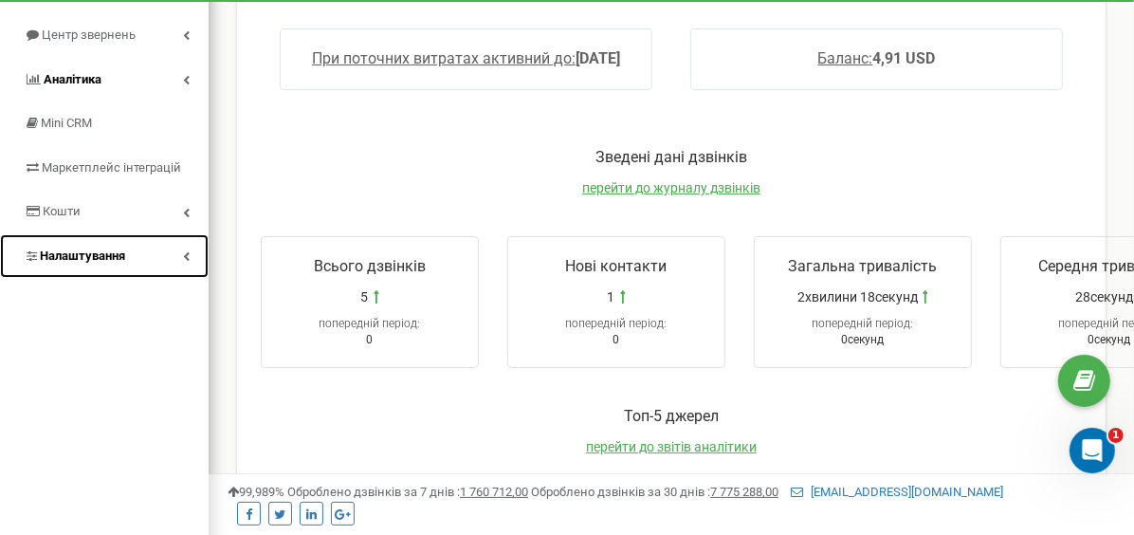
click at [153, 235] on link "Налаштування" at bounding box center [104, 256] width 209 height 45
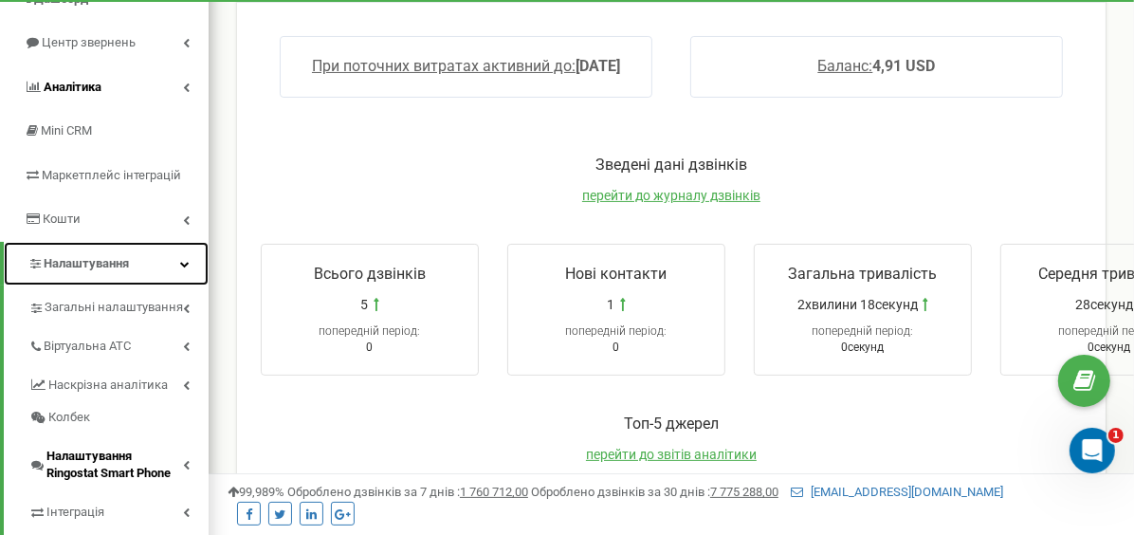
scroll to position [0, 0]
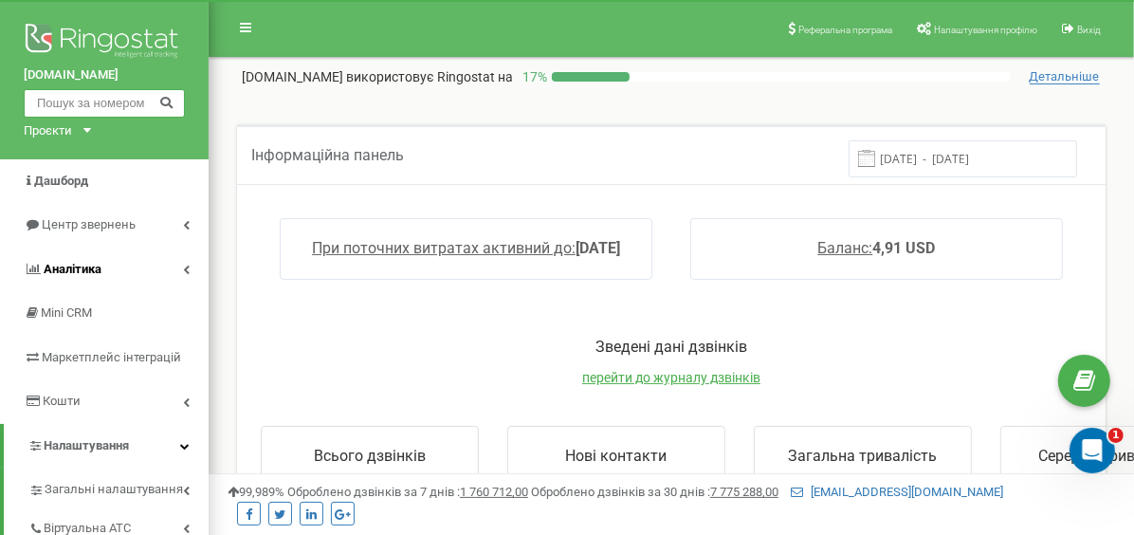
click at [100, 97] on input "text" at bounding box center [104, 103] width 161 height 28
drag, startPoint x: 351, startPoint y: 79, endPoint x: 685, endPoint y: 67, distance: 334.9
click at [373, 77] on span "використовує Ringostat на" at bounding box center [429, 76] width 167 height 15
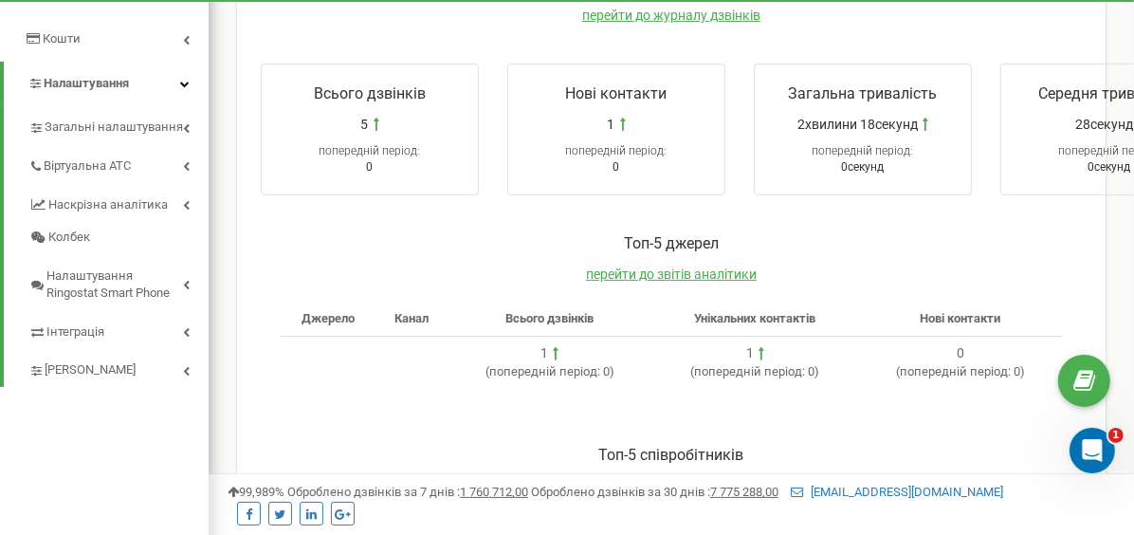
scroll to position [322, 0]
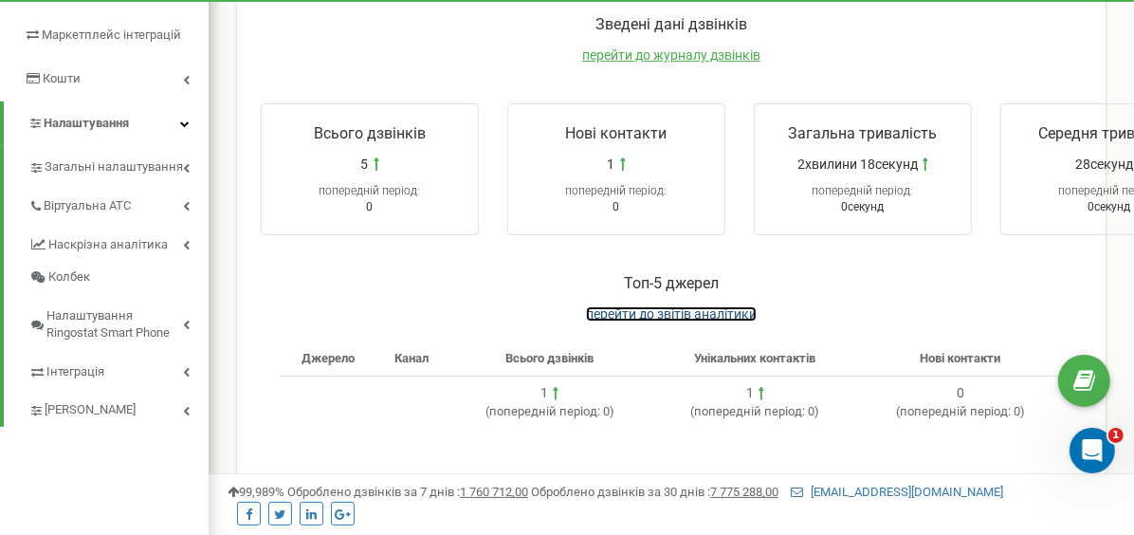
click at [642, 306] on span "перейти до звітів аналітики" at bounding box center [671, 313] width 171 height 15
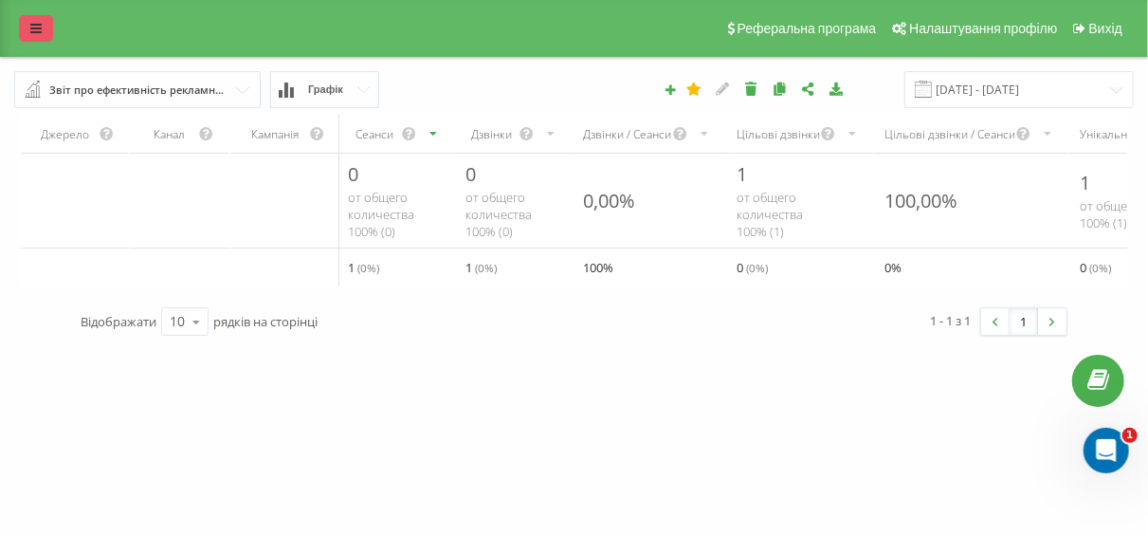
click at [24, 27] on link at bounding box center [36, 28] width 34 height 27
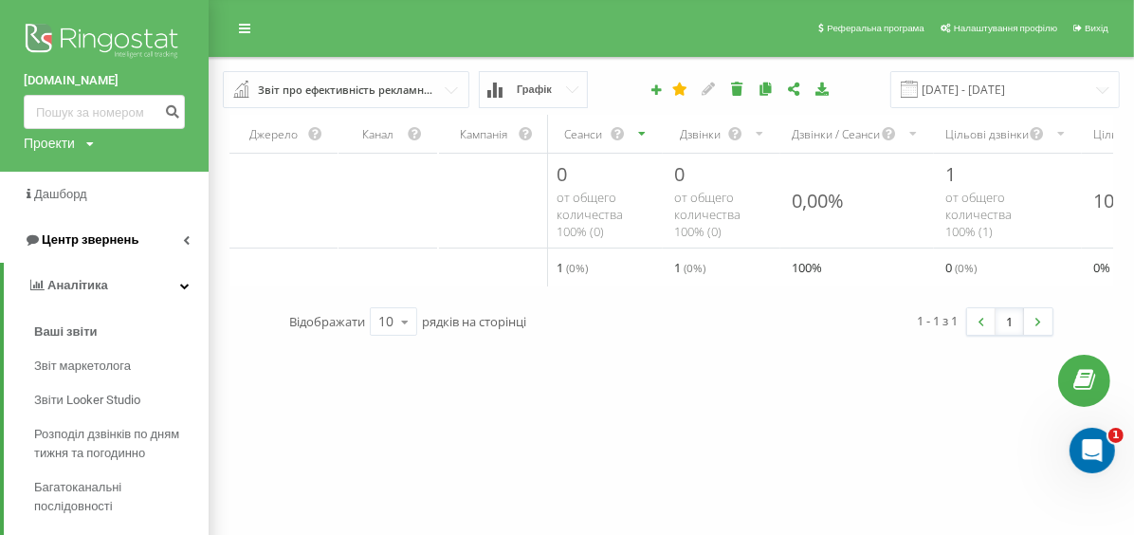
click at [137, 229] on link "Центр звернень" at bounding box center [104, 240] width 209 height 46
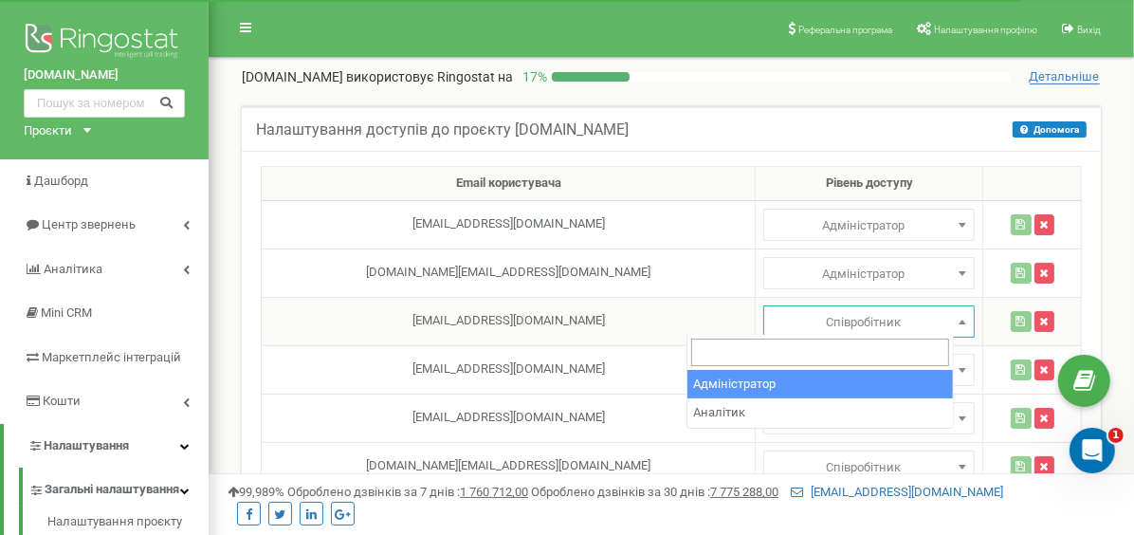
click at [770, 325] on span "Співробітник" at bounding box center [869, 322] width 198 height 27
select select "1"
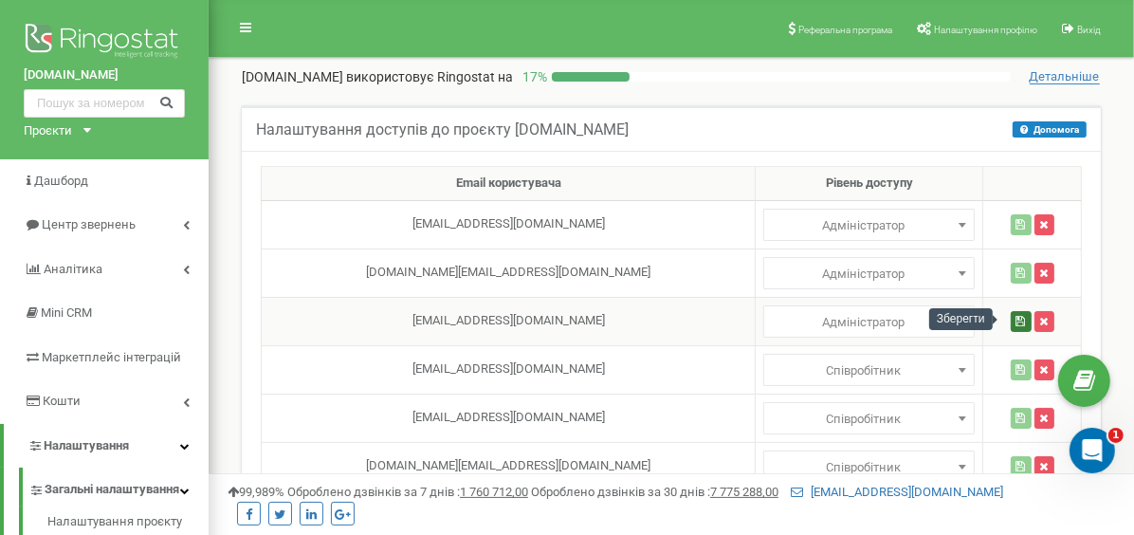
click at [1011, 324] on button "button" at bounding box center [1021, 321] width 21 height 21
click at [340, 316] on td "[EMAIL_ADDRESS][DOMAIN_NAME]" at bounding box center [509, 321] width 494 height 48
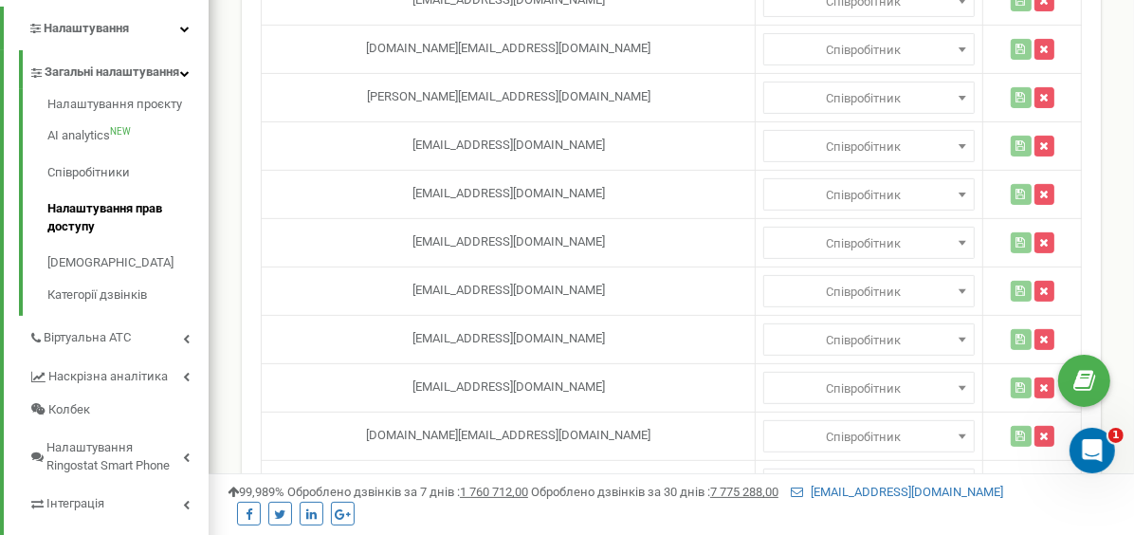
scroll to position [379, 0]
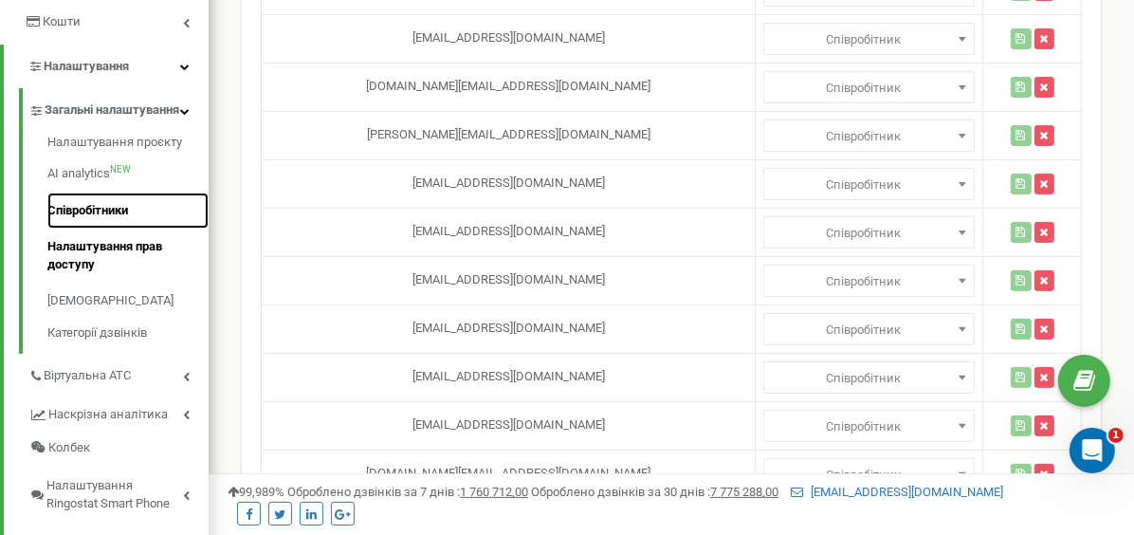
click at [63, 223] on link "Співробітники" at bounding box center [127, 210] width 161 height 37
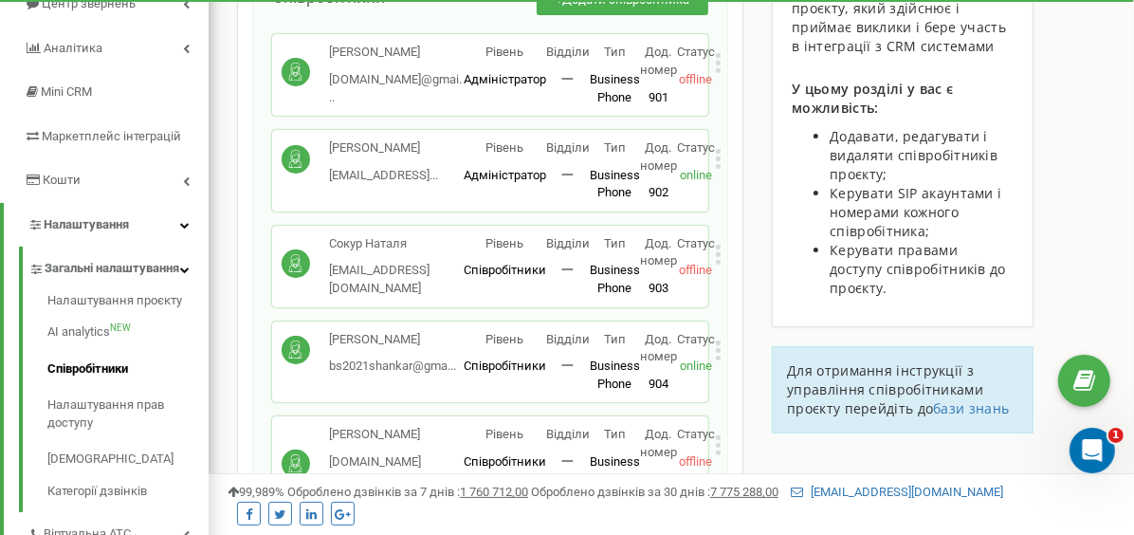
scroll to position [204, 0]
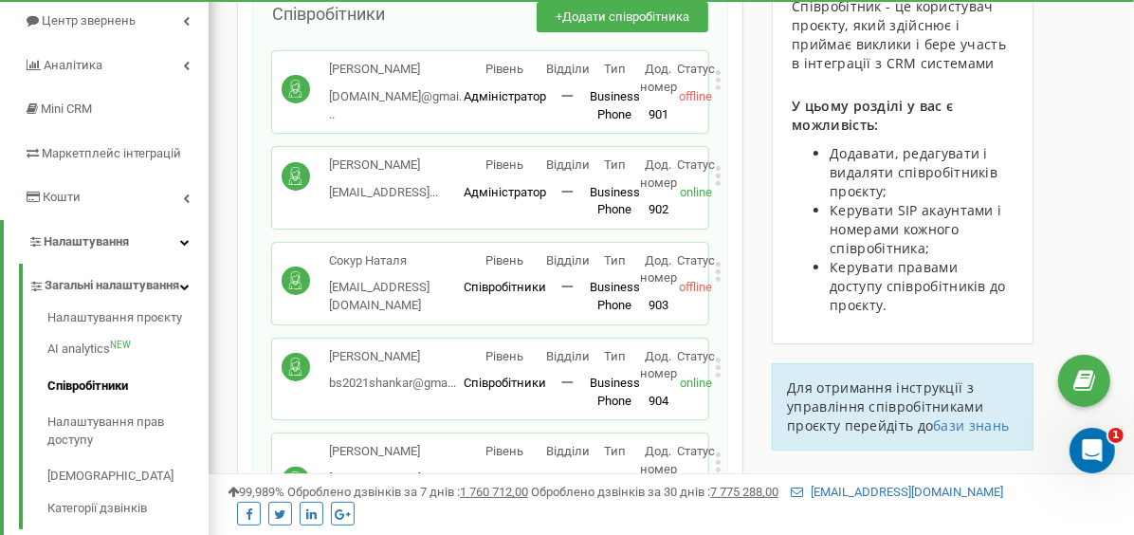
click at [716, 174] on icon at bounding box center [718, 176] width 5 height 5
click at [1033, 95] on div "Співробітники Співробітник - це користувач проєкту, який здійснює і приймає вик…" at bounding box center [902, 185] width 289 height 568
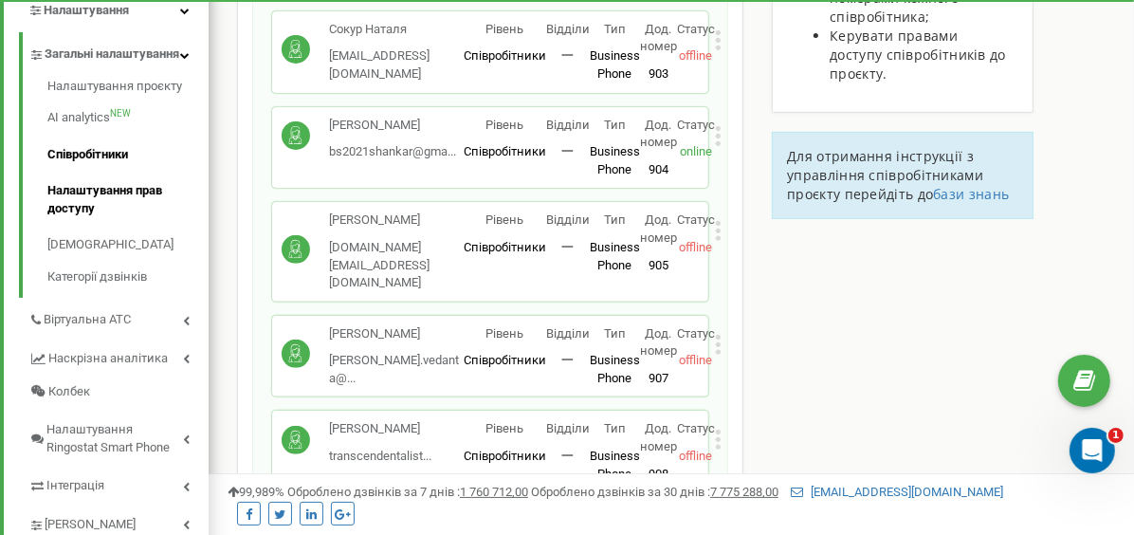
scroll to position [569, 0]
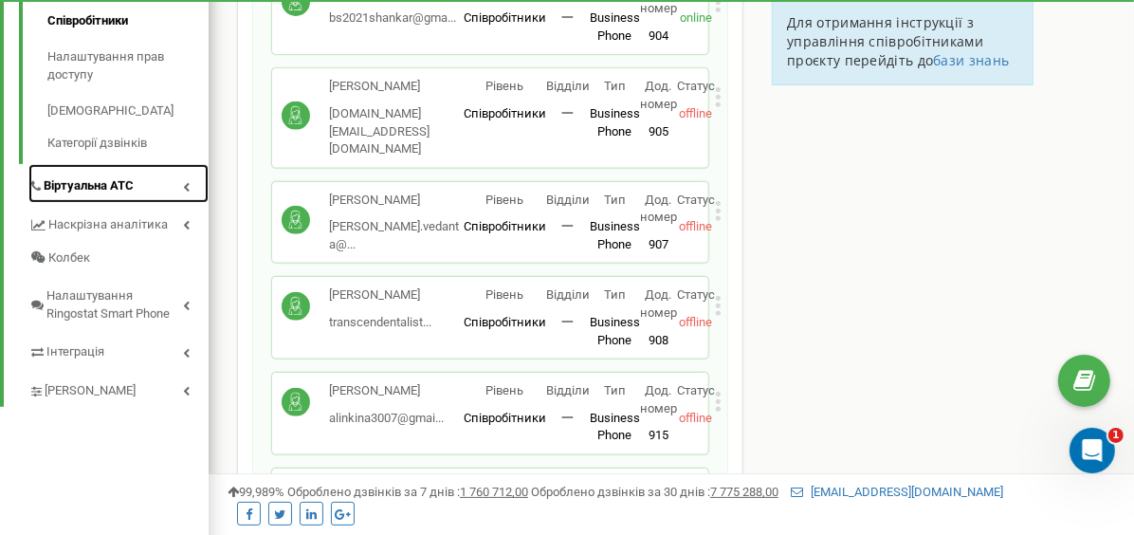
click at [97, 195] on span "Віртуальна АТС" at bounding box center [89, 186] width 90 height 18
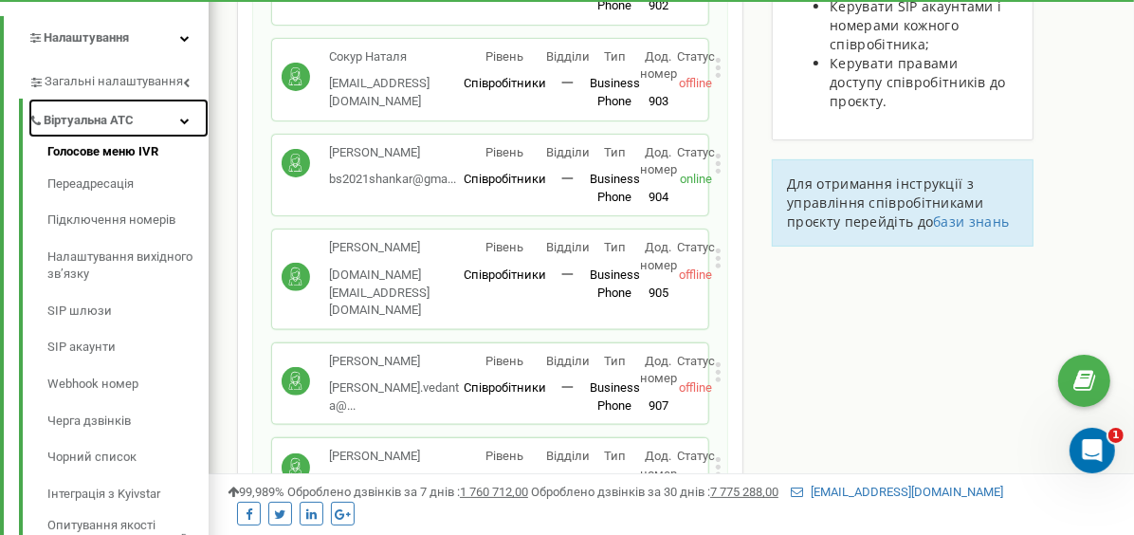
scroll to position [379, 0]
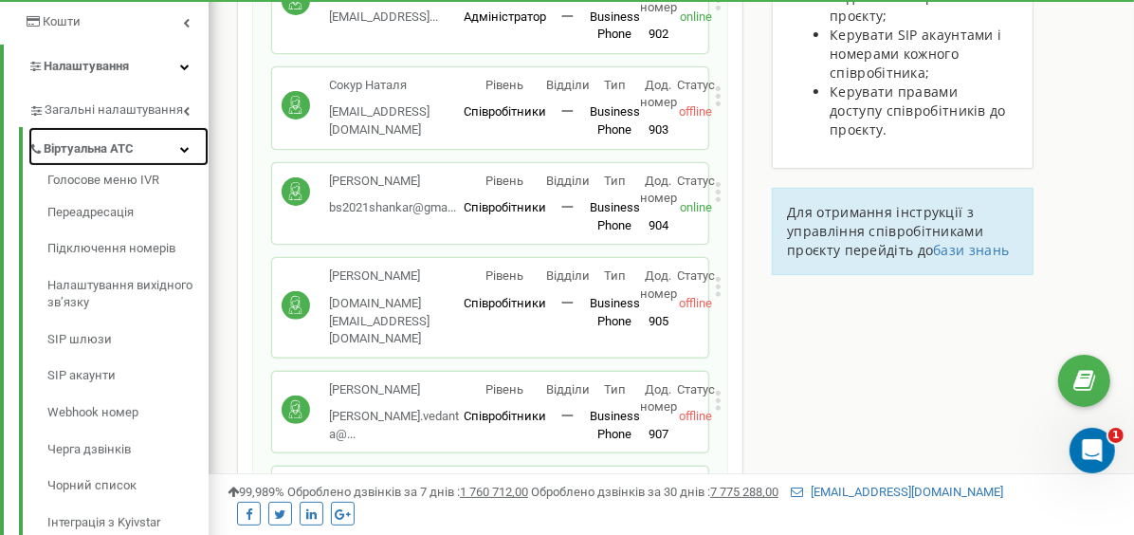
click at [69, 154] on span "Віртуальна АТС" at bounding box center [89, 149] width 90 height 18
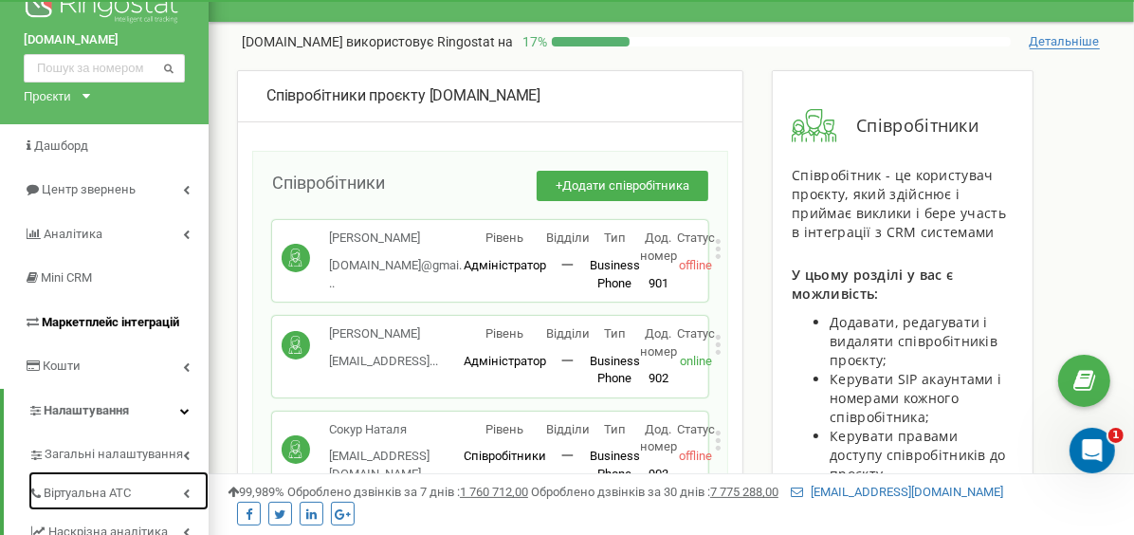
scroll to position [0, 0]
